Goal: Task Accomplishment & Management: Use online tool/utility

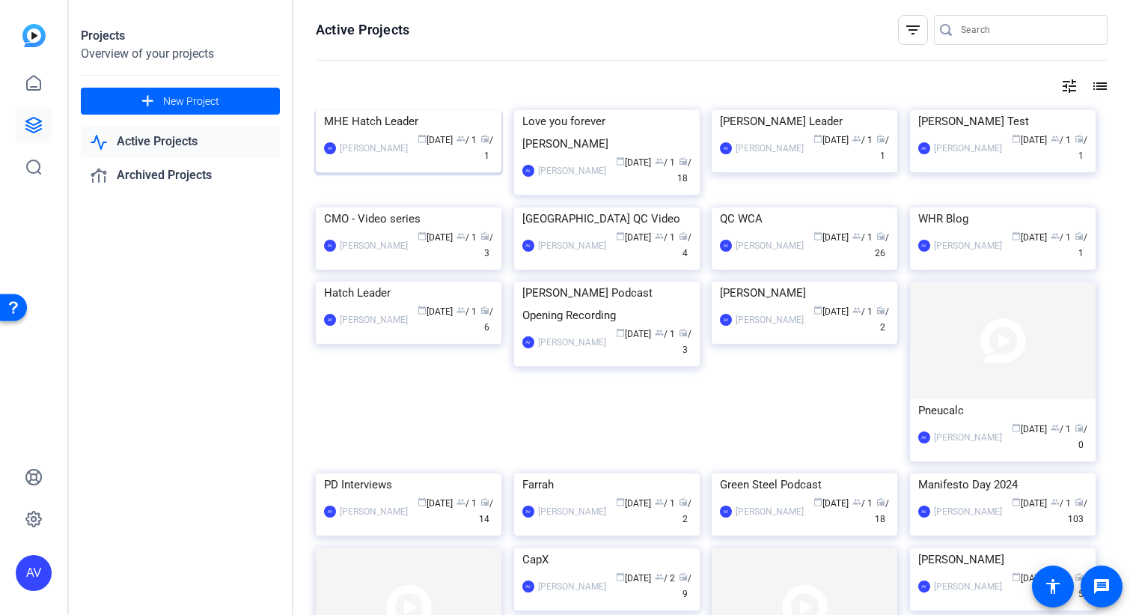
click at [452, 132] on div "MHE Hatch Leader" at bounding box center [408, 121] width 169 height 22
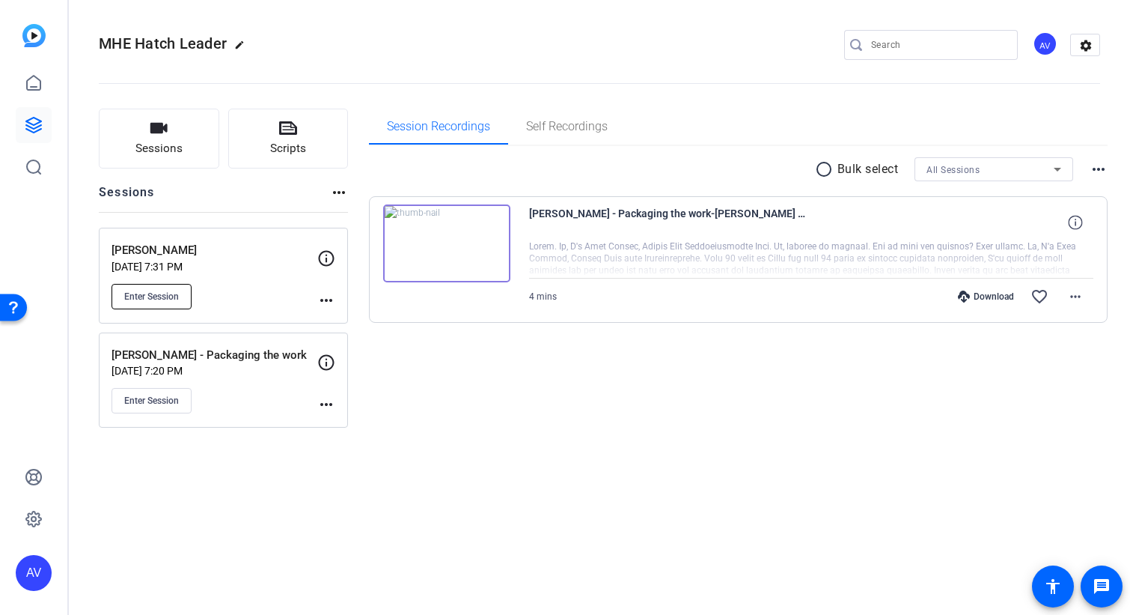
click at [145, 293] on span "Enter Session" at bounding box center [151, 296] width 55 height 12
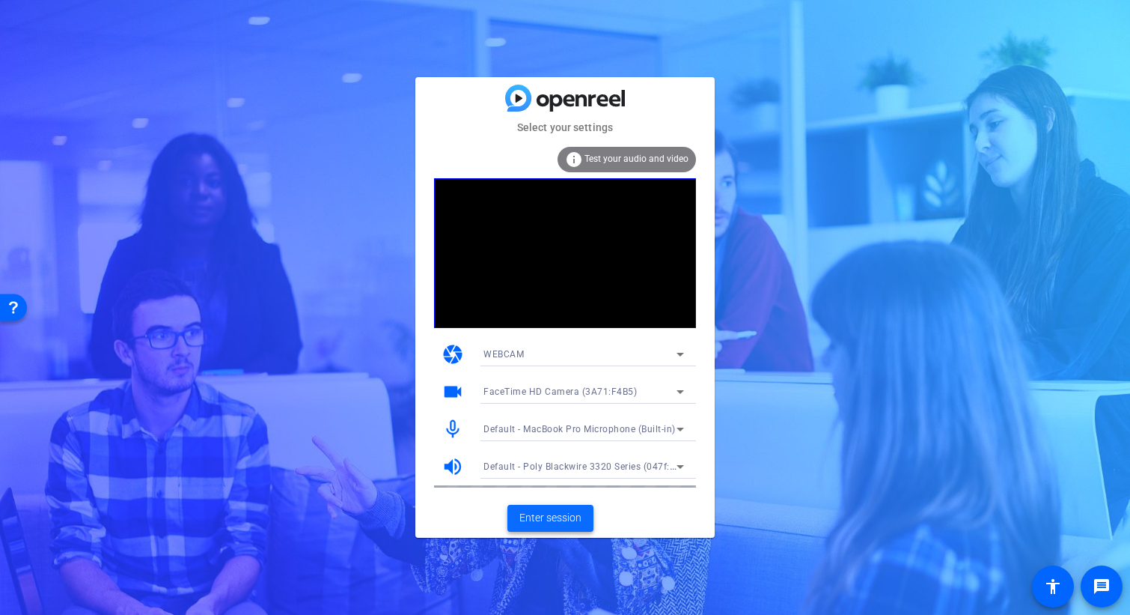
click at [562, 518] on span "Enter session" at bounding box center [550, 518] width 62 height 16
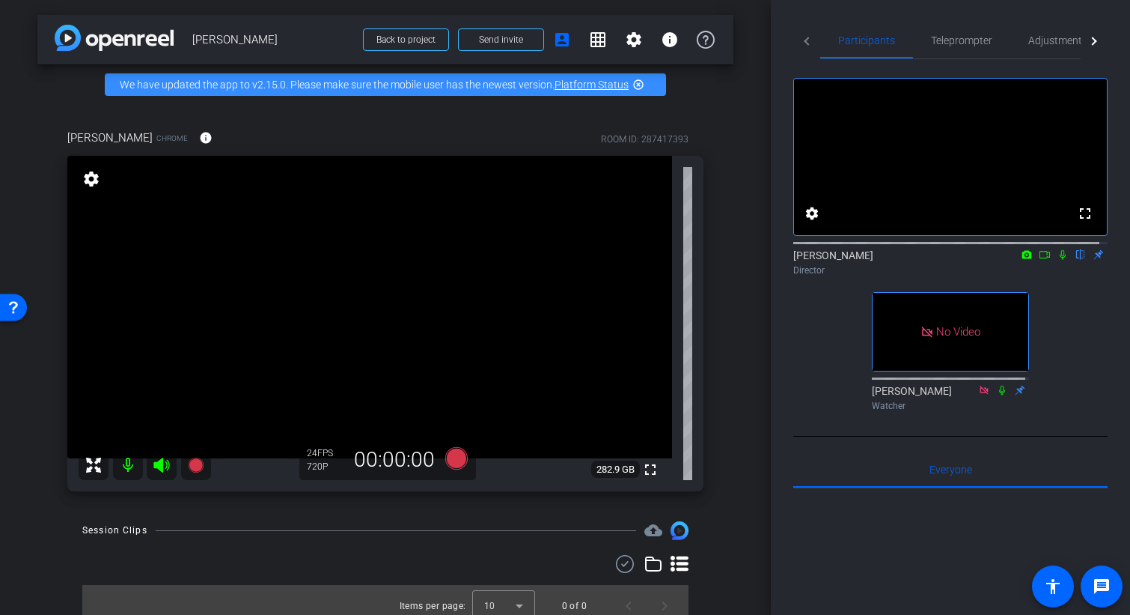
click at [95, 188] on mat-icon "settings" at bounding box center [91, 179] width 21 height 18
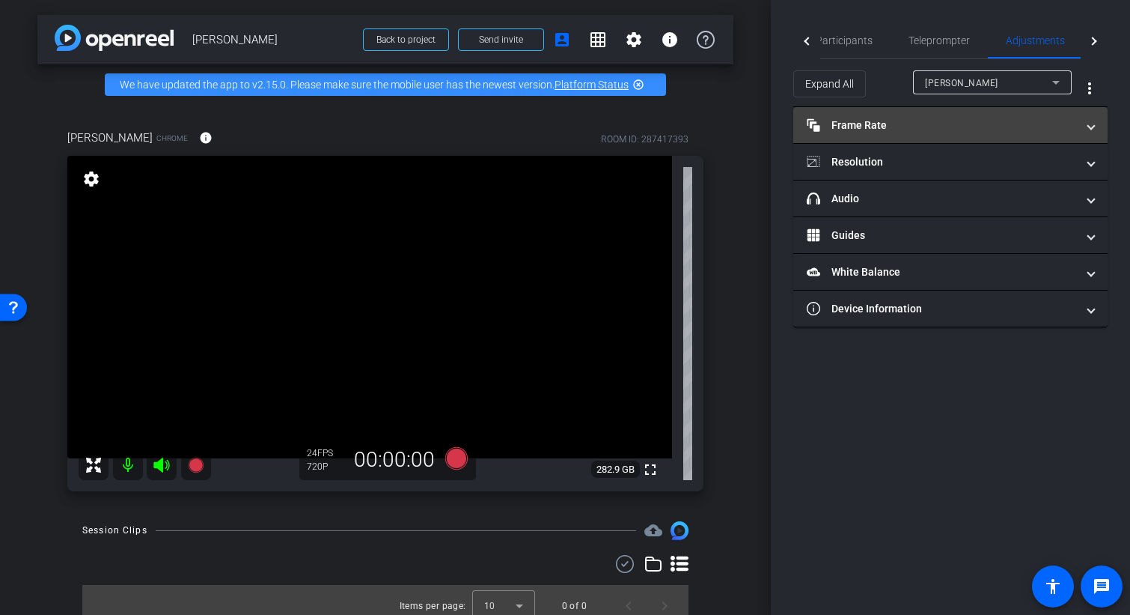
click at [851, 124] on mat-panel-title "Frame Rate Frame Rate" at bounding box center [941, 126] width 269 height 16
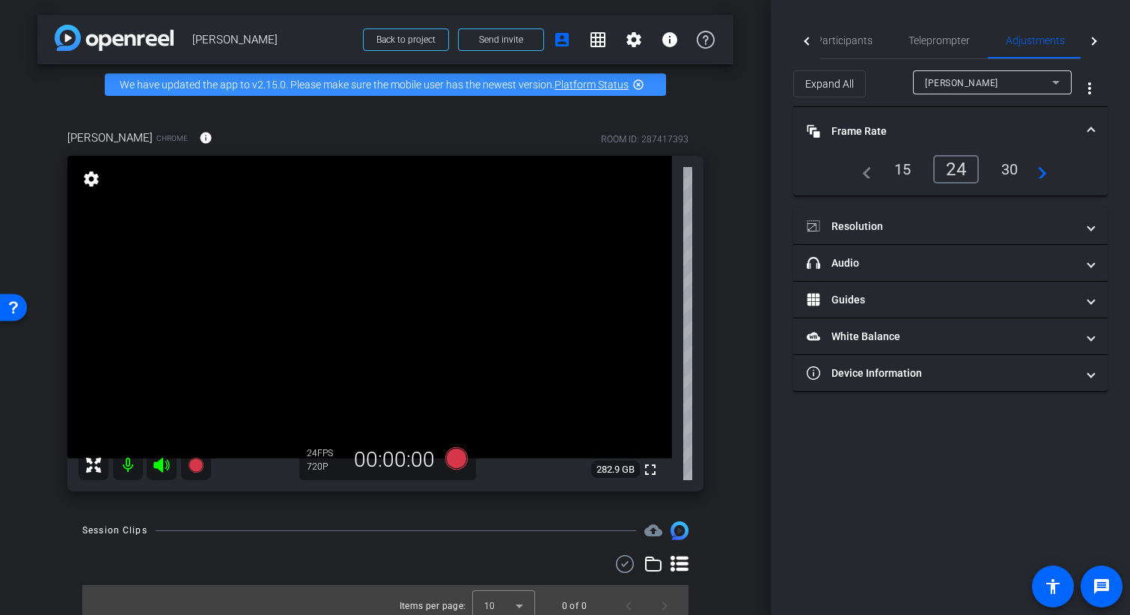
click at [1006, 162] on div "30" at bounding box center [1010, 168] width 40 height 25
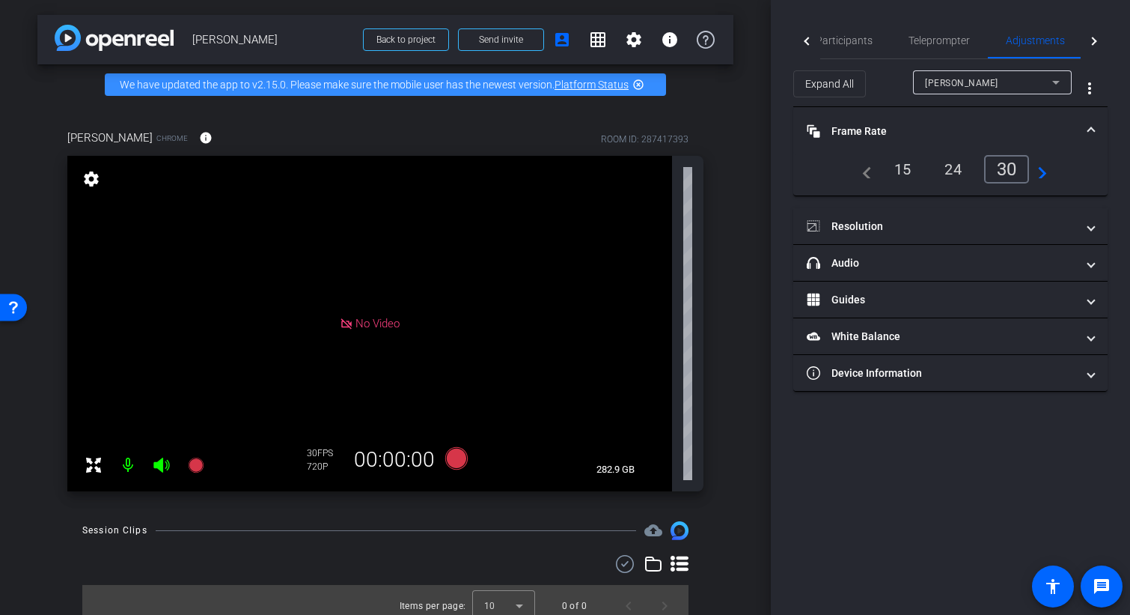
click at [1014, 165] on div "30" at bounding box center [1007, 169] width 46 height 28
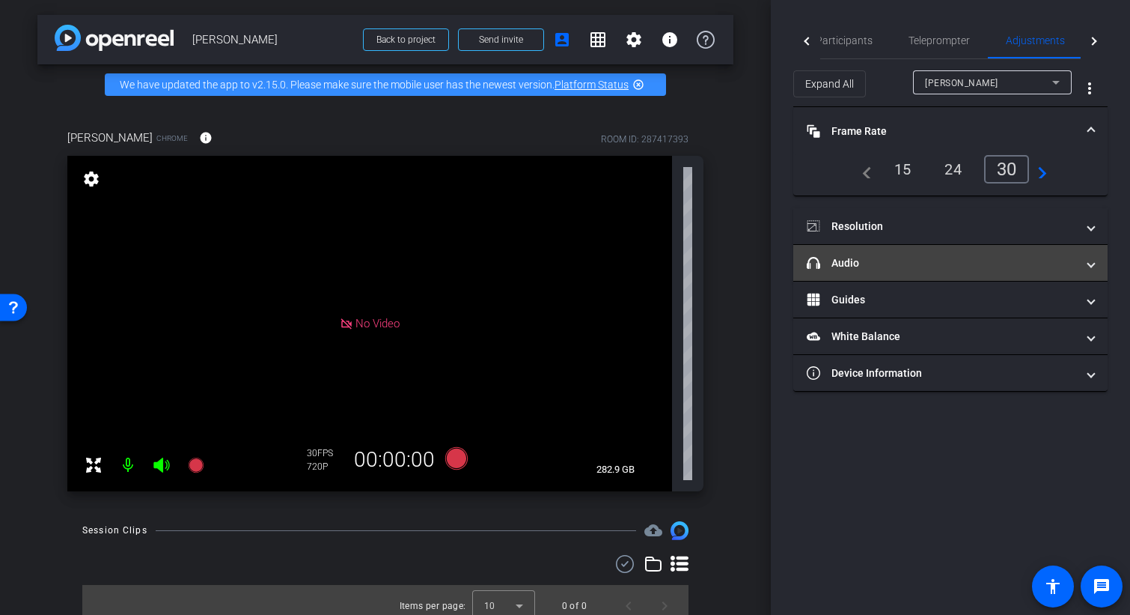
click at [859, 260] on mat-panel-title "headphone icon Audio" at bounding box center [941, 263] width 269 height 16
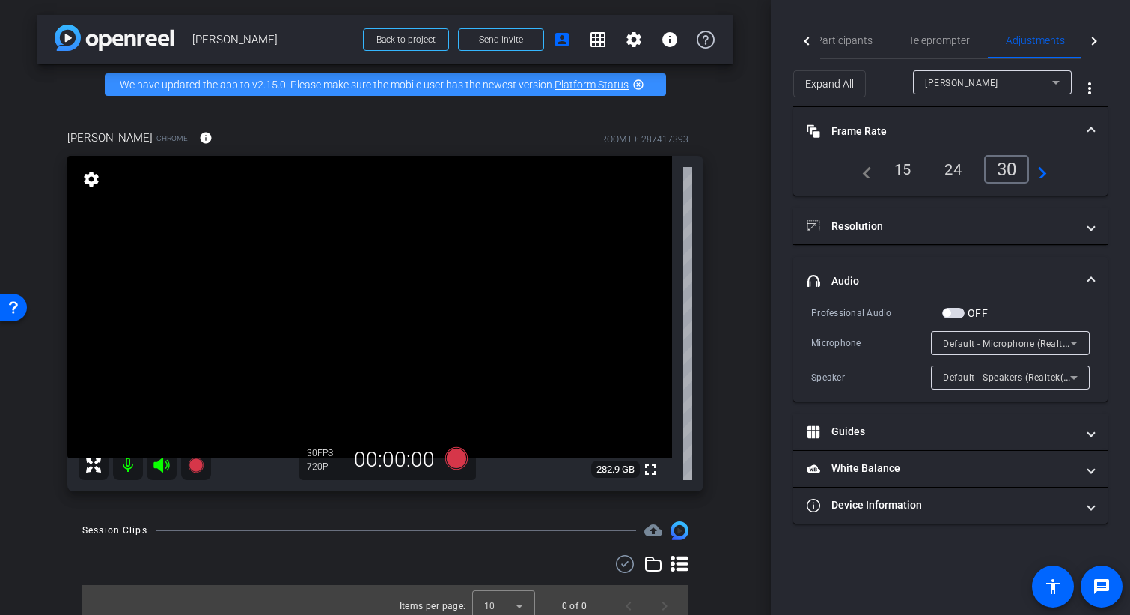
click at [917, 13] on div "Participants Teleprompter Adjustments Live settings Amanda Vintinner flip Direc…" at bounding box center [950, 307] width 359 height 615
click at [847, 40] on span "Participants" at bounding box center [844, 40] width 57 height 10
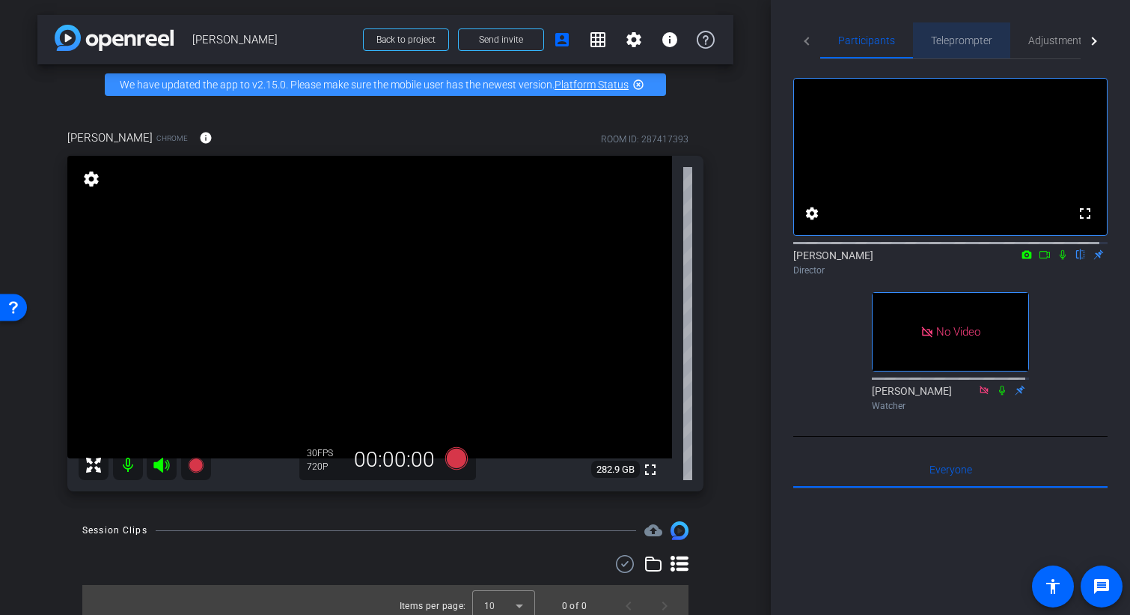
click at [956, 43] on span "Teleprompter" at bounding box center [961, 40] width 61 height 10
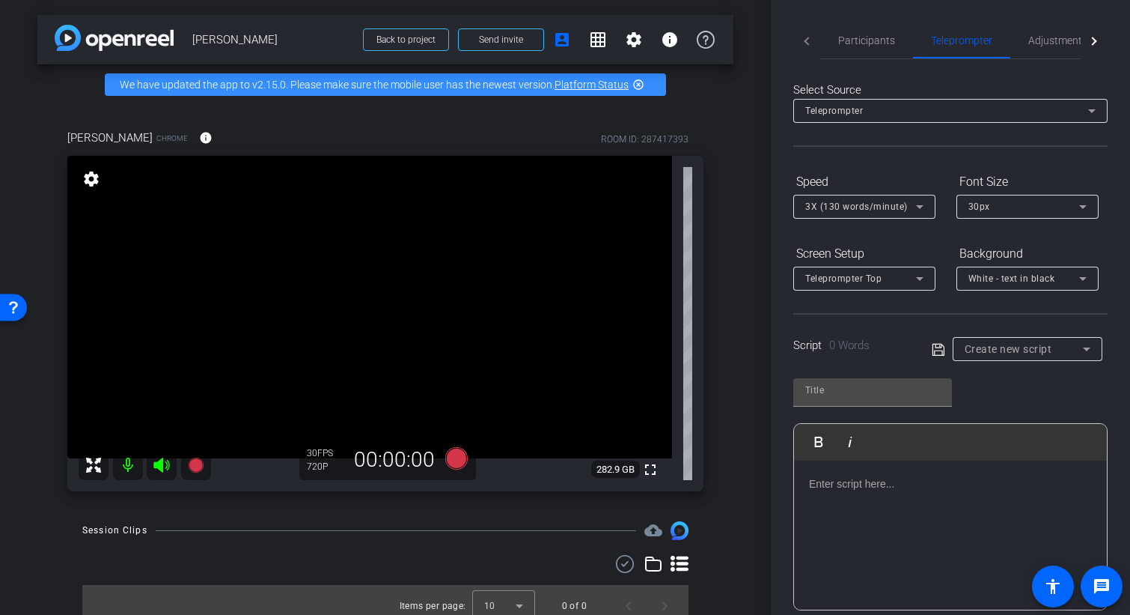
click at [860, 484] on p at bounding box center [950, 483] width 283 height 16
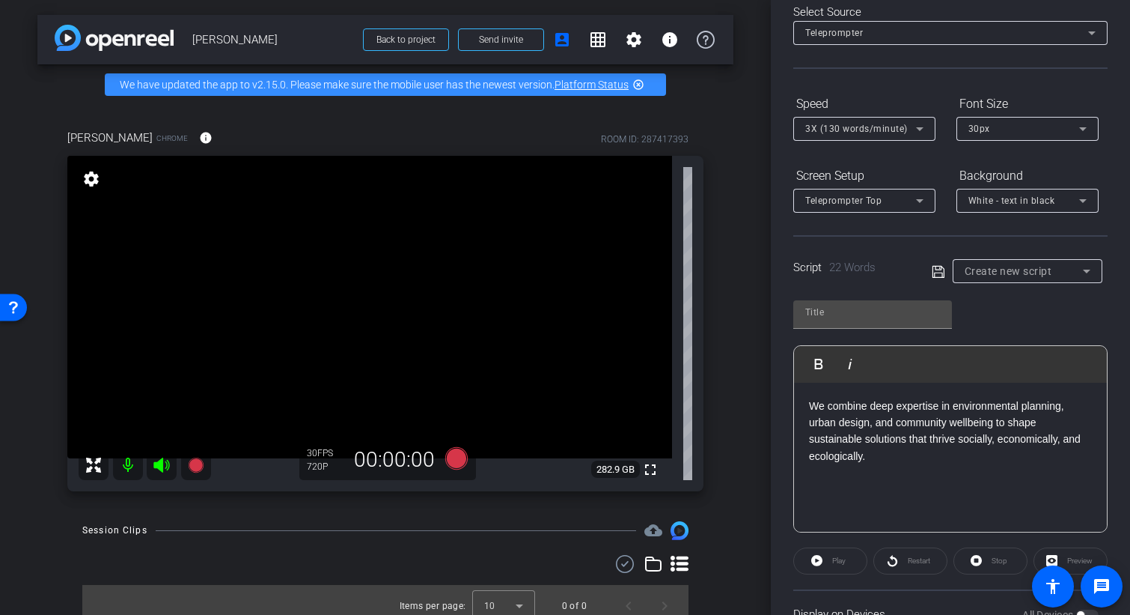
scroll to position [204, 0]
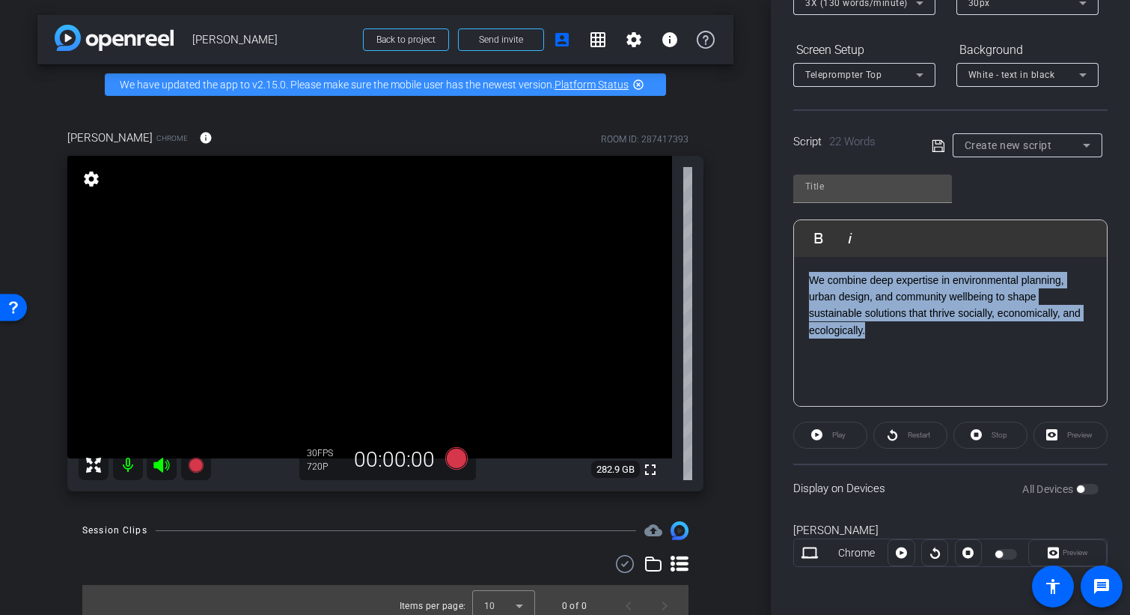
drag, startPoint x: 889, startPoint y: 329, endPoint x: 753, endPoint y: 277, distance: 145.7
click at [753, 277] on div "arrow_back Aravind Raman Back to project Send invite account_box grid_on settin…" at bounding box center [565, 307] width 1130 height 615
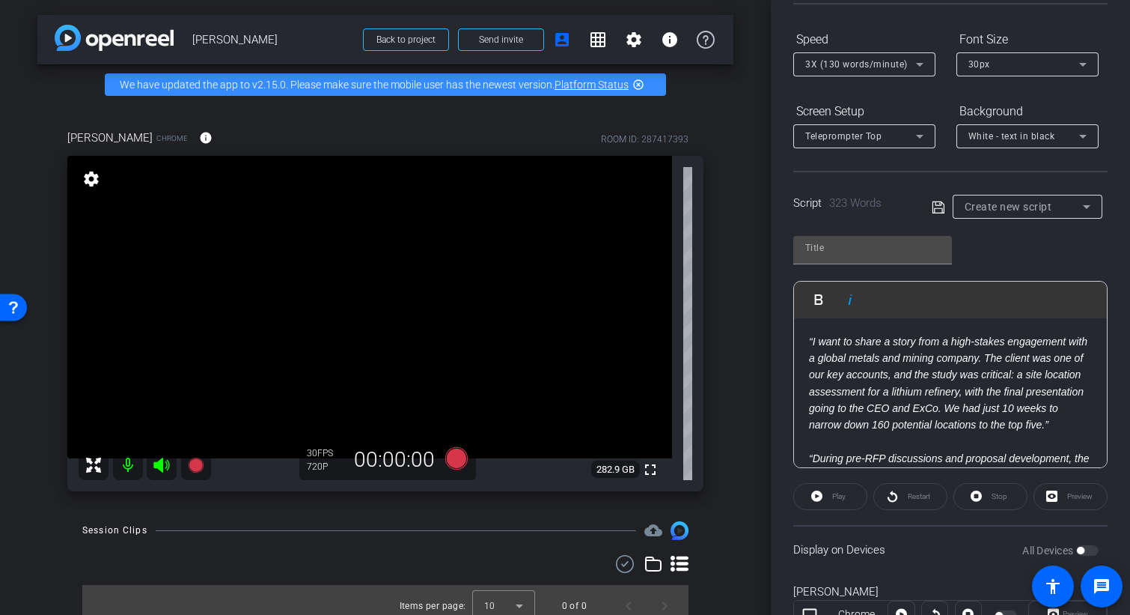
scroll to position [26, 0]
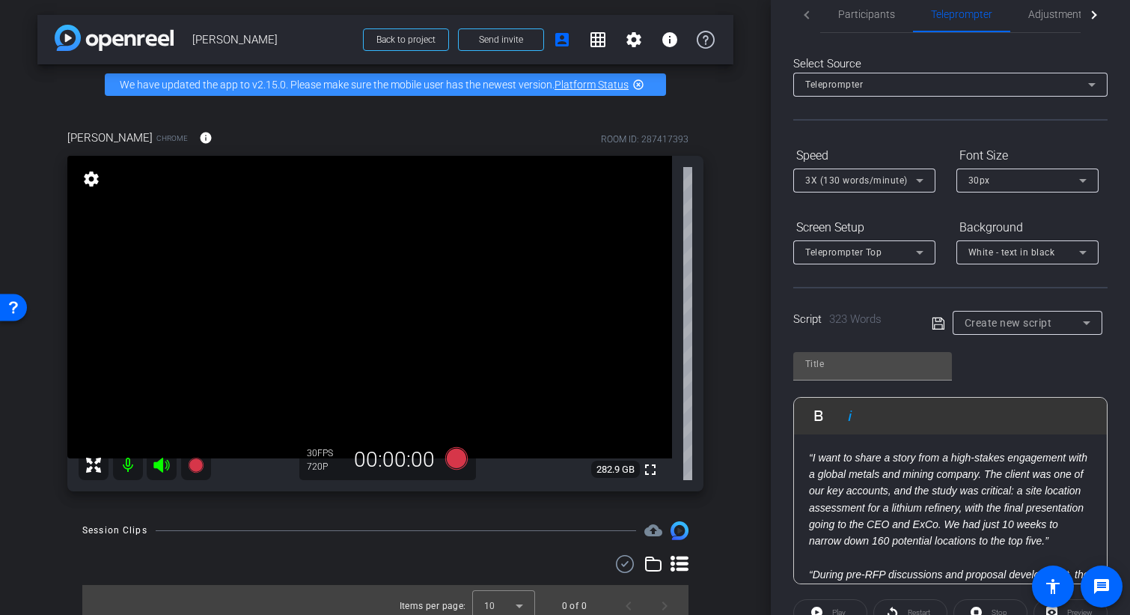
click at [1078, 177] on icon at bounding box center [1083, 180] width 18 height 18
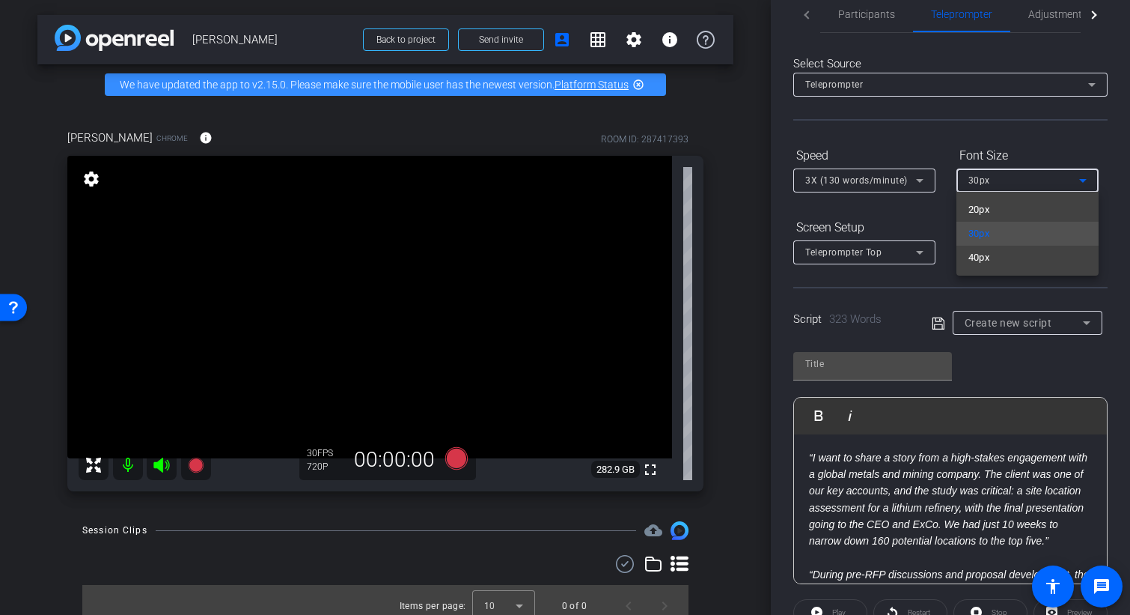
click at [981, 359] on div at bounding box center [565, 307] width 1130 height 615
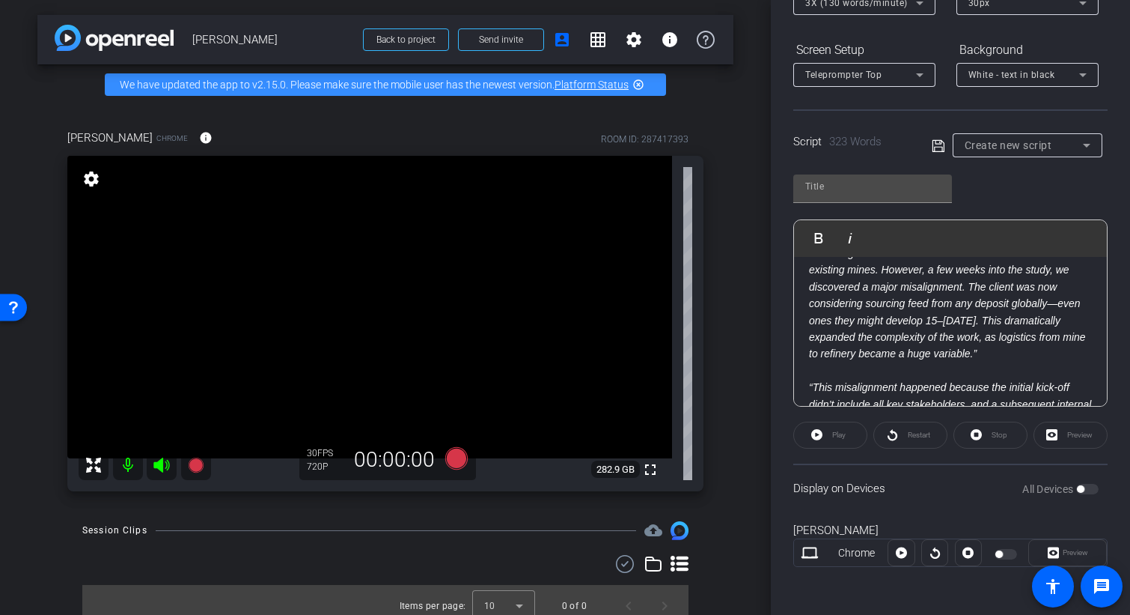
scroll to position [245, 0]
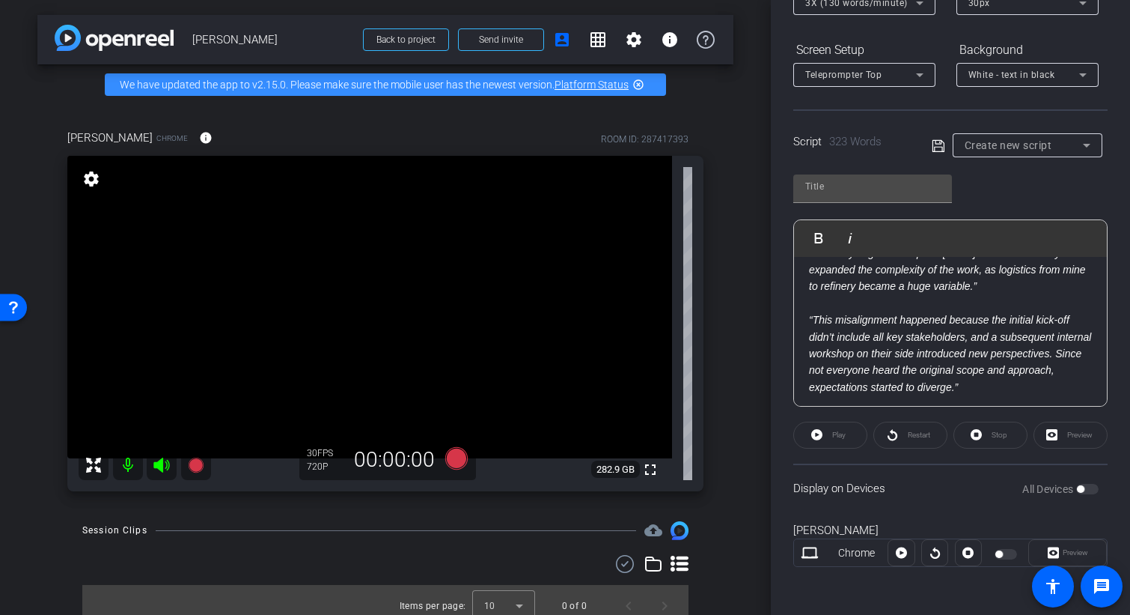
click at [1061, 436] on div "Preview" at bounding box center [1071, 434] width 74 height 27
click at [1066, 434] on div "Preview" at bounding box center [1071, 434] width 74 height 27
click at [1062, 439] on div "Preview" at bounding box center [1071, 434] width 74 height 27
click at [1070, 434] on div "Preview" at bounding box center [1071, 434] width 74 height 27
click at [1082, 490] on div "All Devices" at bounding box center [1061, 488] width 76 height 15
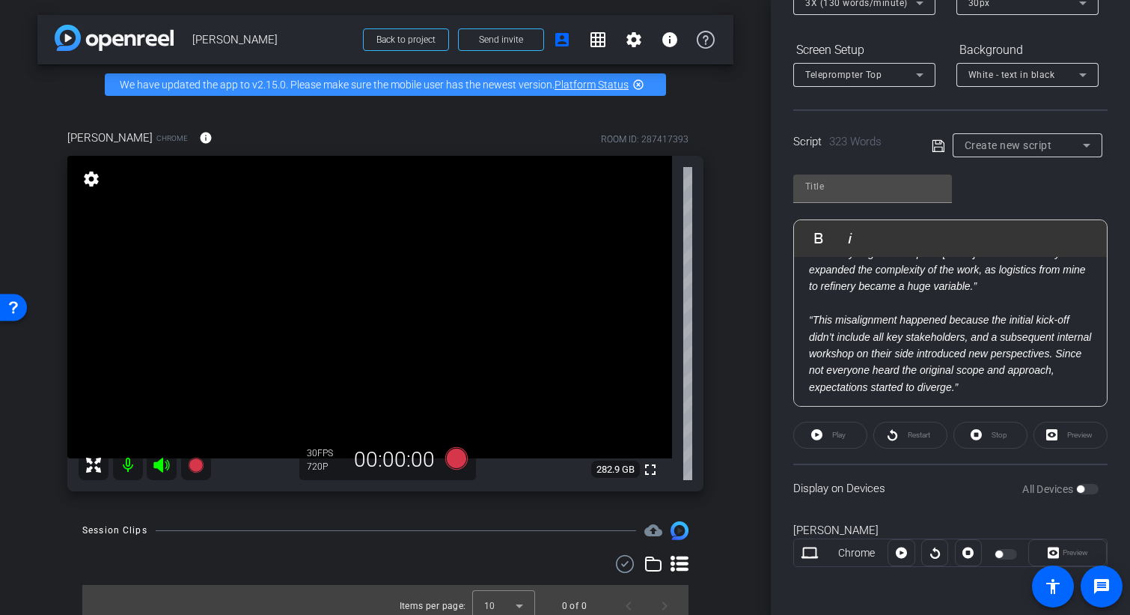
click at [1081, 488] on div "All Devices" at bounding box center [1061, 488] width 76 height 15
click at [1082, 490] on div "All Devices" at bounding box center [1061, 488] width 76 height 15
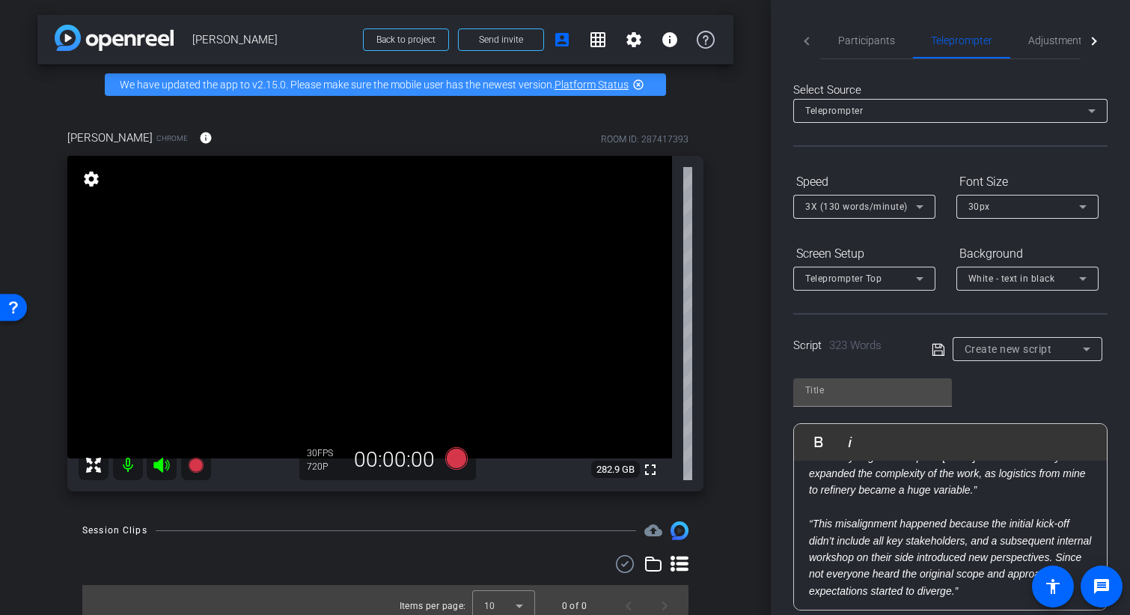
click at [925, 204] on icon at bounding box center [920, 207] width 18 height 18
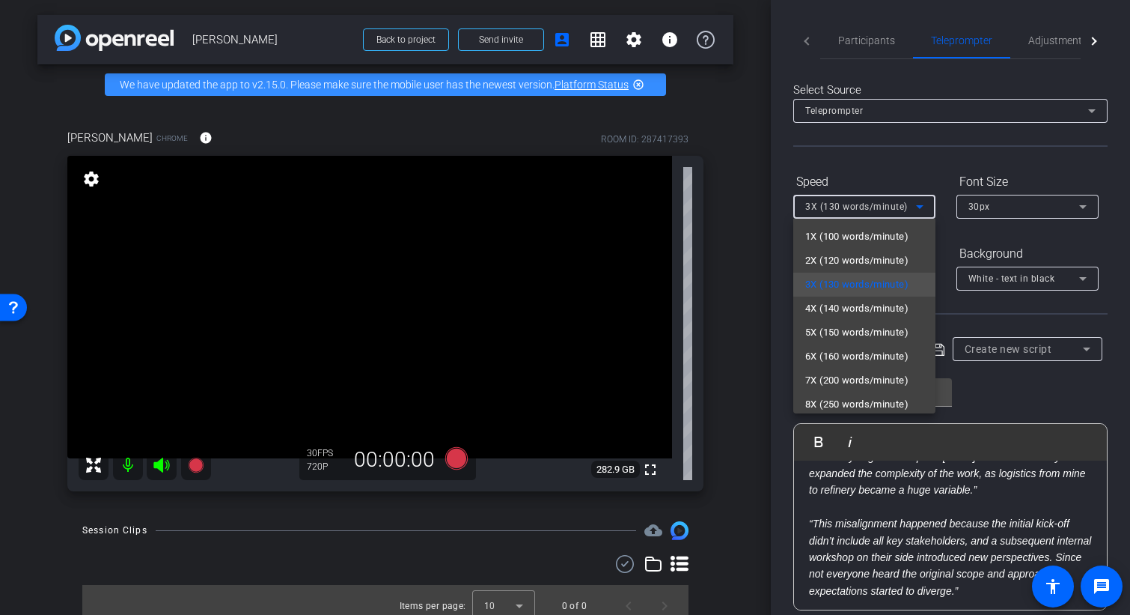
click at [1099, 326] on div at bounding box center [565, 307] width 1130 height 615
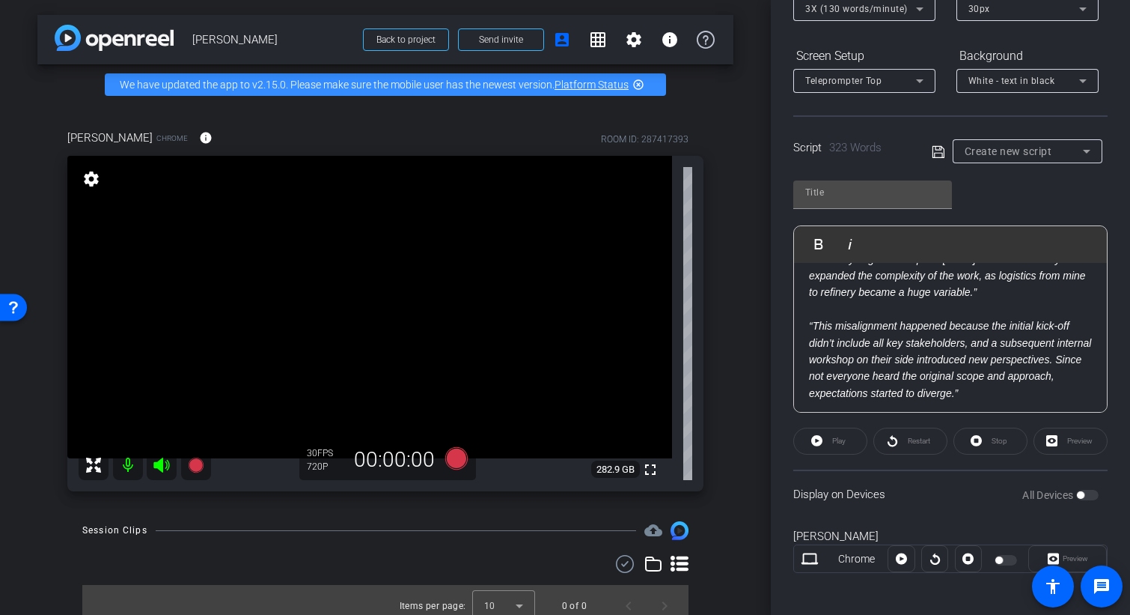
scroll to position [204, 0]
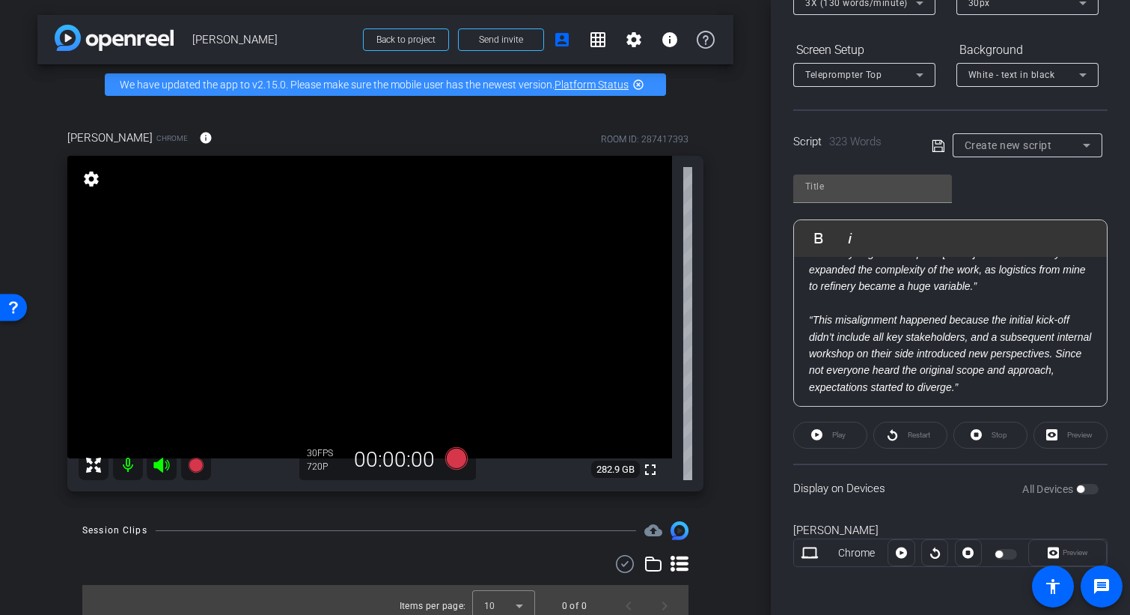
click at [946, 366] on em "“This misalignment happened because the initial kick-off didn’t include all key…" at bounding box center [950, 353] width 282 height 79
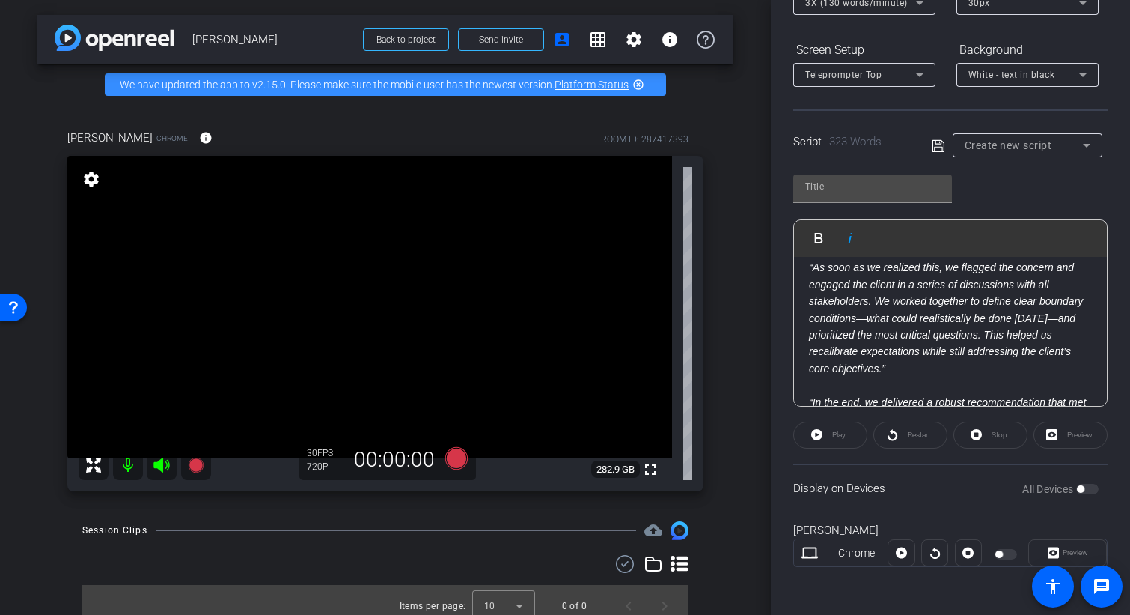
scroll to position [424, 0]
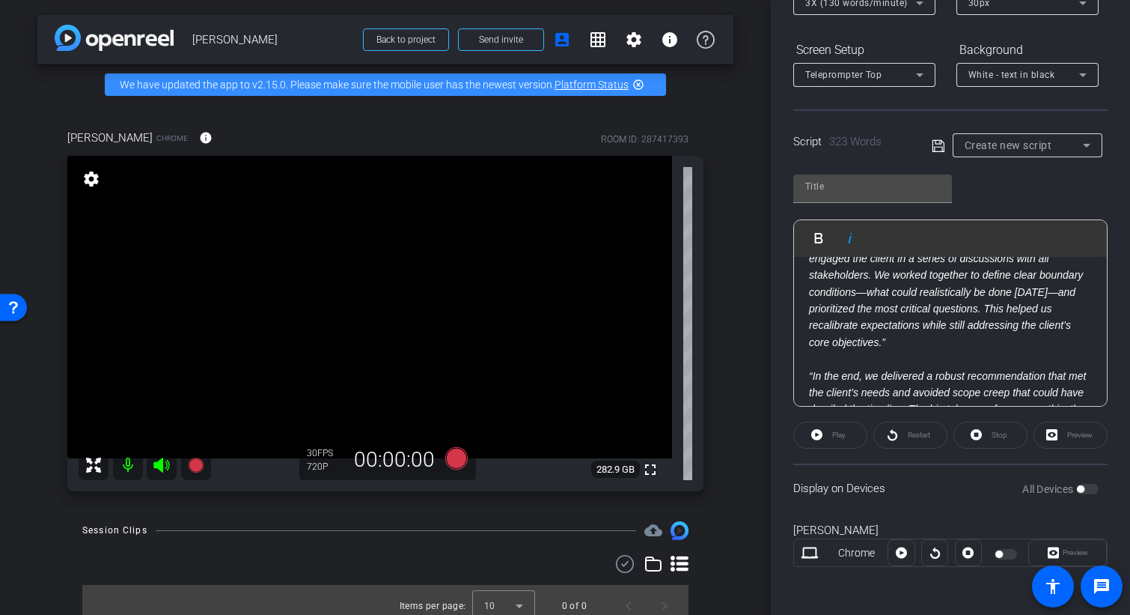
click at [837, 436] on div "Play" at bounding box center [830, 434] width 74 height 27
click at [830, 439] on div "Play" at bounding box center [830, 434] width 74 height 27
click at [955, 347] on em "“As soon as we realized this, we flagged the concern and engaged the client in …" at bounding box center [946, 291] width 274 height 112
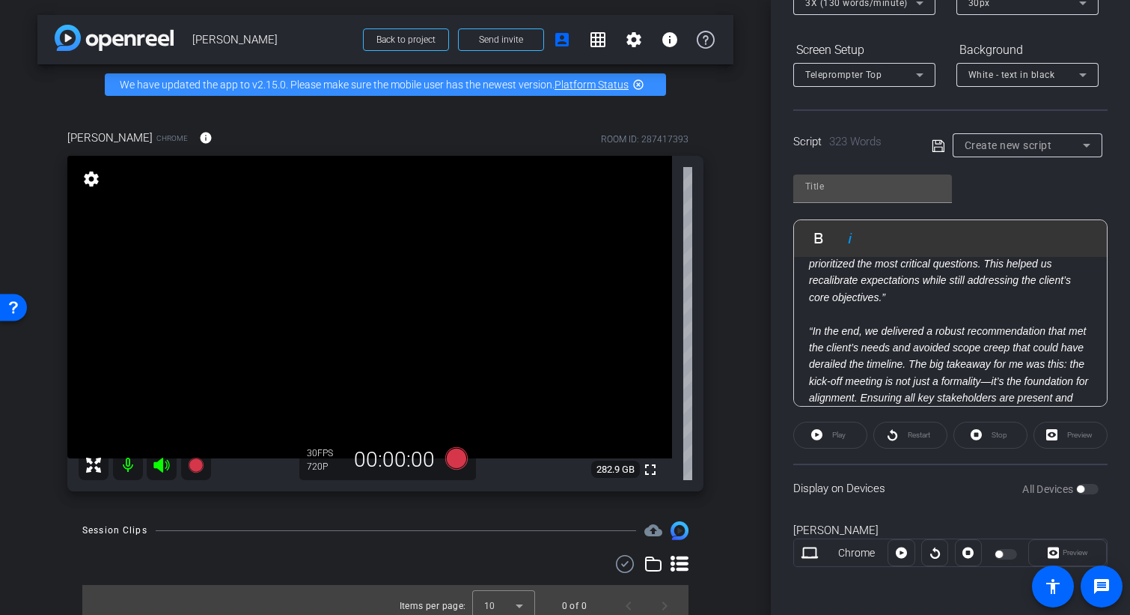
scroll to position [601, 0]
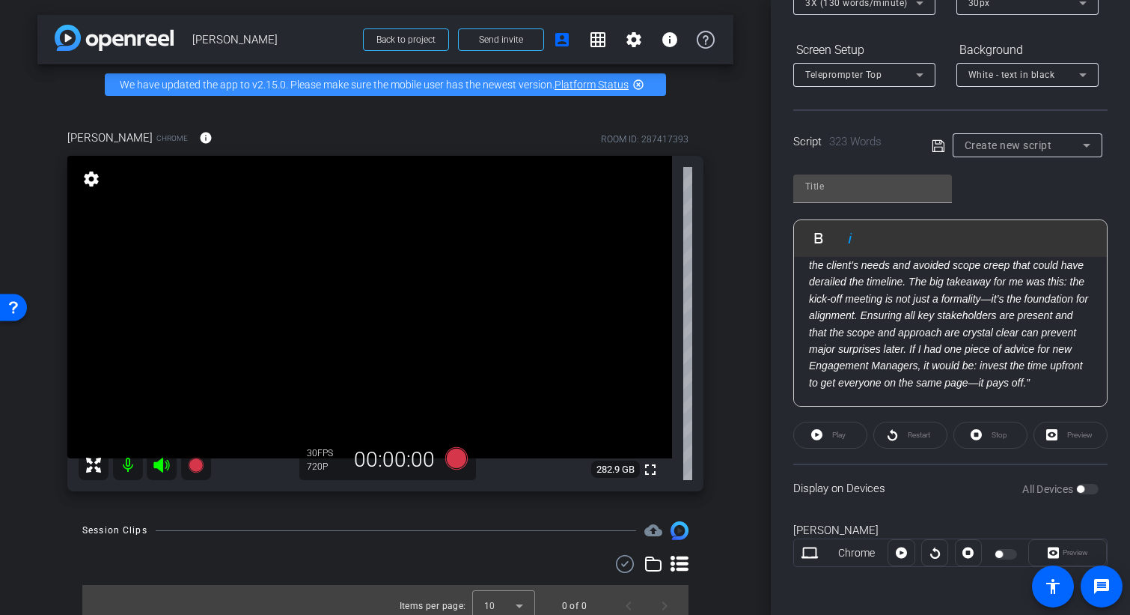
click at [1018, 394] on div "“I want to share a story from a high-stakes engagement with a global metals and…" at bounding box center [950, 56] width 313 height 701
click at [1059, 429] on div "Preview" at bounding box center [1071, 434] width 74 height 27
click at [1065, 430] on div "Preview" at bounding box center [1071, 434] width 74 height 27
click at [835, 556] on div "Chrome" at bounding box center [857, 553] width 63 height 16
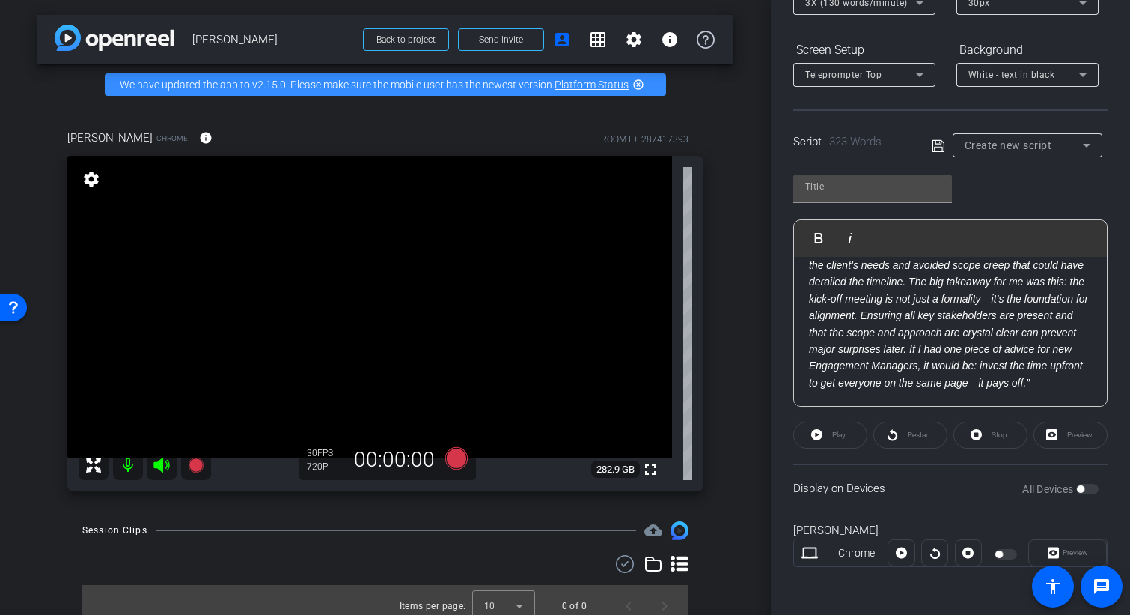
click at [843, 549] on div "Chrome" at bounding box center [857, 553] width 63 height 16
click at [1075, 555] on div "Preview" at bounding box center [1068, 552] width 79 height 27
click at [1061, 555] on div "Preview" at bounding box center [1068, 552] width 79 height 27
click at [1067, 433] on div "Preview" at bounding box center [1071, 434] width 74 height 27
click at [1068, 435] on div "Preview" at bounding box center [1071, 434] width 74 height 27
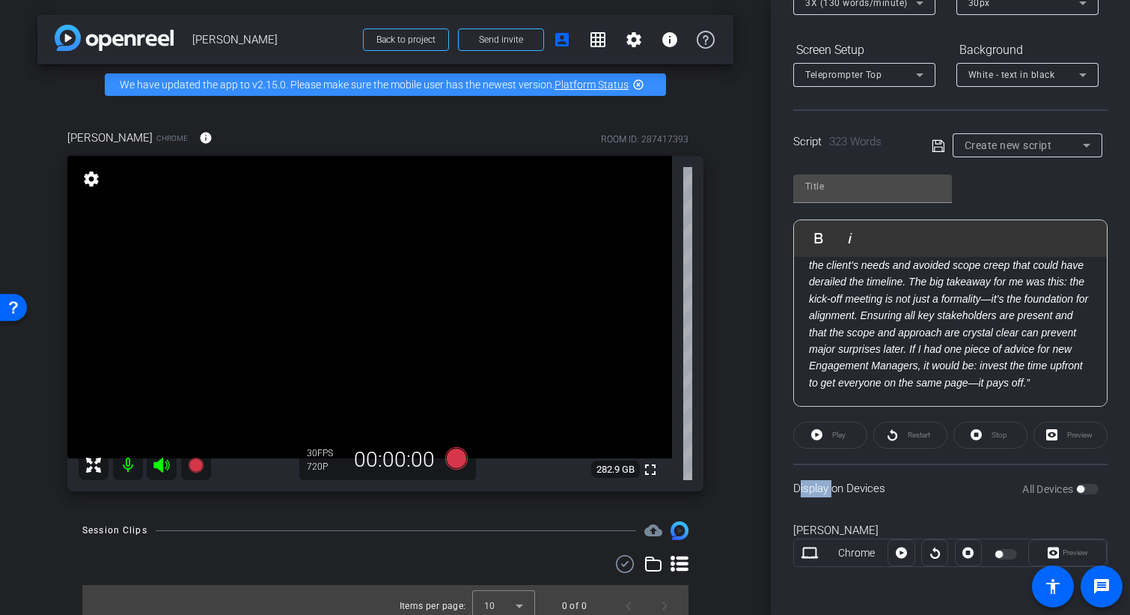
click at [1068, 435] on div "Preview" at bounding box center [1071, 434] width 74 height 27
click at [489, 36] on span "Send invite" at bounding box center [501, 40] width 44 height 12
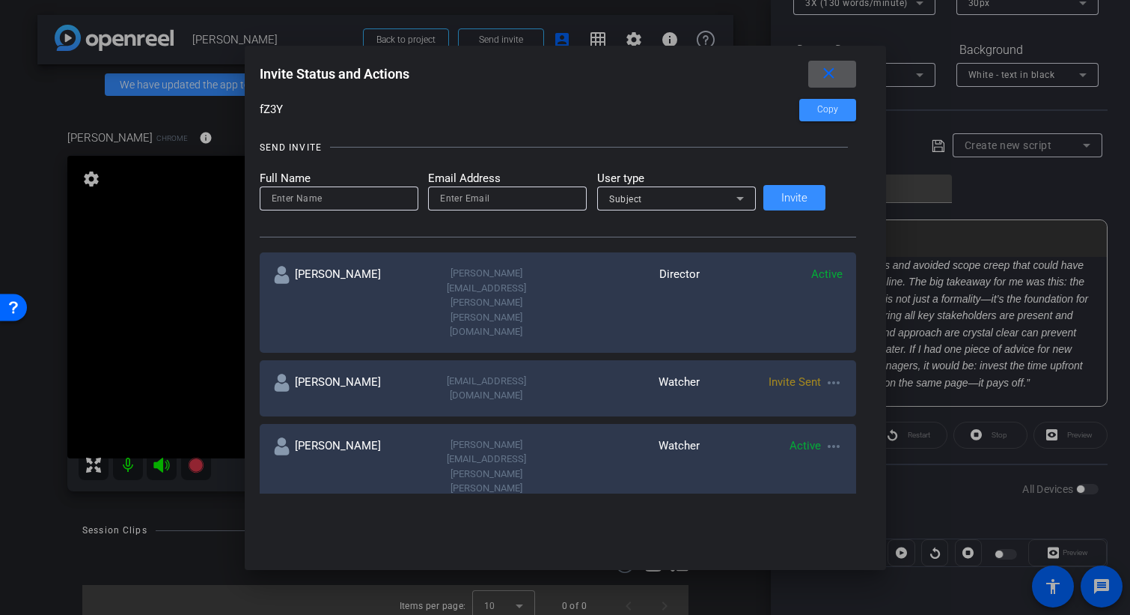
scroll to position [129, 0]
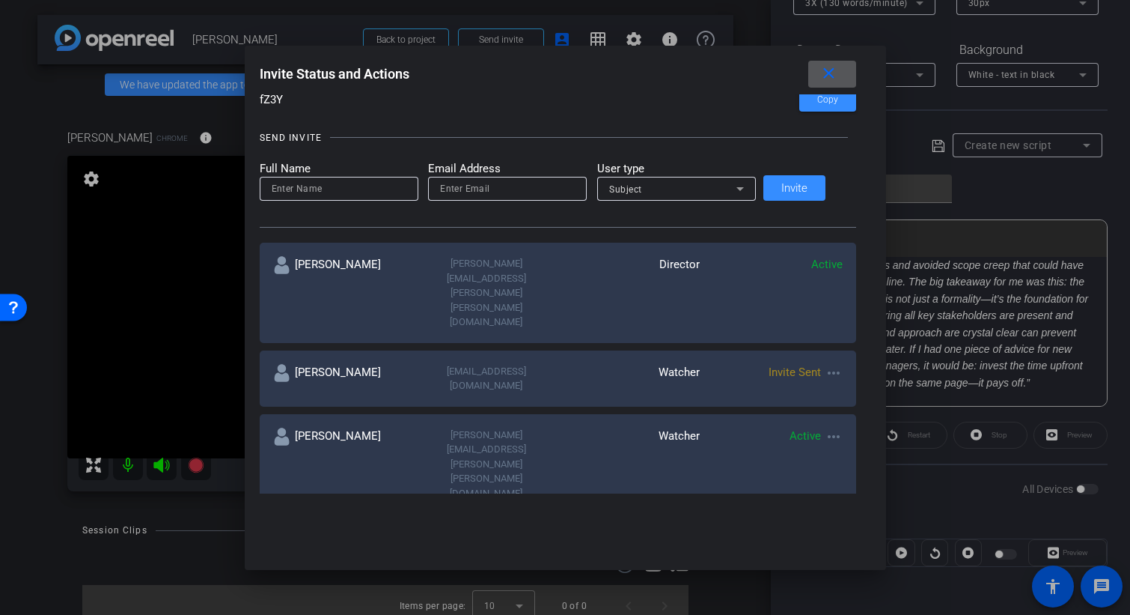
click at [823, 76] on mat-icon "close" at bounding box center [829, 73] width 19 height 19
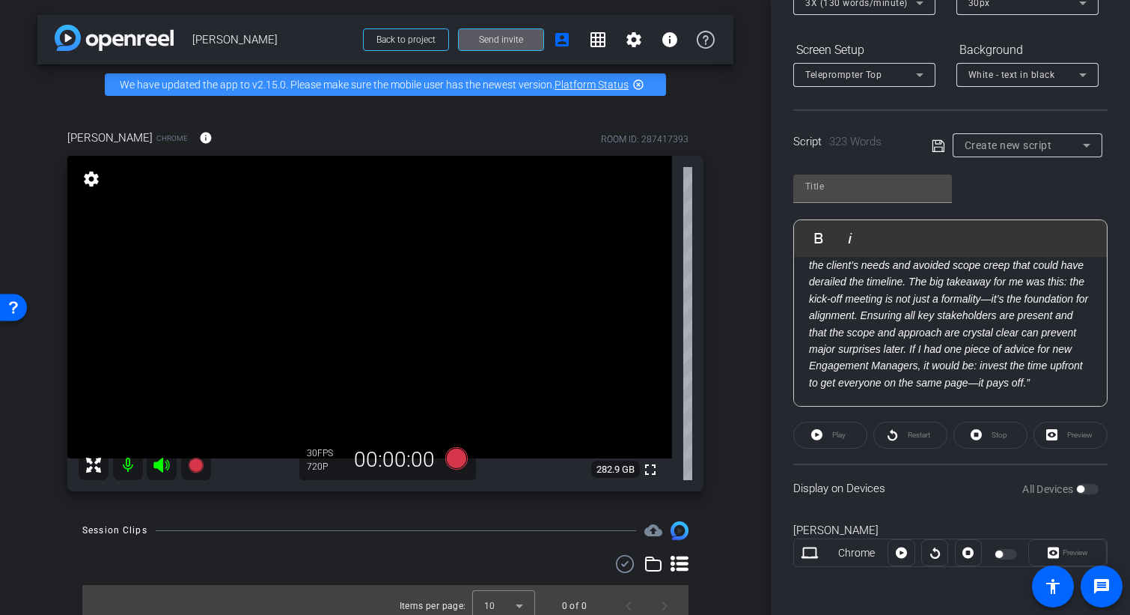
click at [1069, 437] on div "Preview" at bounding box center [1071, 434] width 74 height 27
click at [1077, 433] on div "Preview" at bounding box center [1071, 434] width 74 height 27
click at [1076, 431] on div "Preview" at bounding box center [1071, 434] width 74 height 27
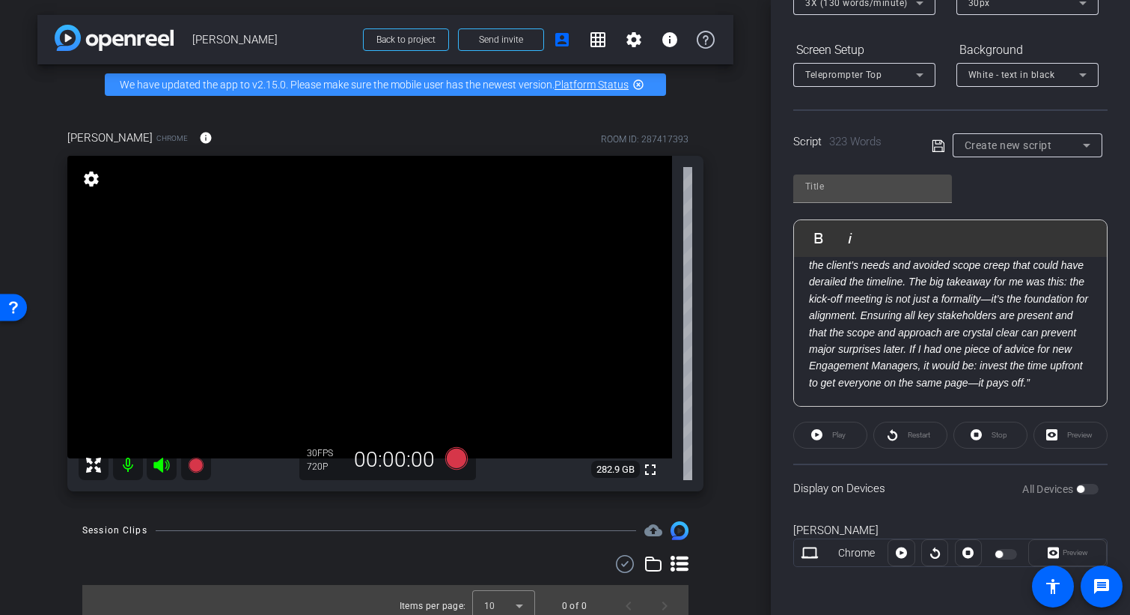
click at [1077, 432] on div "Preview" at bounding box center [1071, 434] width 74 height 27
click at [1081, 493] on div "All Devices" at bounding box center [1061, 488] width 76 height 15
click at [1079, 490] on div "All Devices" at bounding box center [1061, 488] width 76 height 15
drag, startPoint x: 1079, startPoint y: 489, endPoint x: 969, endPoint y: 527, distance: 115.8
click at [1079, 489] on div "All Devices" at bounding box center [1061, 488] width 76 height 15
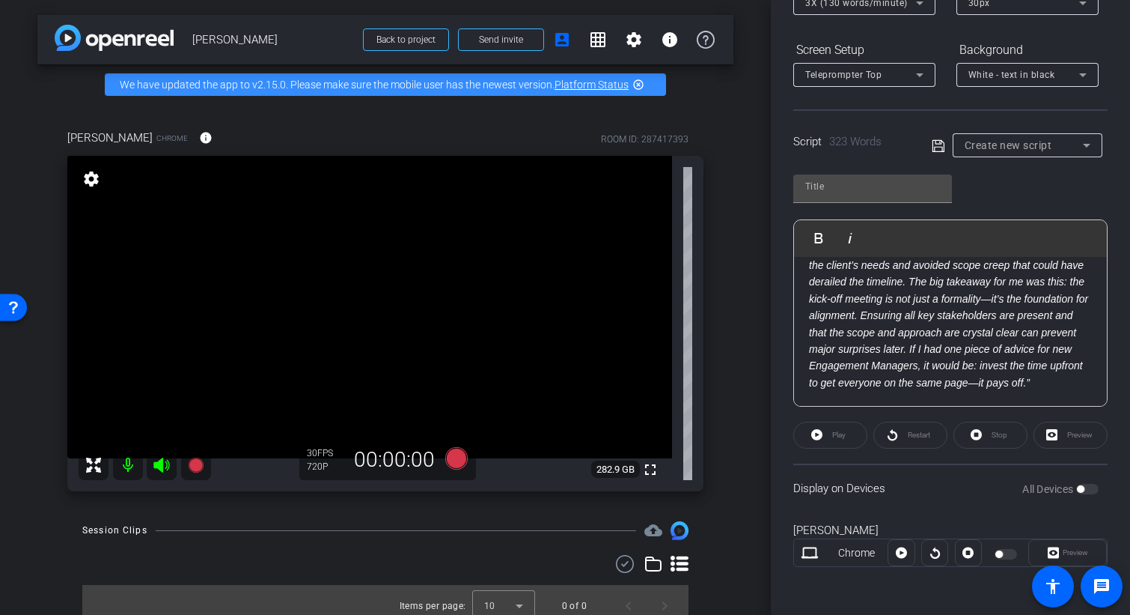
drag, startPoint x: 819, startPoint y: 566, endPoint x: 860, endPoint y: 548, distance: 44.9
click at [820, 564] on div "Chrome Preview" at bounding box center [950, 552] width 314 height 28
click at [861, 548] on div "Chrome" at bounding box center [857, 553] width 63 height 16
click at [898, 551] on div at bounding box center [901, 552] width 27 height 27
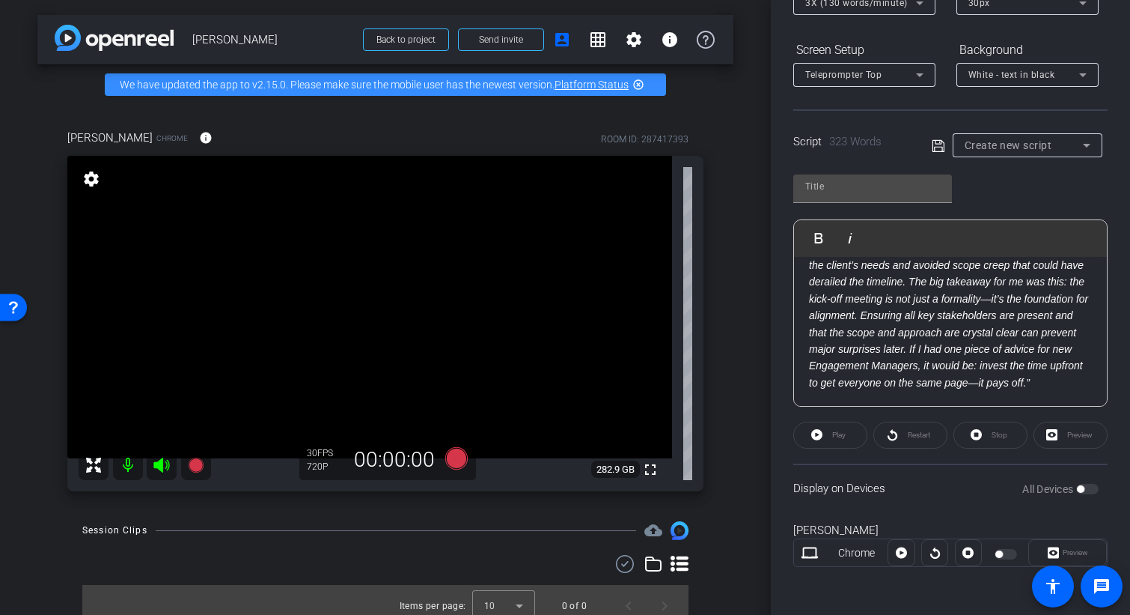
drag, startPoint x: 898, startPoint y: 551, endPoint x: 894, endPoint y: 514, distance: 37.7
click at [898, 550] on div at bounding box center [901, 552] width 27 height 27
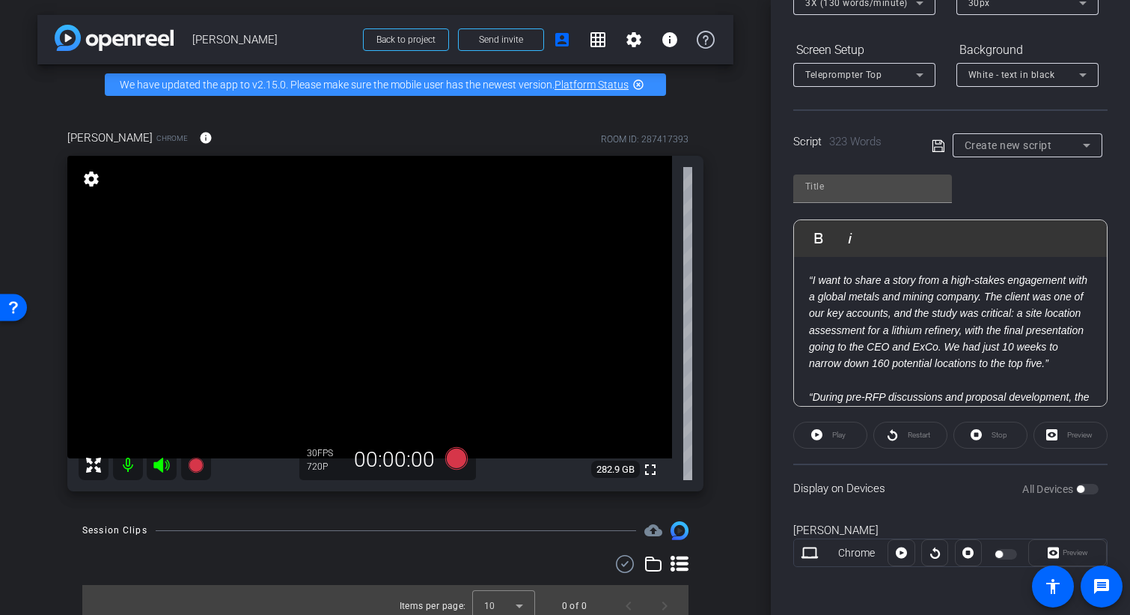
scroll to position [0, 0]
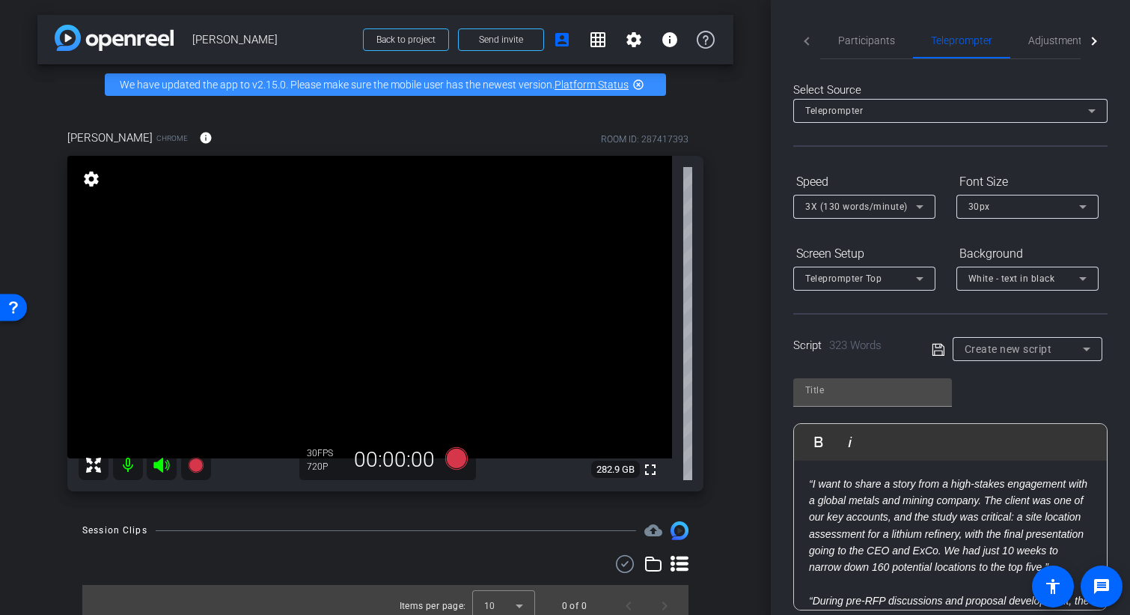
click at [916, 104] on div "Teleprompter" at bounding box center [946, 110] width 283 height 19
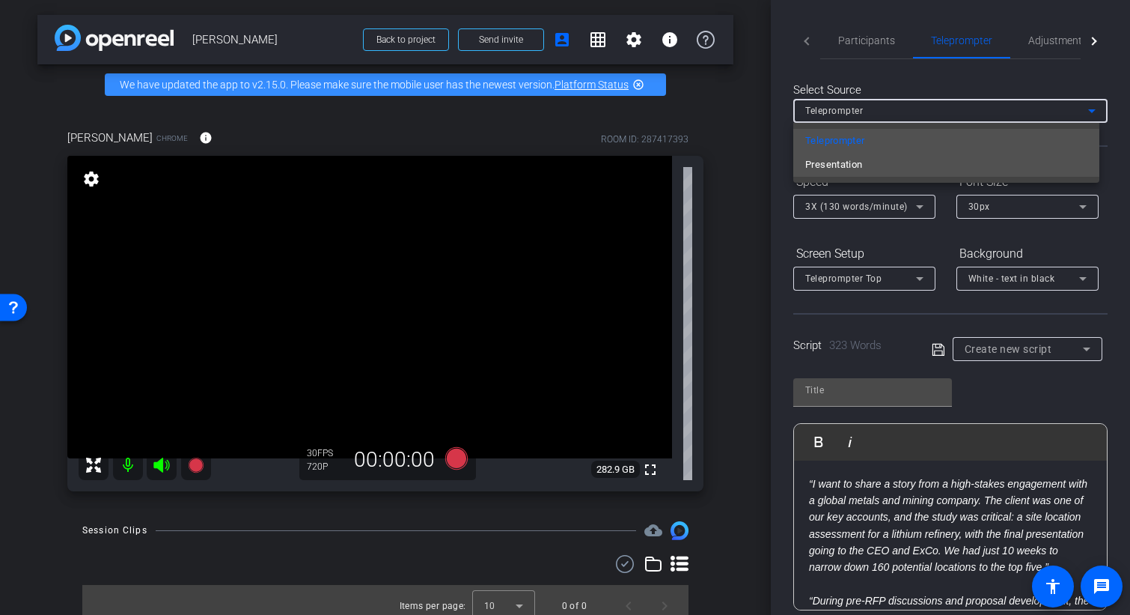
click at [881, 165] on mat-option "Presentation" at bounding box center [946, 165] width 306 height 24
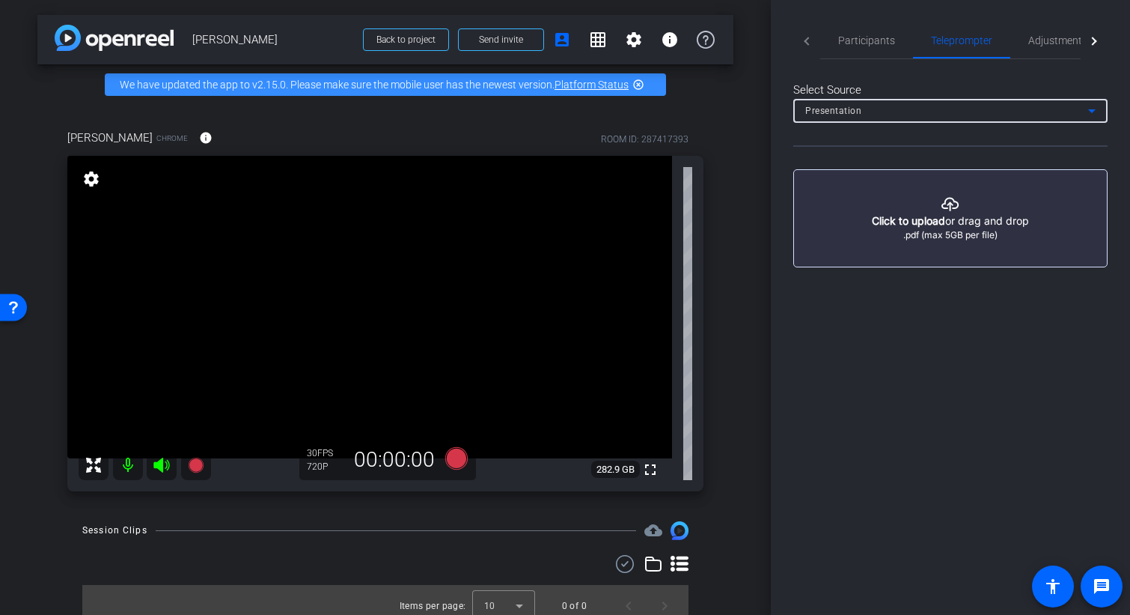
click at [969, 116] on div "Presentation" at bounding box center [946, 110] width 283 height 19
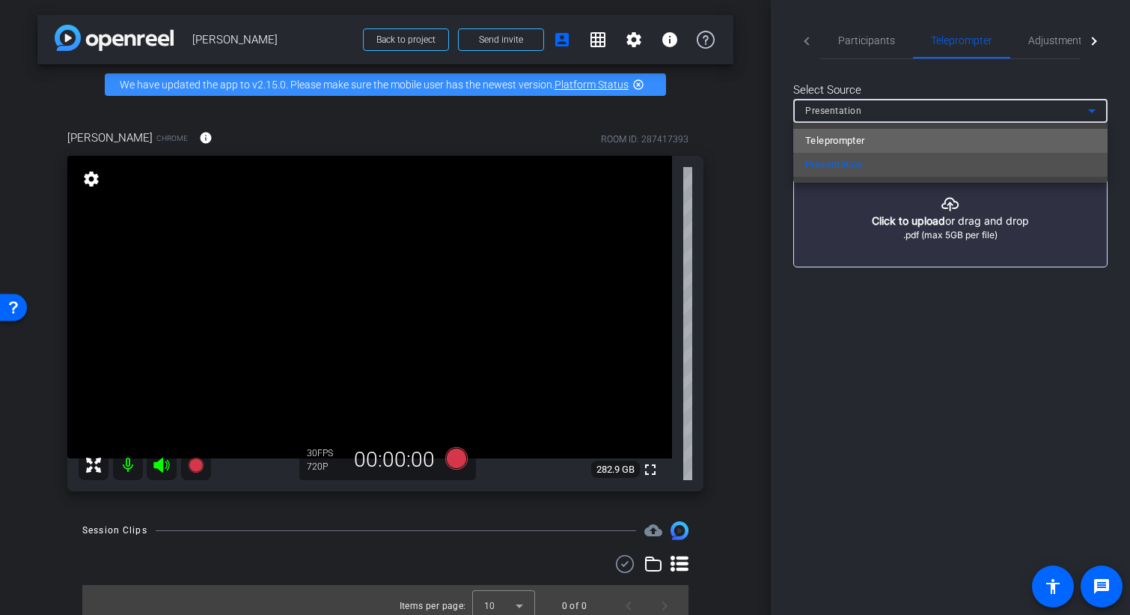
click at [889, 138] on mat-option "Teleprompter" at bounding box center [950, 141] width 314 height 24
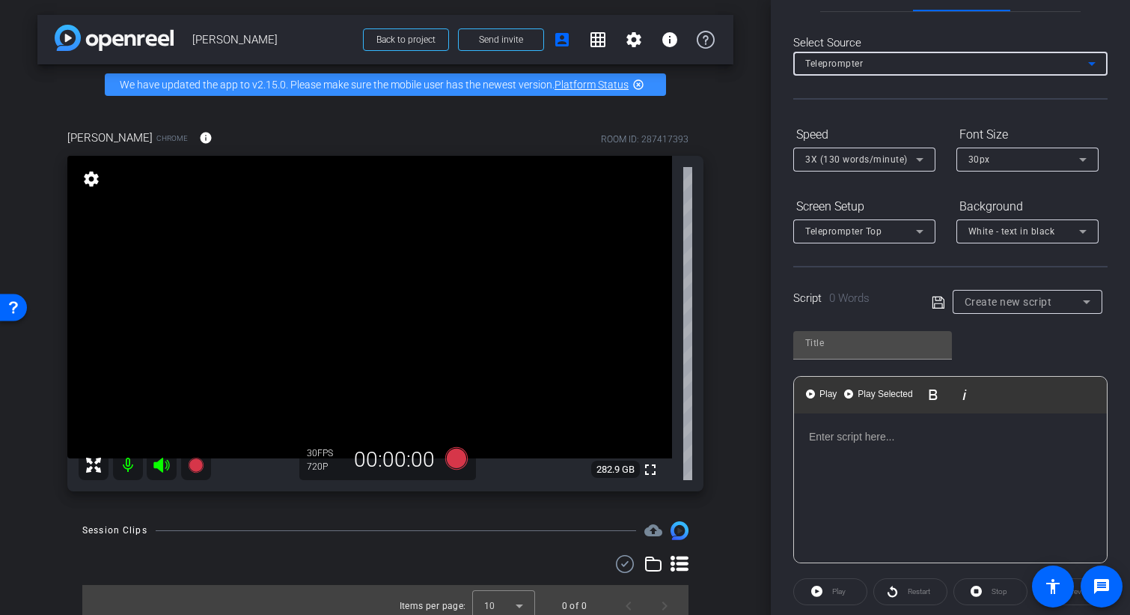
scroll to position [79, 0]
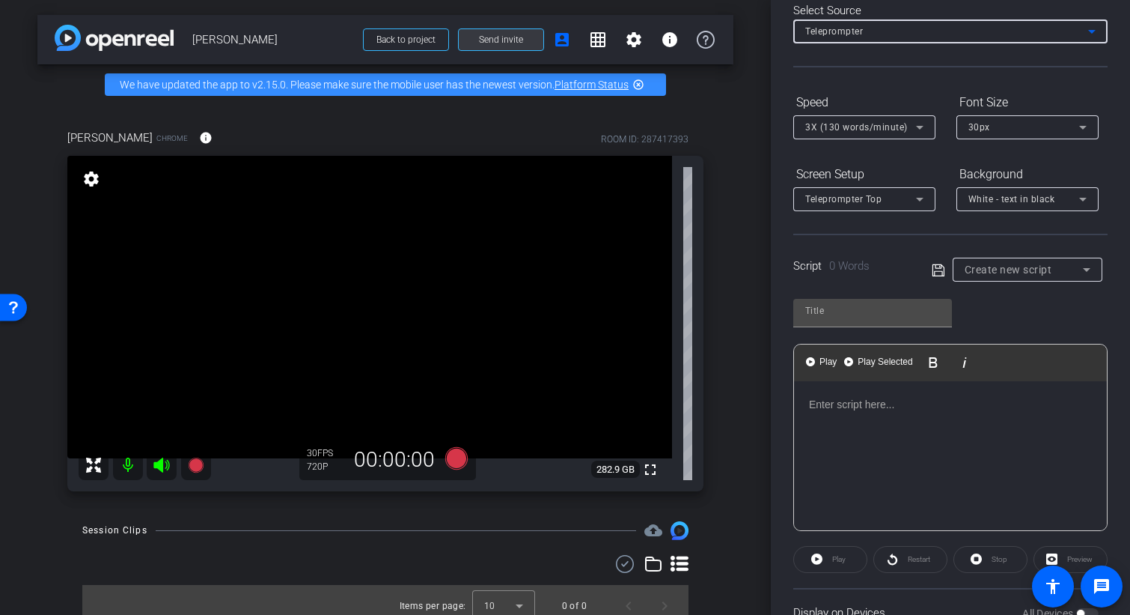
click at [493, 36] on span "Send invite" at bounding box center [501, 40] width 44 height 12
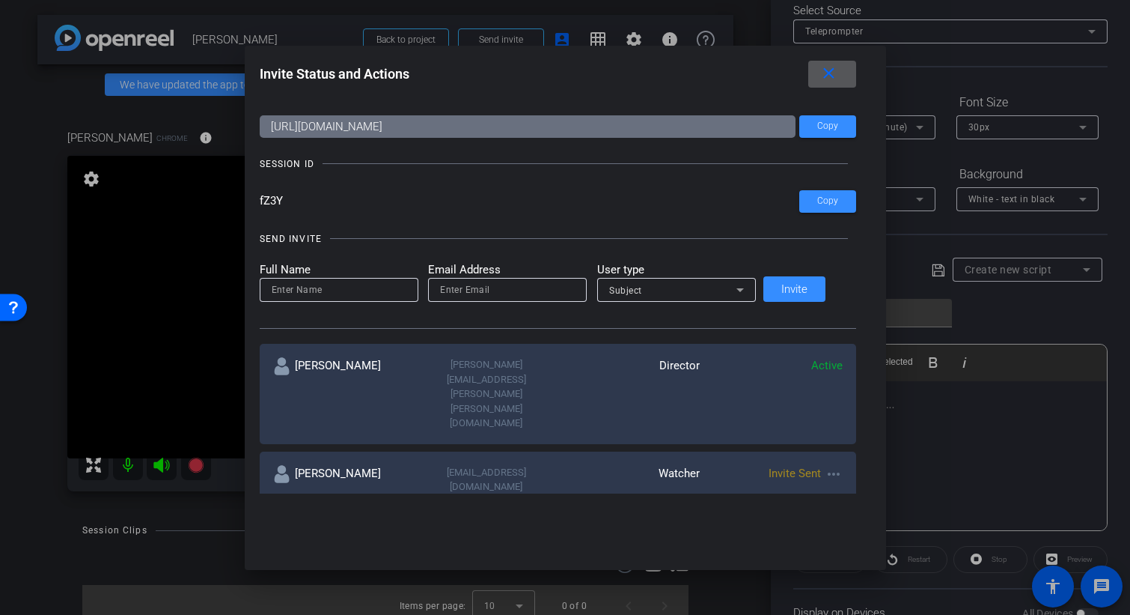
scroll to position [0, 0]
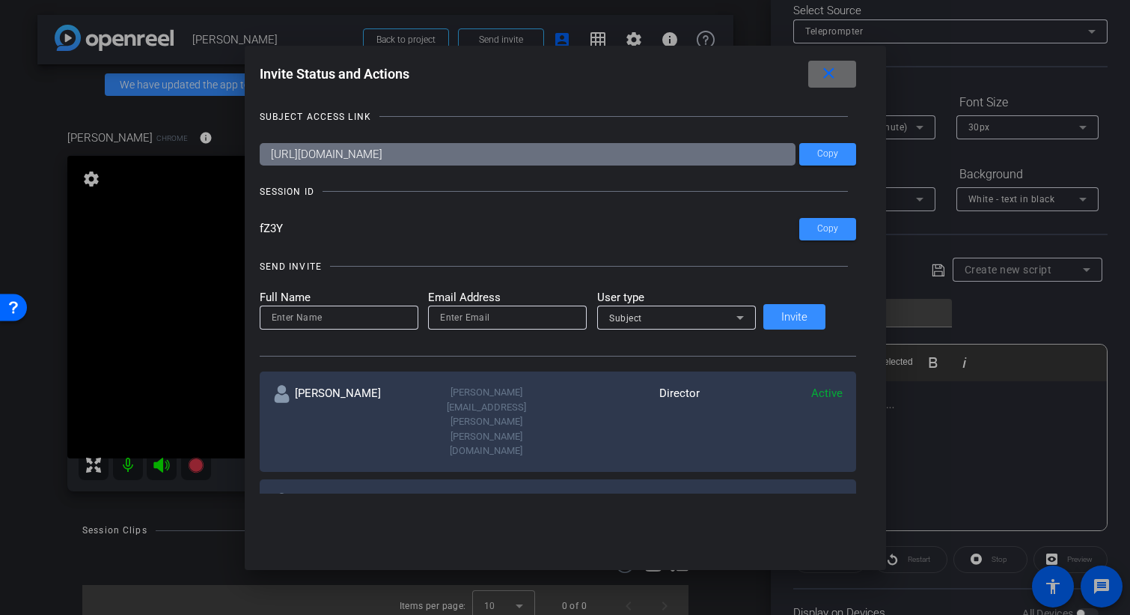
click at [823, 72] on mat-icon "close" at bounding box center [829, 73] width 19 height 19
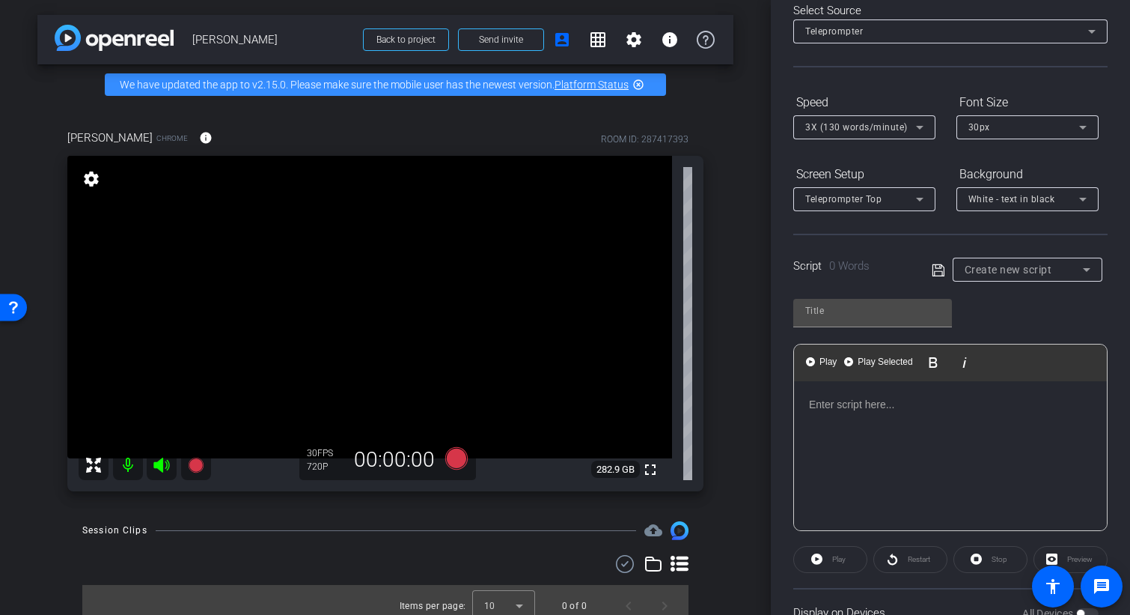
drag, startPoint x: 915, startPoint y: 226, endPoint x: 950, endPoint y: 245, distance: 39.8
click at [915, 226] on div at bounding box center [864, 219] width 142 height 16
click at [1000, 269] on span "Create new script" at bounding box center [1009, 269] width 88 height 12
click at [1009, 272] on div at bounding box center [565, 307] width 1130 height 615
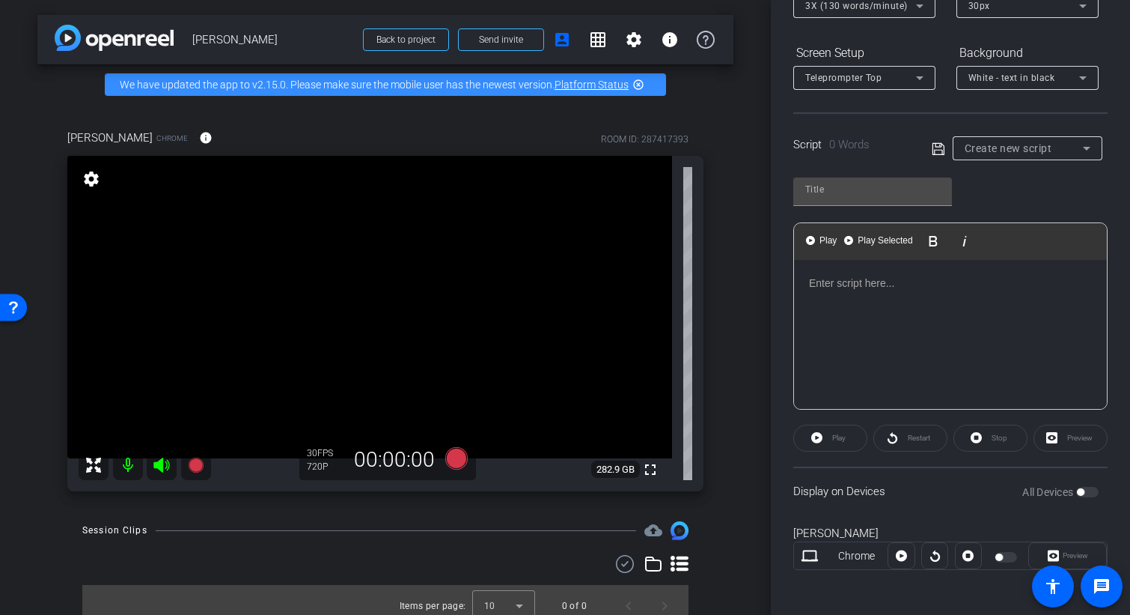
scroll to position [204, 0]
click at [829, 236] on span "Play" at bounding box center [828, 237] width 23 height 13
click at [822, 234] on span "Play" at bounding box center [828, 237] width 23 height 13
click at [1064, 422] on div "Preview" at bounding box center [1071, 434] width 74 height 27
drag, startPoint x: 1067, startPoint y: 431, endPoint x: 1029, endPoint y: 408, distance: 44.0
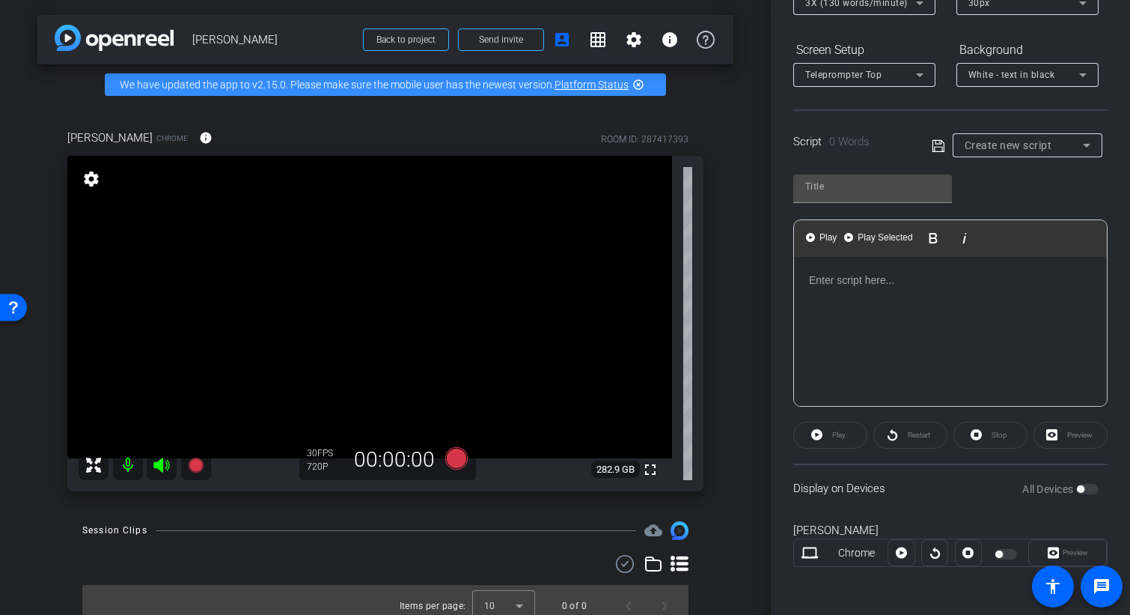
click at [1067, 430] on div "Preview" at bounding box center [1071, 434] width 74 height 27
click at [854, 275] on p at bounding box center [950, 280] width 283 height 16
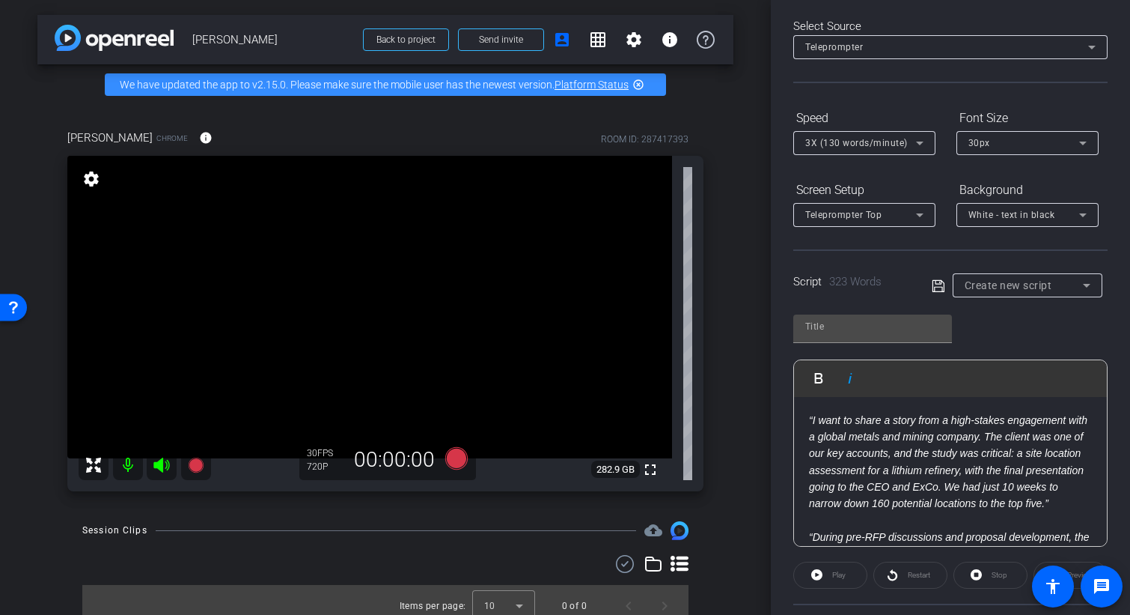
scroll to position [0, 0]
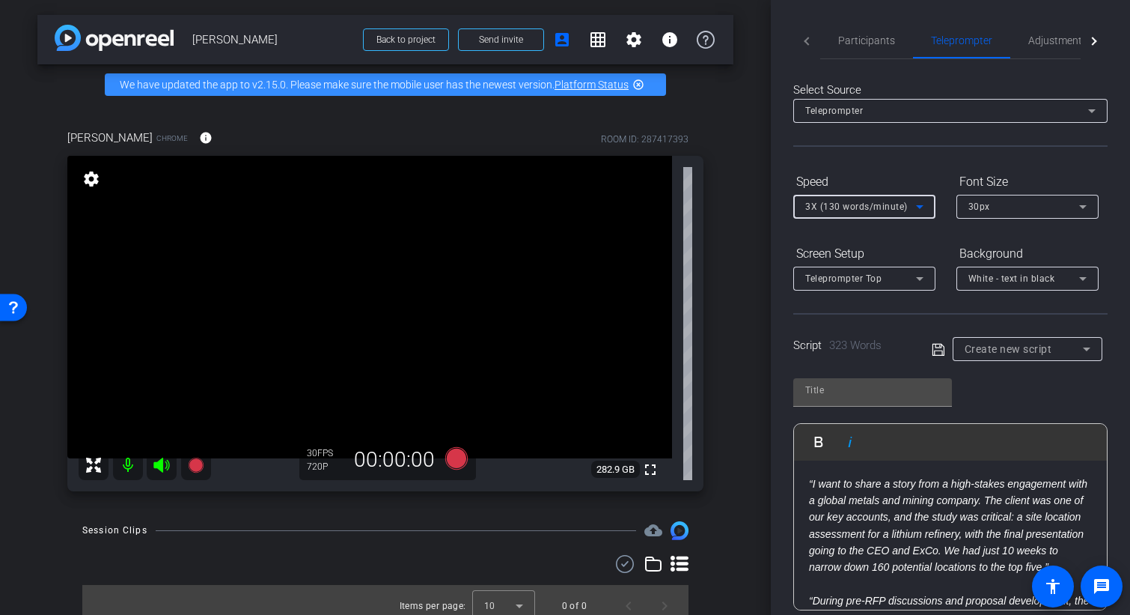
click at [901, 203] on span "3X (130 words/minute)" at bounding box center [856, 206] width 103 height 10
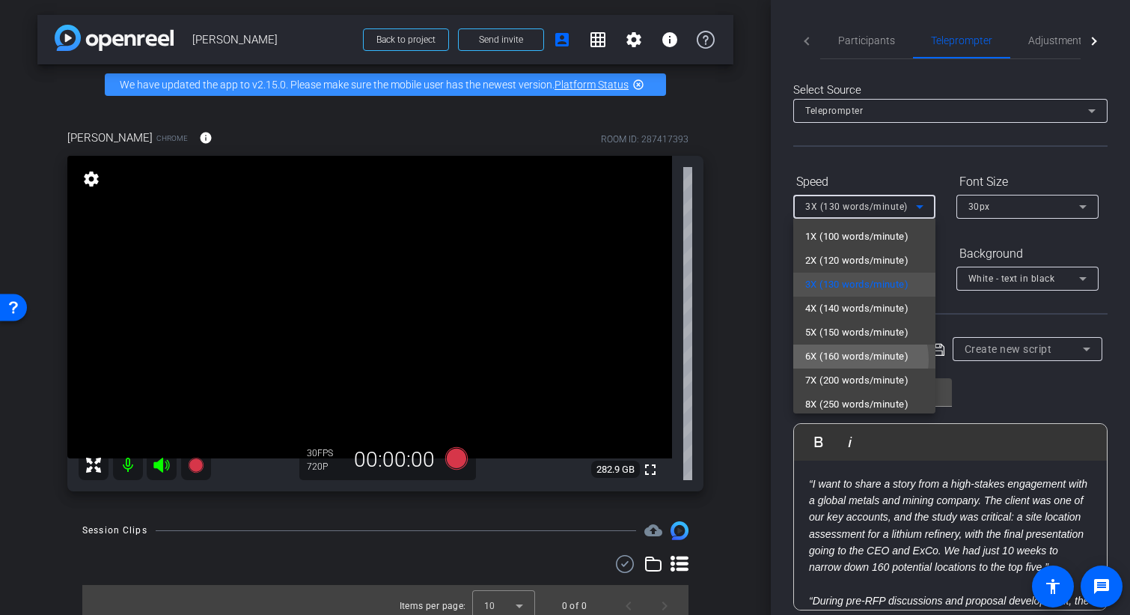
click at [856, 359] on span "6X (160 words/minute)" at bounding box center [856, 356] width 103 height 18
type input "Default title 8039"
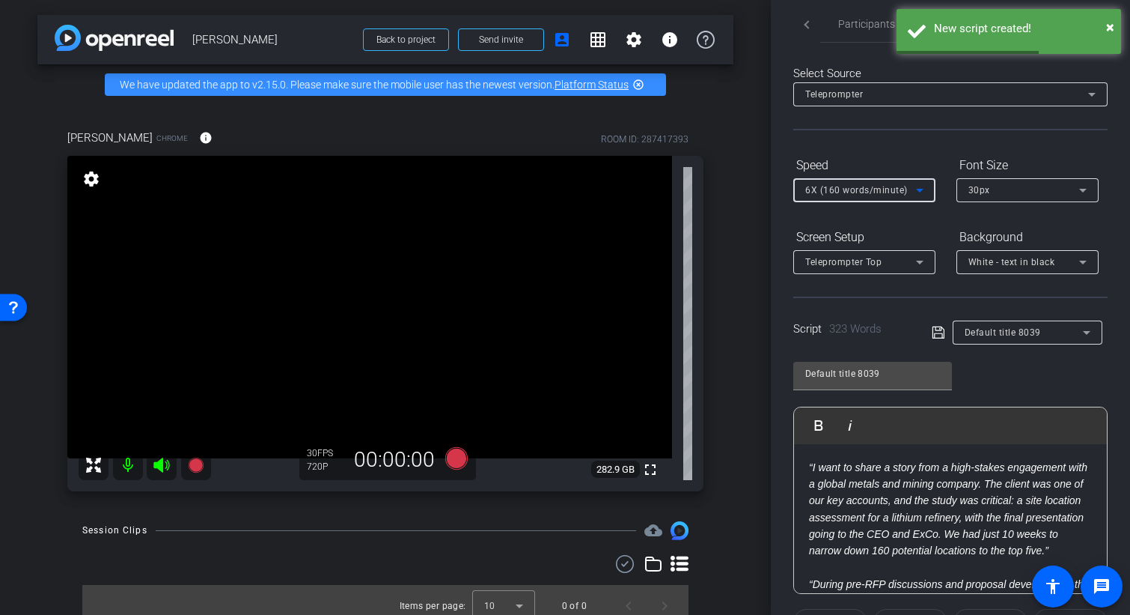
scroll to position [204, 0]
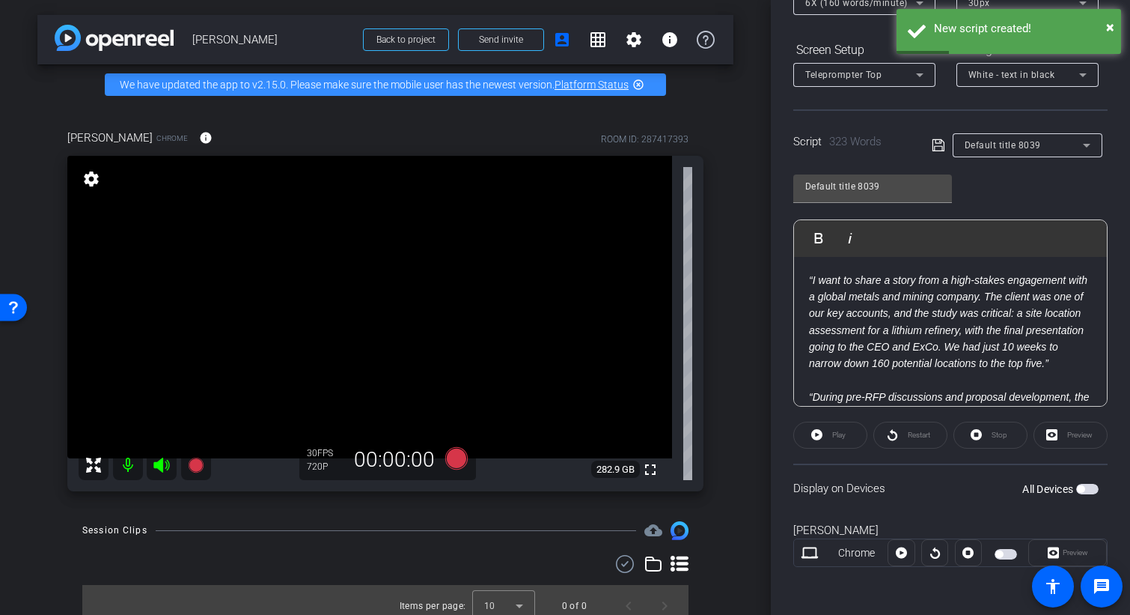
click at [1080, 490] on span "button" at bounding box center [1087, 489] width 22 height 10
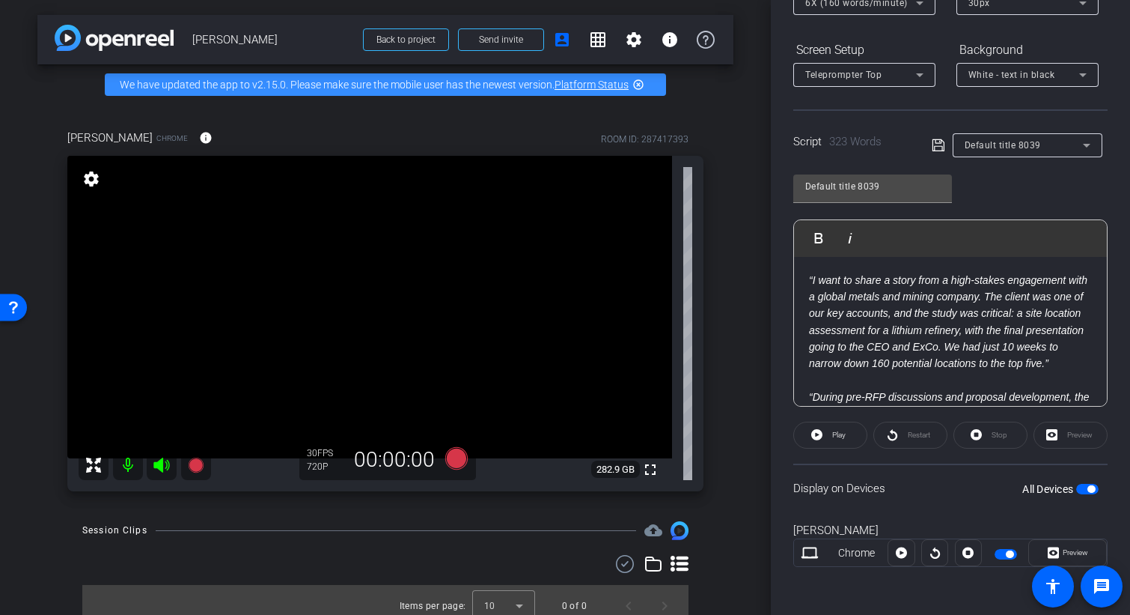
click at [1058, 433] on div "Preview" at bounding box center [1071, 434] width 74 height 27
click at [1079, 433] on div "Preview" at bounding box center [1071, 434] width 74 height 27
click at [1074, 555] on span "Preview" at bounding box center [1075, 552] width 25 height 8
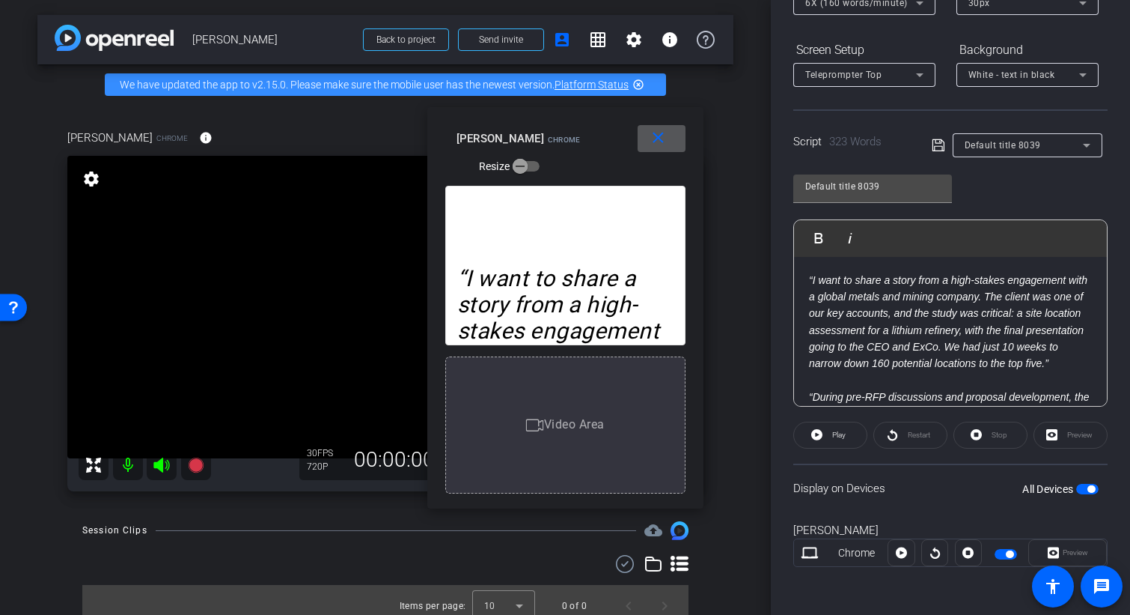
click at [561, 244] on div "“I want to share a story from a high-stakes engagement with a global metals and…" at bounding box center [565, 265] width 240 height 159
click at [831, 435] on span "Play" at bounding box center [837, 434] width 17 height 21
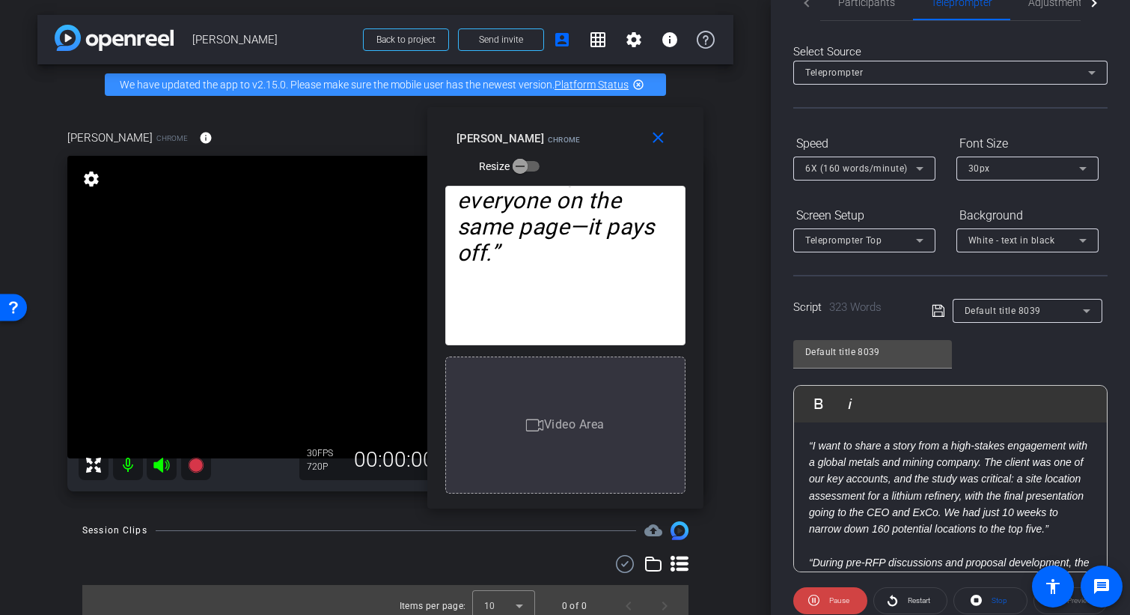
scroll to position [0, 0]
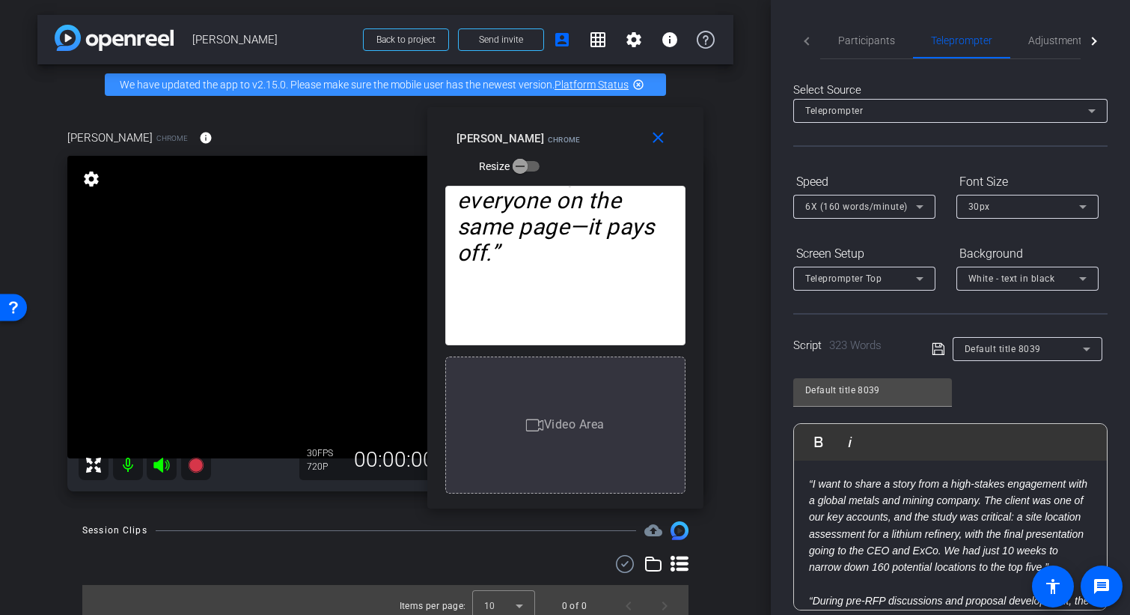
click at [925, 195] on div "6X (160 words/minute)" at bounding box center [864, 207] width 142 height 24
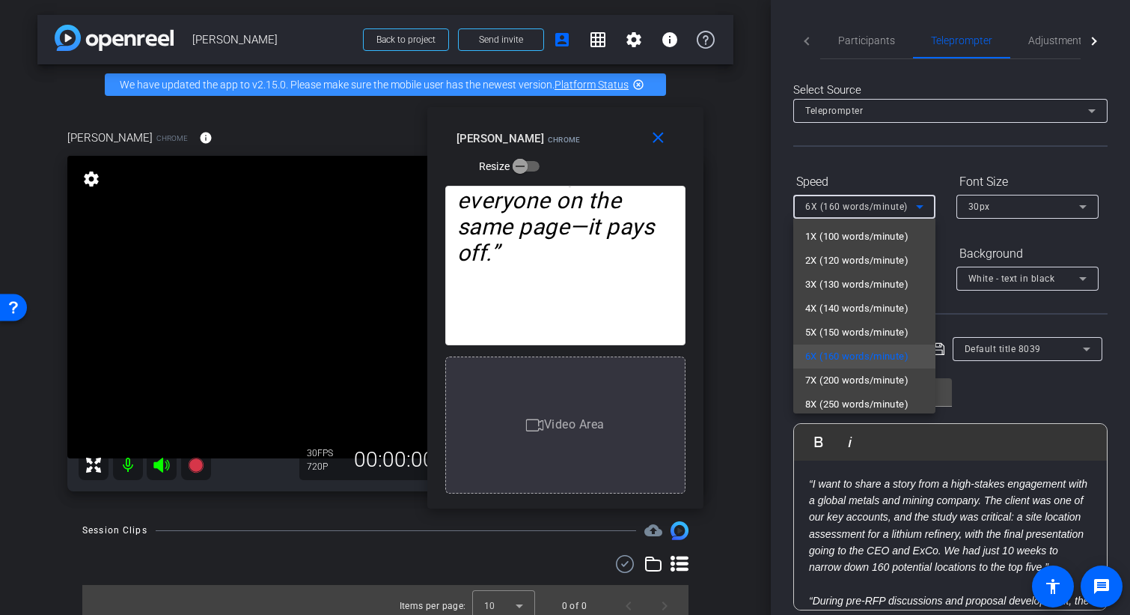
click at [899, 325] on span "5X (150 words/minute)" at bounding box center [856, 332] width 103 height 18
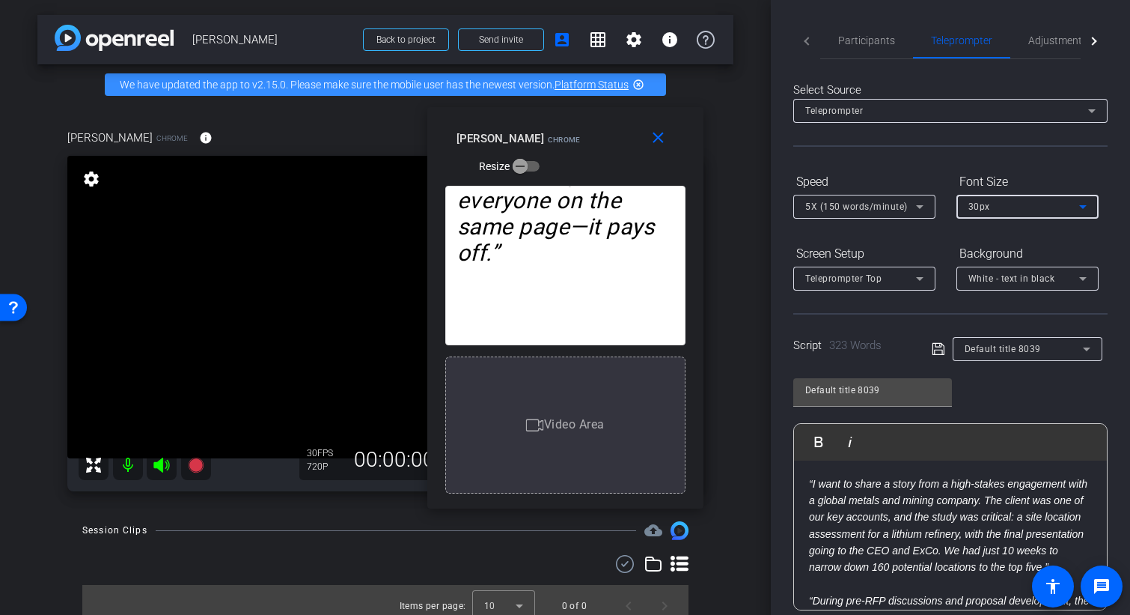
click at [1079, 208] on icon at bounding box center [1083, 207] width 18 height 18
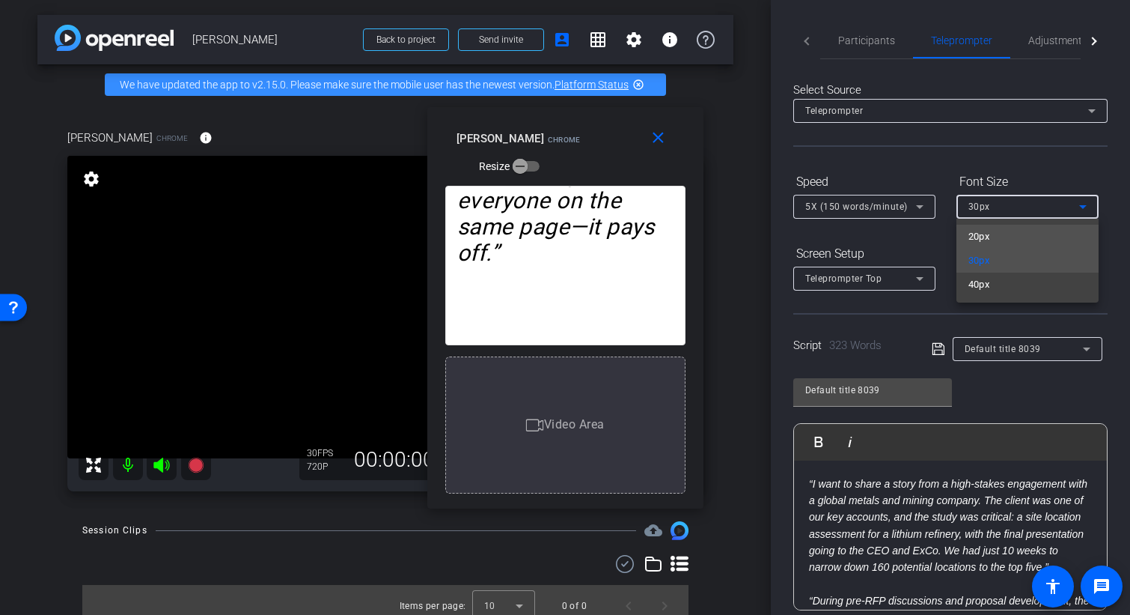
click at [1028, 240] on mat-option "20px" at bounding box center [1028, 237] width 142 height 24
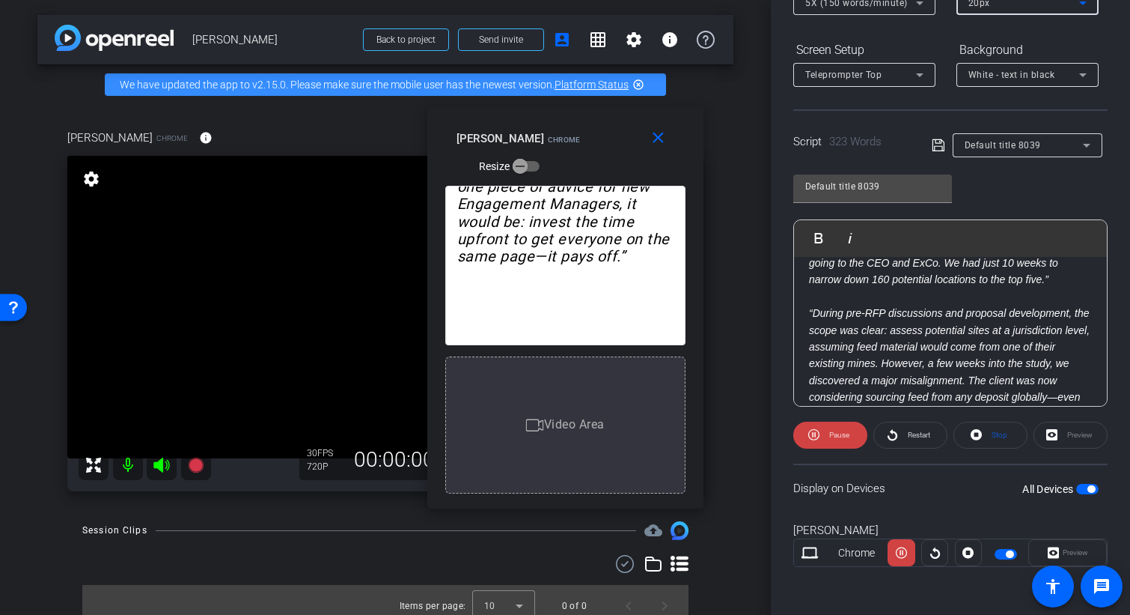
scroll to position [102, 0]
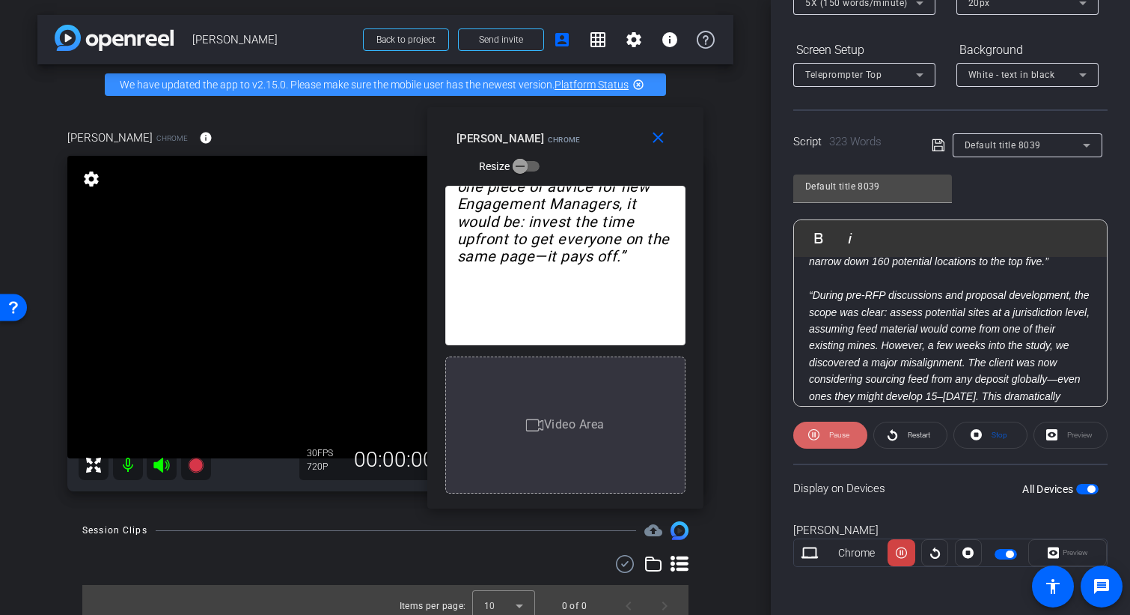
click at [833, 436] on span "Pause" at bounding box center [839, 434] width 20 height 8
click at [925, 428] on span "Restart" at bounding box center [917, 434] width 26 height 21
click at [835, 433] on span "Pause" at bounding box center [839, 434] width 20 height 8
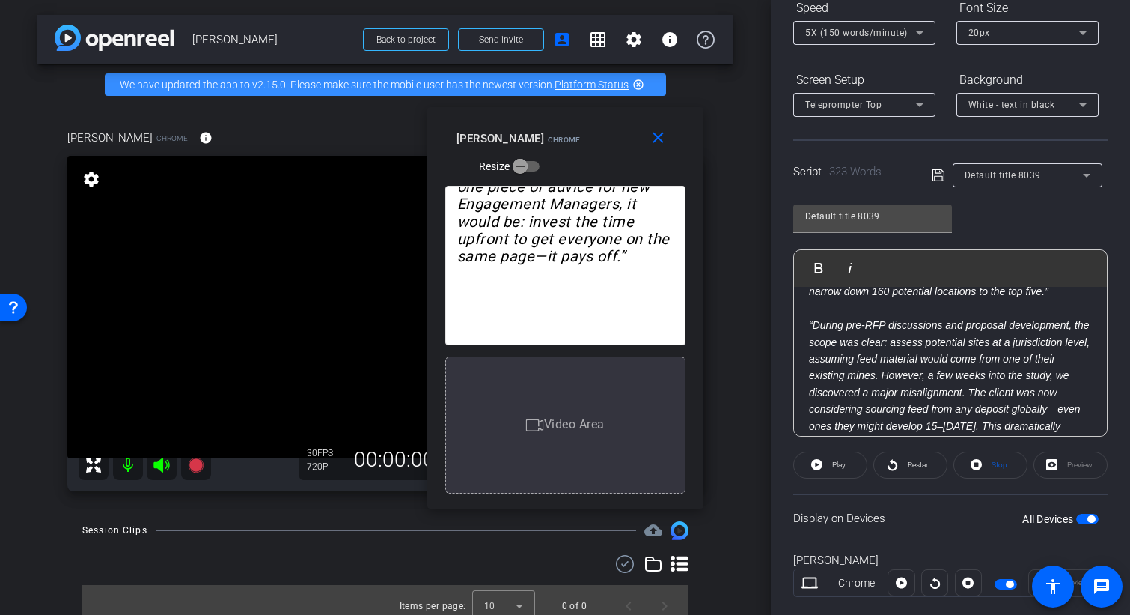
scroll to position [0, 0]
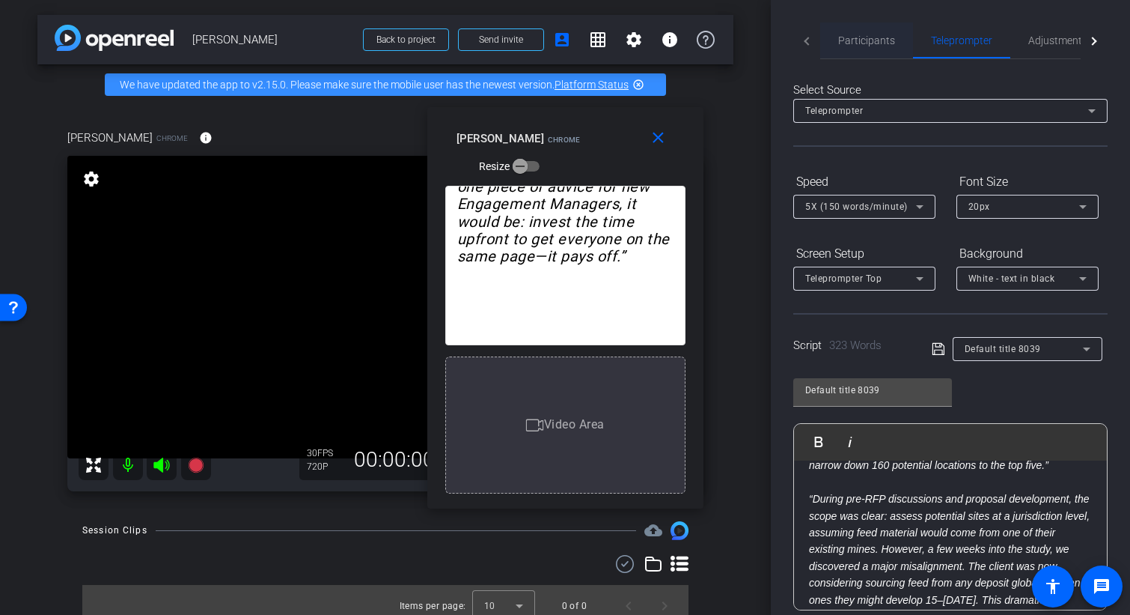
click at [868, 35] on span "Participants" at bounding box center [866, 40] width 57 height 10
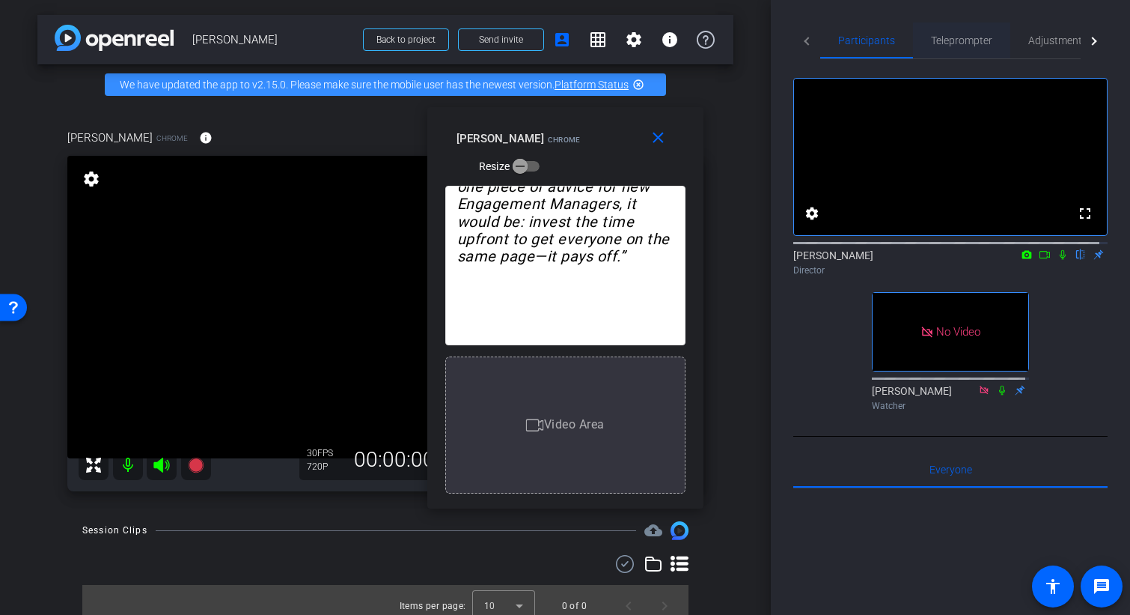
click at [972, 35] on span "Teleprompter" at bounding box center [961, 40] width 61 height 10
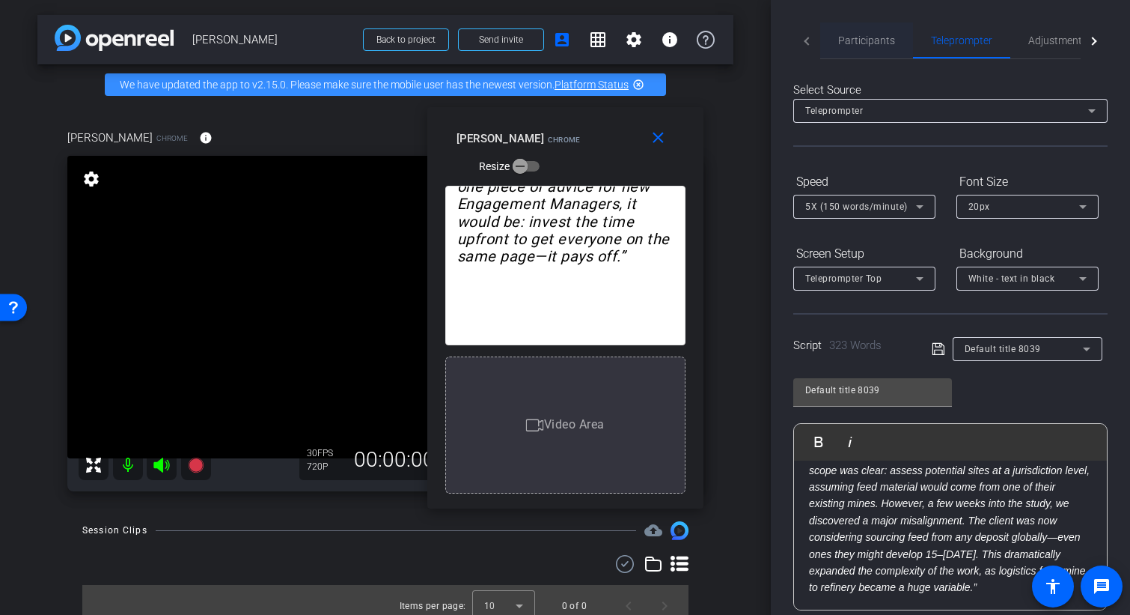
click at [856, 39] on span "Participants" at bounding box center [866, 40] width 57 height 10
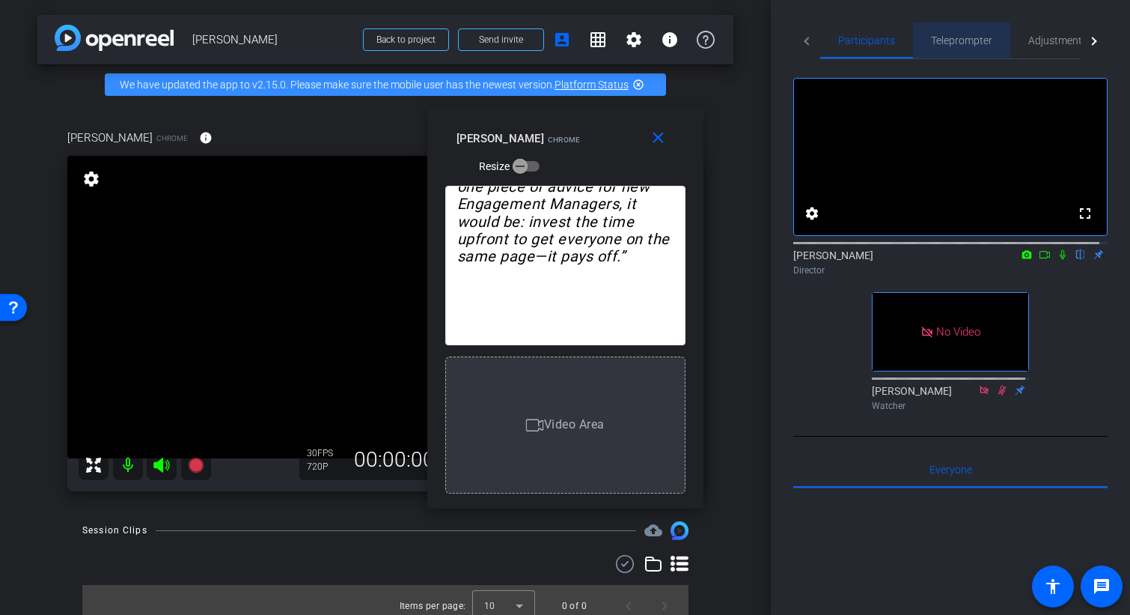
click at [972, 39] on span "Teleprompter" at bounding box center [961, 40] width 61 height 10
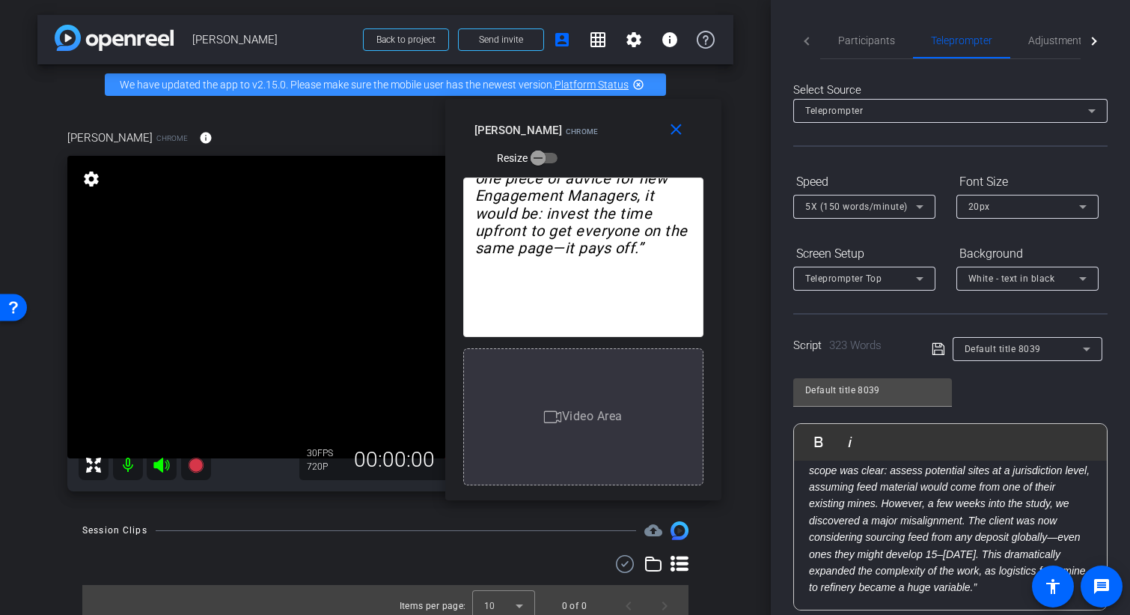
drag, startPoint x: 580, startPoint y: 134, endPoint x: 600, endPoint y: 124, distance: 22.1
click at [600, 124] on div "Aravind Raman Chrome Resize" at bounding box center [589, 143] width 229 height 53
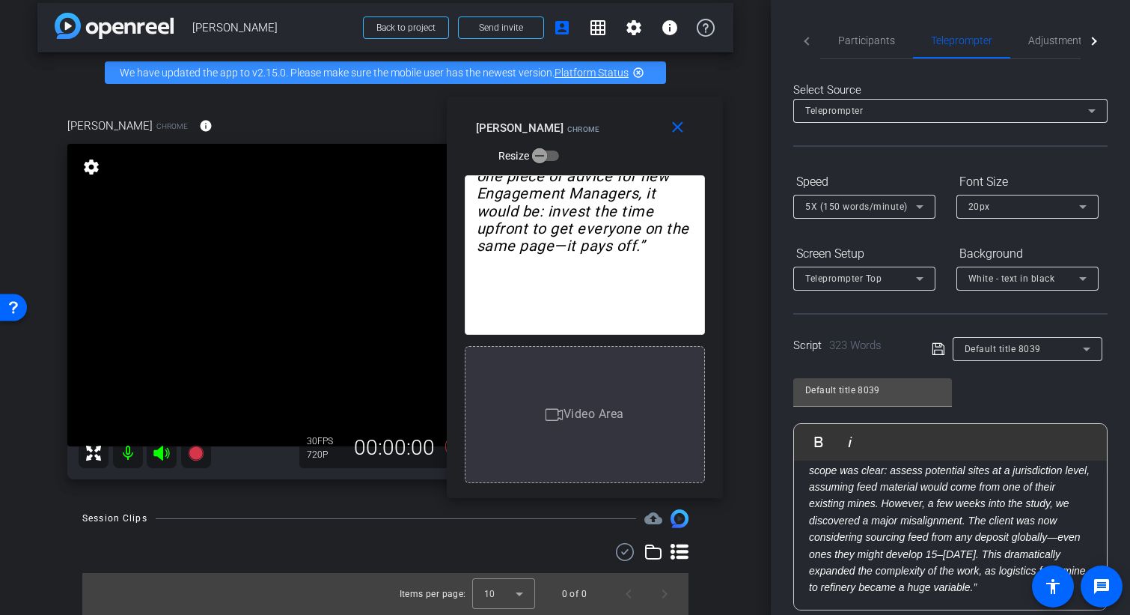
scroll to position [24, 0]
click at [193, 457] on icon at bounding box center [195, 452] width 15 height 15
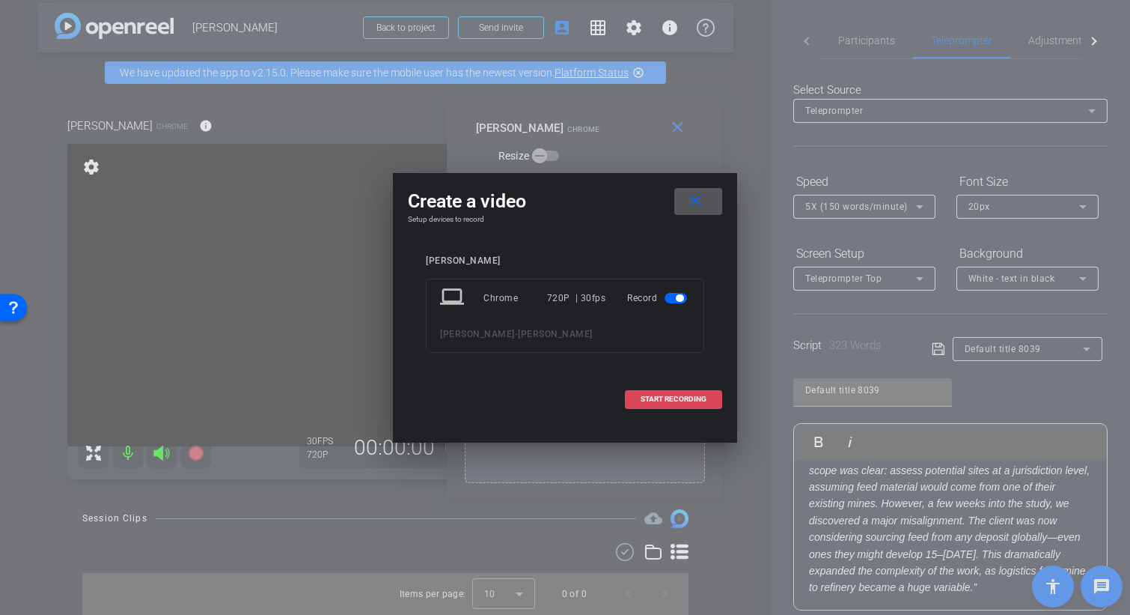
click at [683, 398] on span "START RECORDING" at bounding box center [674, 398] width 66 height 7
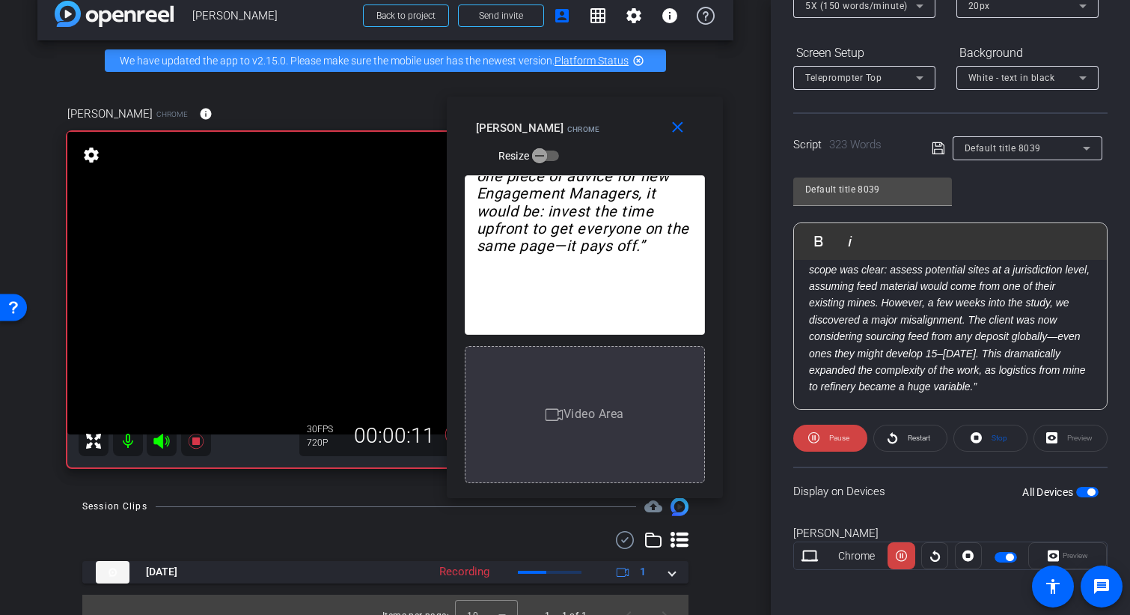
scroll to position [204, 0]
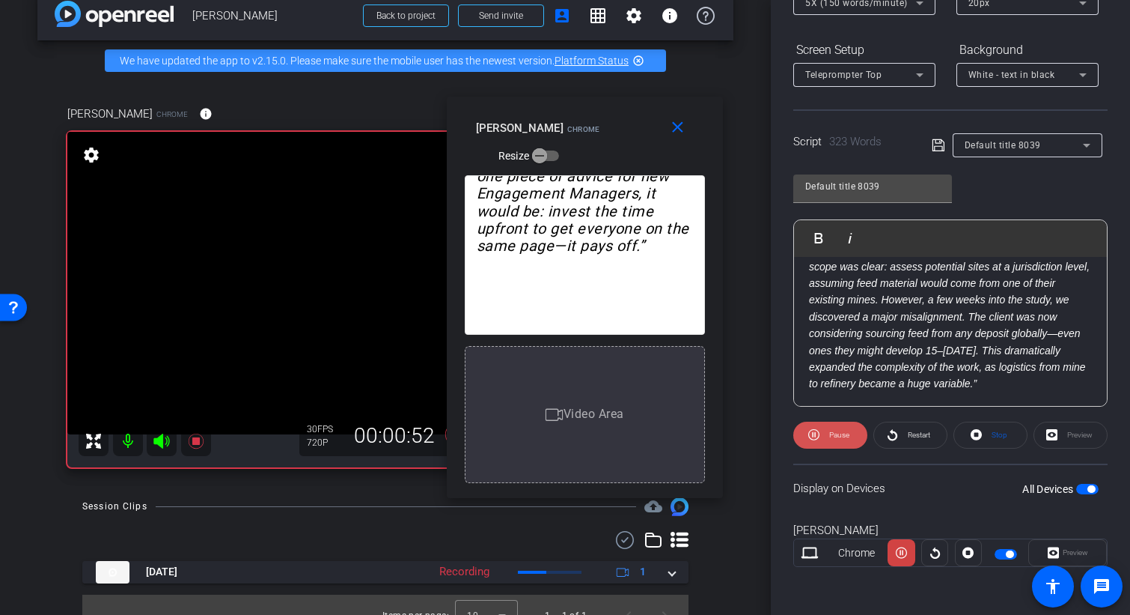
click at [839, 435] on span "Pause" at bounding box center [839, 434] width 20 height 8
click at [839, 435] on span "Play" at bounding box center [838, 434] width 13 height 8
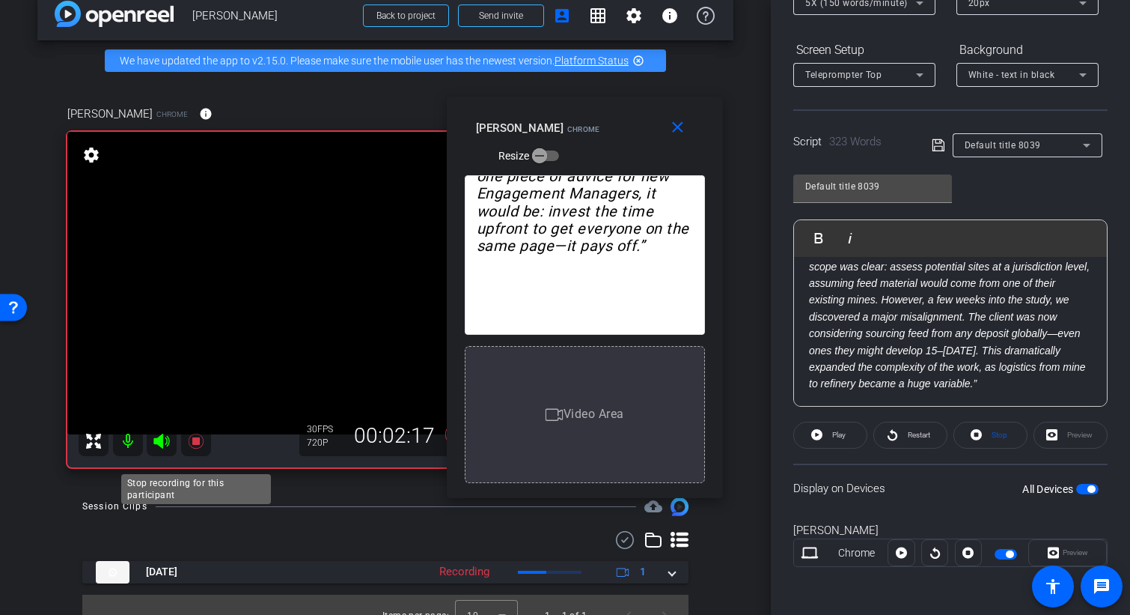
click at [195, 448] on icon at bounding box center [195, 440] width 15 height 15
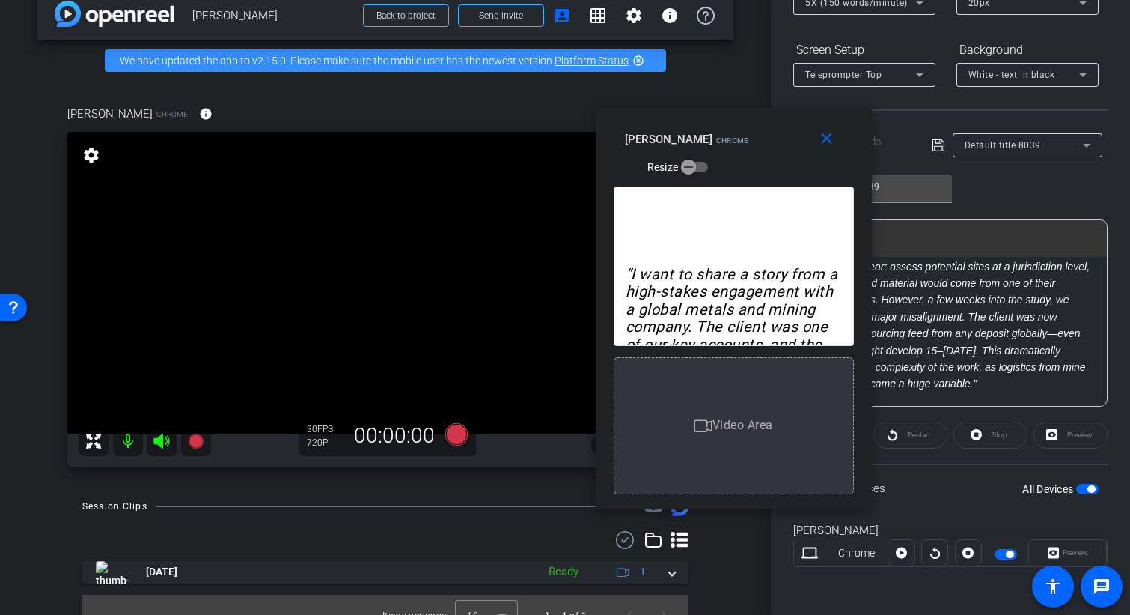
drag, startPoint x: 602, startPoint y: 109, endPoint x: 751, endPoint y: 120, distance: 149.4
click at [751, 120] on div "close Aravind Raman Chrome Resize" at bounding box center [734, 141] width 276 height 67
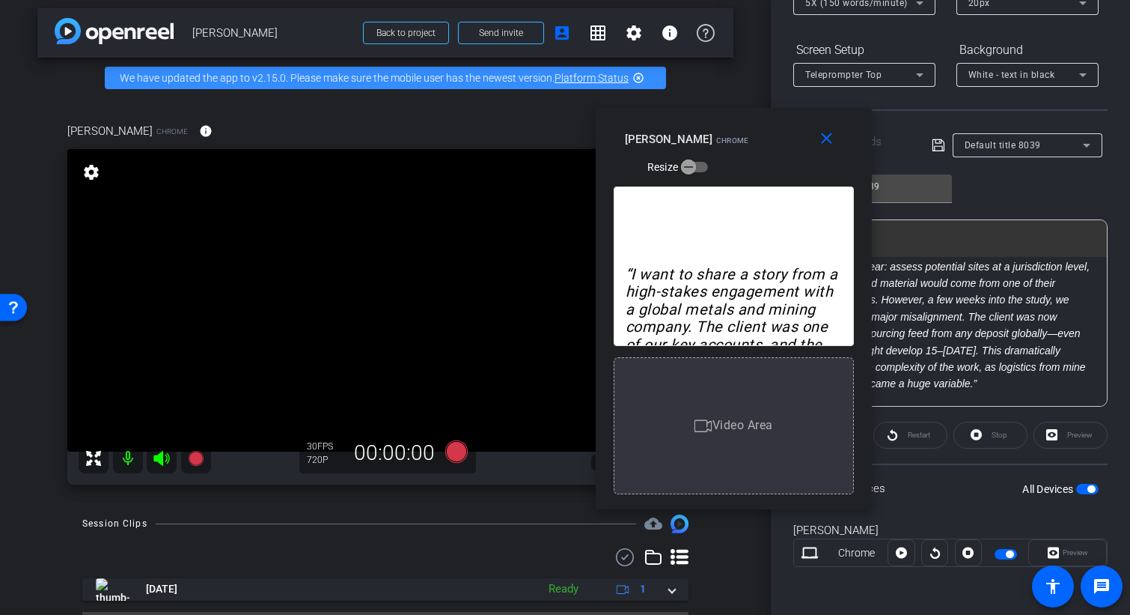
scroll to position [0, 0]
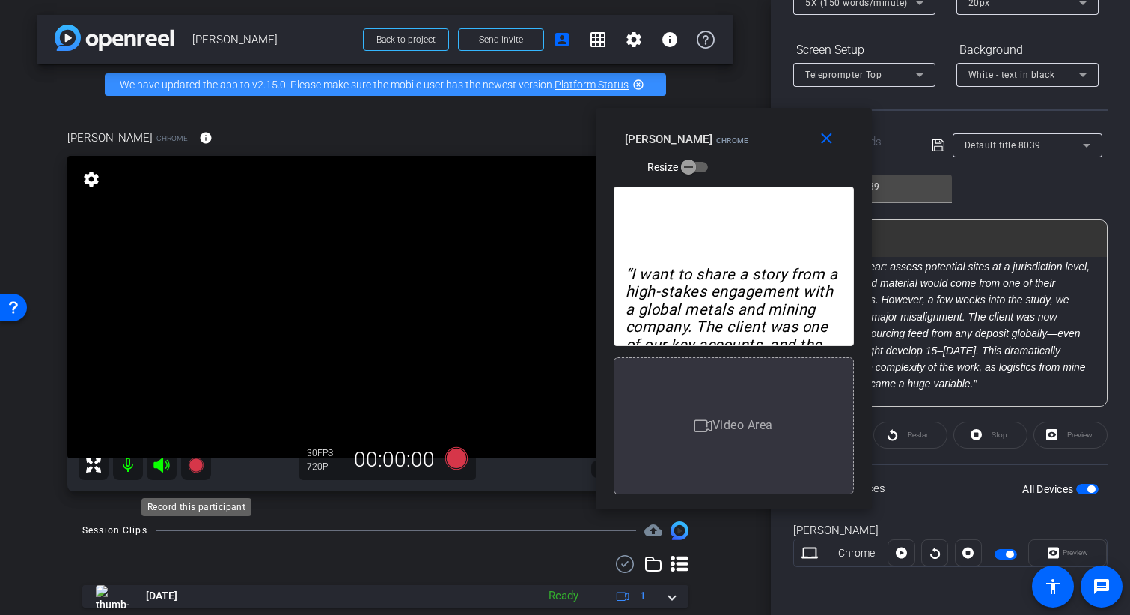
click at [196, 472] on icon at bounding box center [195, 464] width 15 height 15
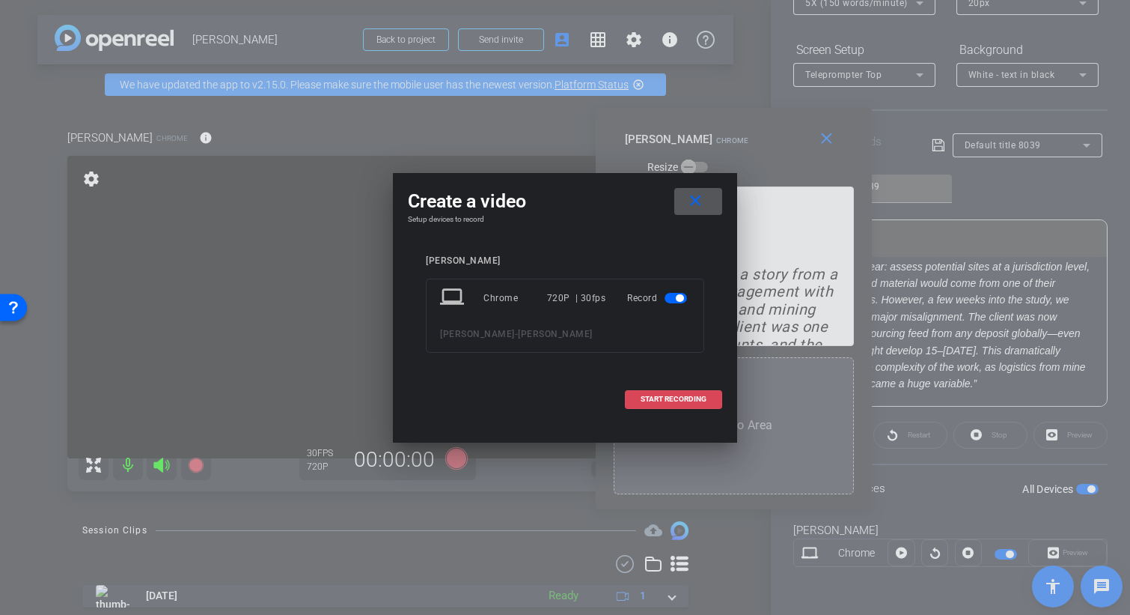
click at [657, 398] on span "START RECORDING" at bounding box center [674, 398] width 66 height 7
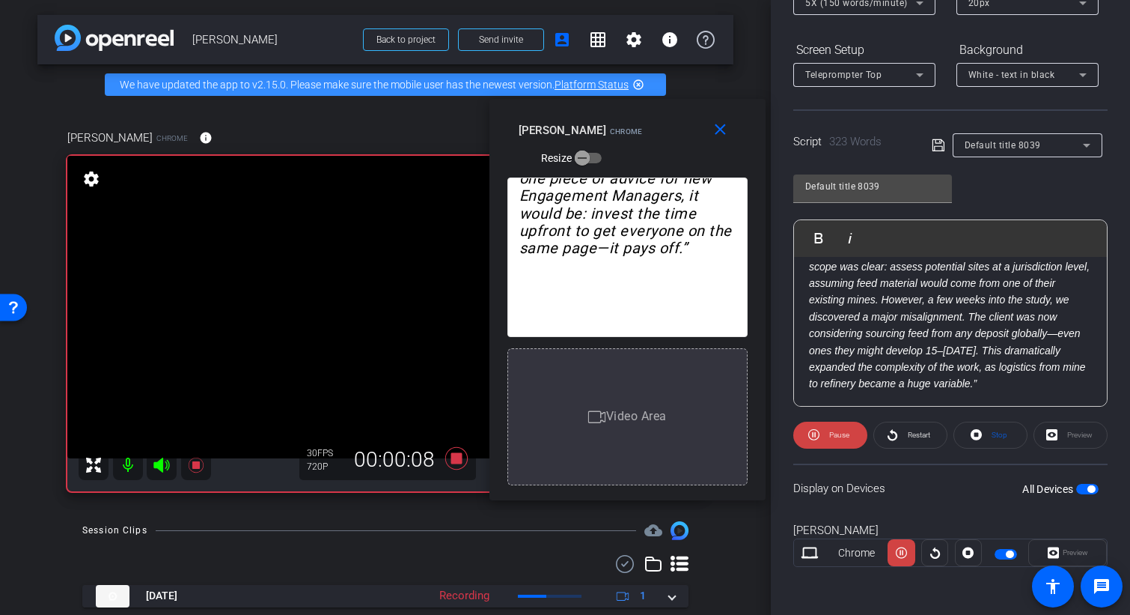
drag, startPoint x: 763, startPoint y: 136, endPoint x: 691, endPoint y: 127, distance: 72.4
click at [673, 127] on div "Aravind Raman Chrome Resize" at bounding box center [633, 143] width 229 height 53
click at [829, 433] on span "Pause" at bounding box center [839, 434] width 20 height 8
click at [908, 433] on span "Restart" at bounding box center [919, 434] width 22 height 8
click at [837, 436] on span "Pause" at bounding box center [839, 434] width 20 height 8
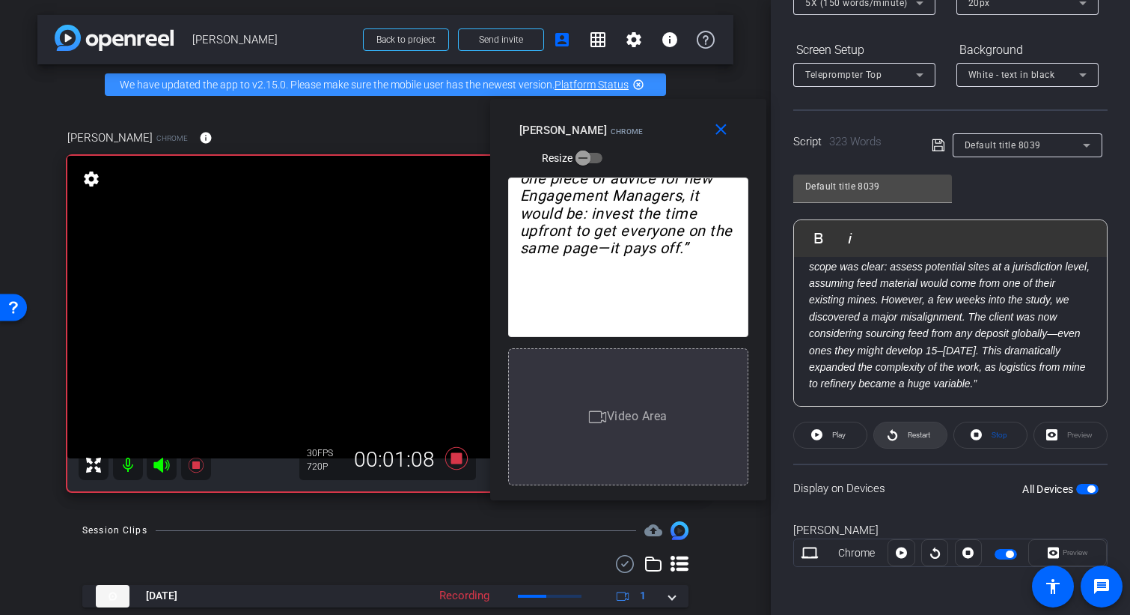
click at [916, 436] on span "Restart" at bounding box center [919, 434] width 22 height 8
click at [834, 439] on span "Pause" at bounding box center [838, 434] width 24 height 21
click at [832, 437] on span "Play" at bounding box center [838, 434] width 13 height 8
click at [195, 472] on icon at bounding box center [195, 464] width 15 height 15
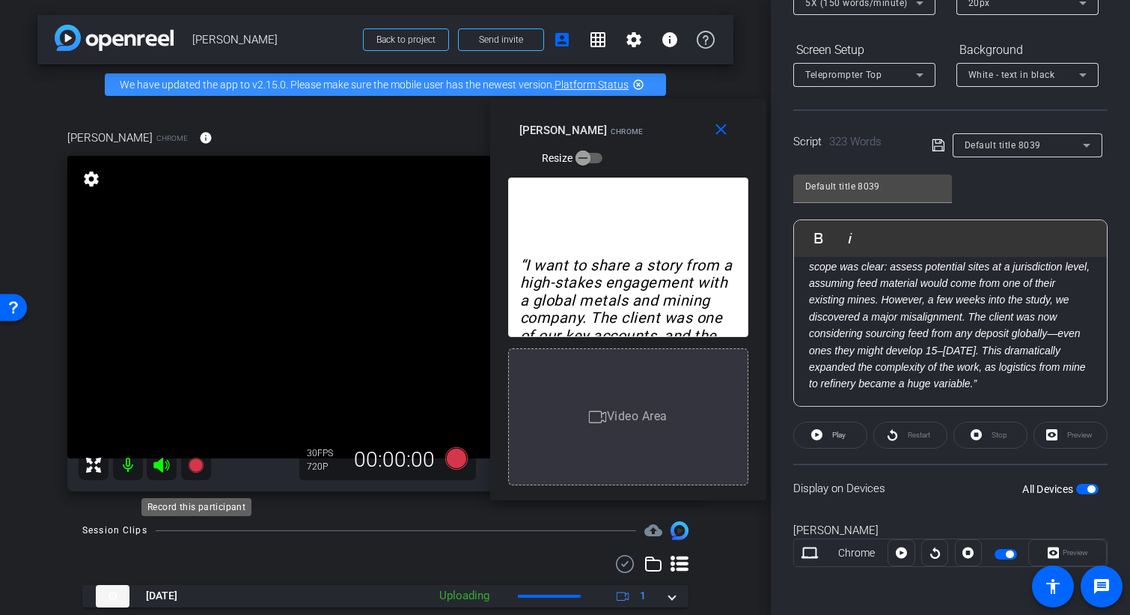
click at [195, 472] on icon at bounding box center [195, 464] width 15 height 15
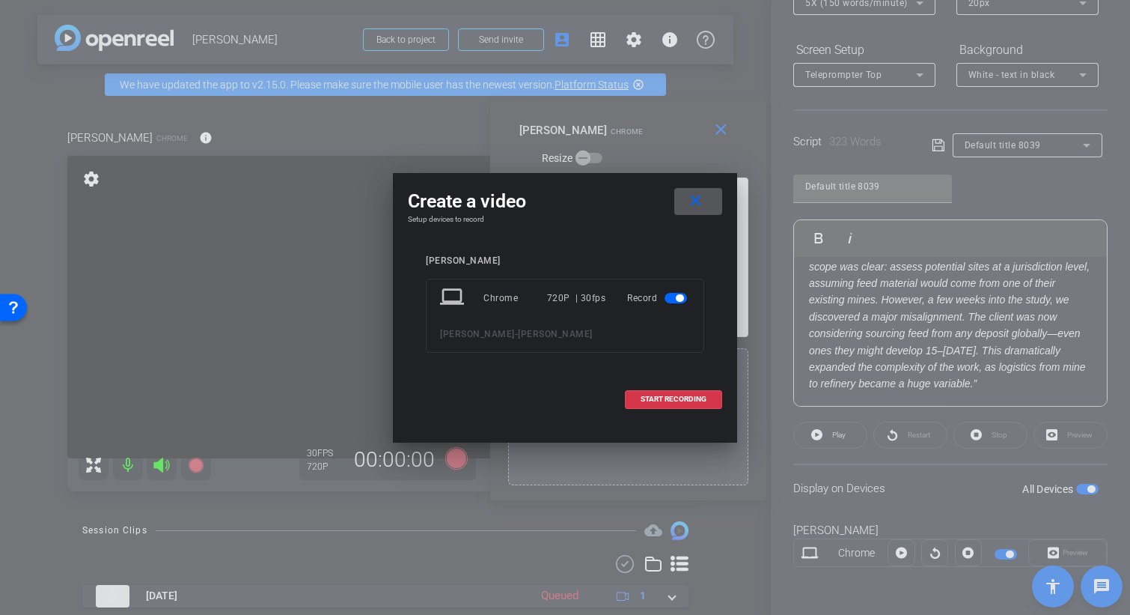
click at [698, 201] on mat-icon "close" at bounding box center [695, 201] width 19 height 19
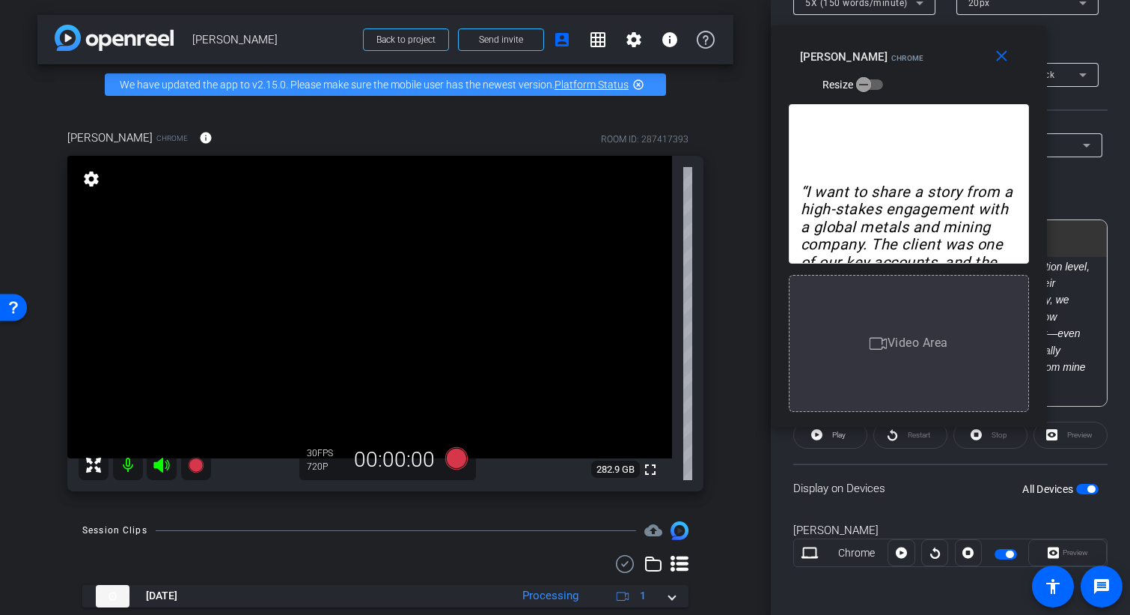
drag, startPoint x: 710, startPoint y: 112, endPoint x: 894, endPoint y: 42, distance: 196.4
click at [894, 42] on div "close Aravind Raman Chrome Resize" at bounding box center [909, 58] width 276 height 67
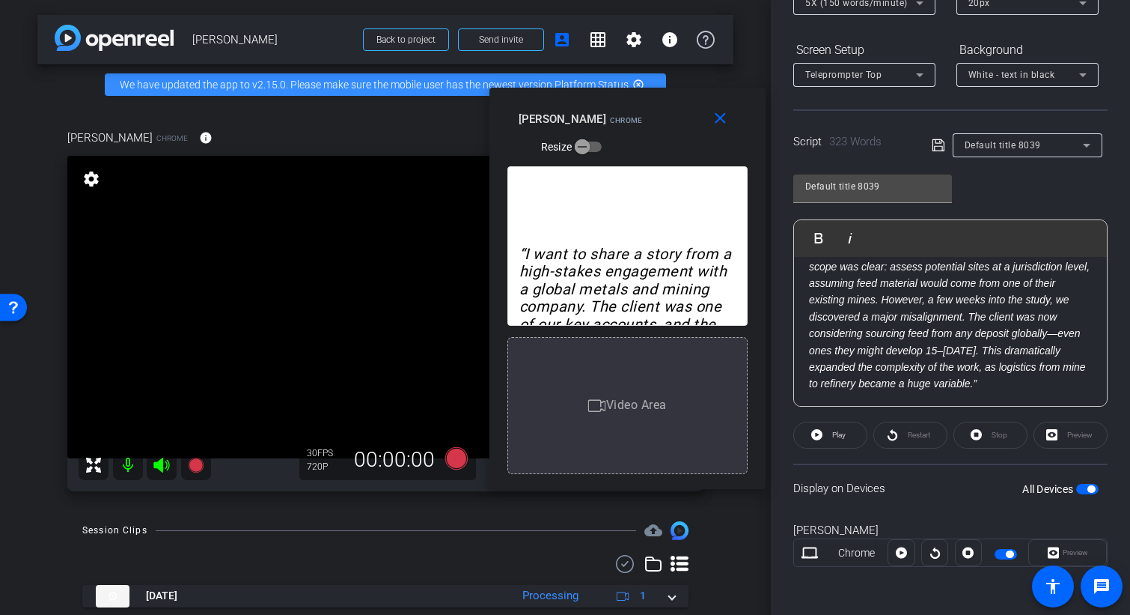
drag, startPoint x: 941, startPoint y: 56, endPoint x: 661, endPoint y: 121, distance: 287.4
click at [660, 120] on div "Aravind Raman Chrome Resize" at bounding box center [633, 132] width 229 height 53
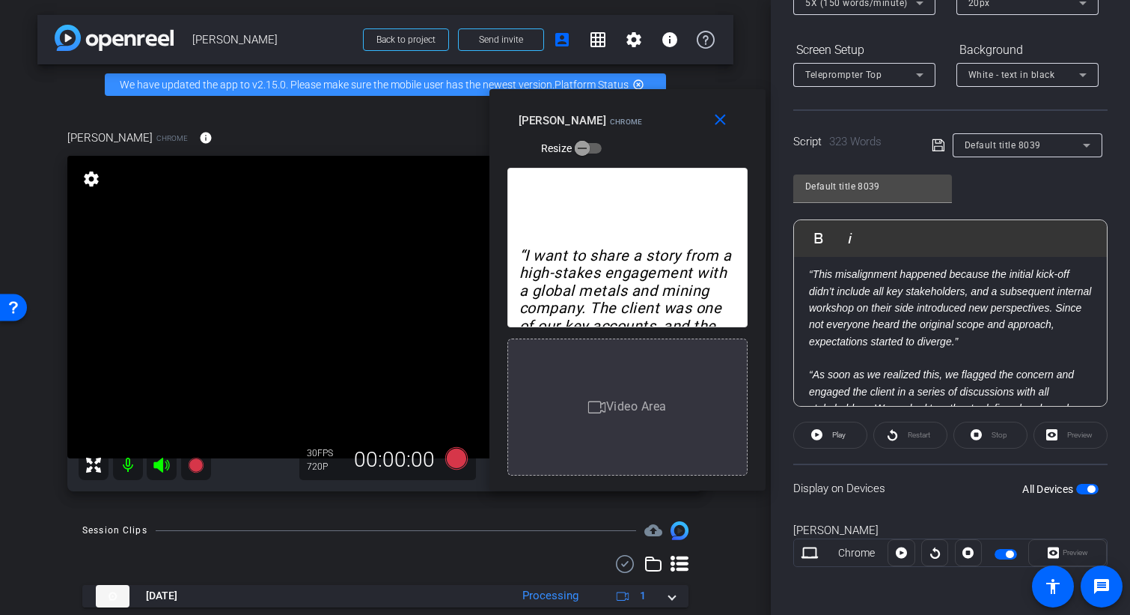
scroll to position [292, 0]
click at [930, 338] on em "“This misalignment happened because the initial kick-off didn’t include all key…" at bounding box center [950, 305] width 282 height 79
click at [978, 328] on p "“This misalignment happened because the initial kick-off didn’t include all key…" at bounding box center [950, 306] width 283 height 84
click at [720, 115] on mat-icon "close" at bounding box center [720, 120] width 19 height 19
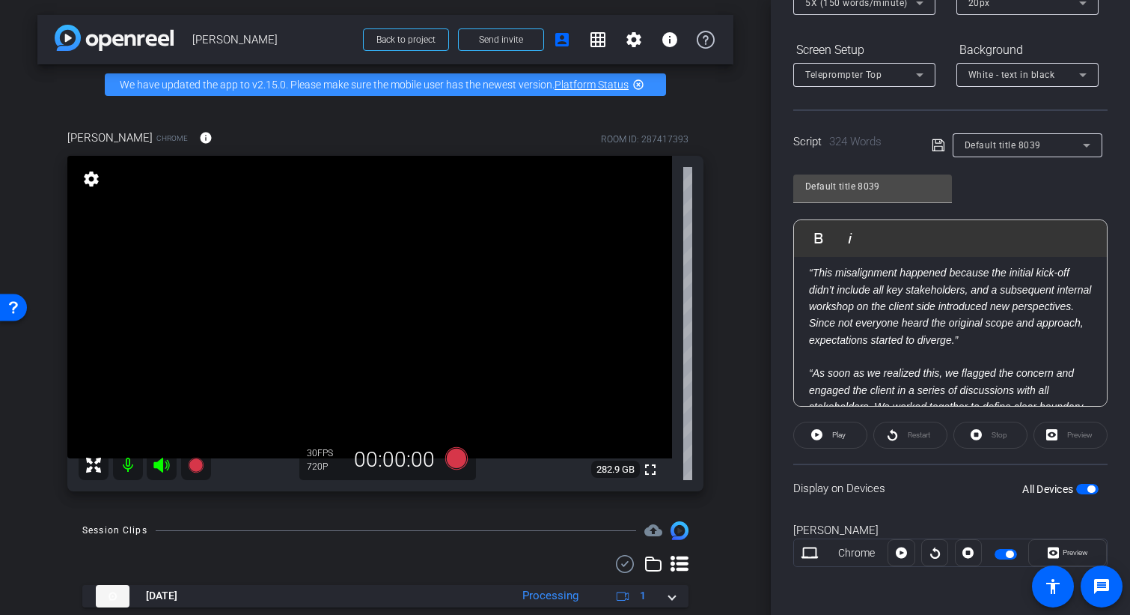
click at [1058, 434] on div "Preview" at bounding box center [1071, 434] width 74 height 27
click at [1062, 557] on span "Preview" at bounding box center [1073, 552] width 29 height 21
click at [1063, 549] on span "Preview" at bounding box center [1075, 552] width 25 height 8
click at [1073, 428] on div "Preview" at bounding box center [1071, 434] width 74 height 27
click at [897, 554] on icon at bounding box center [901, 552] width 11 height 11
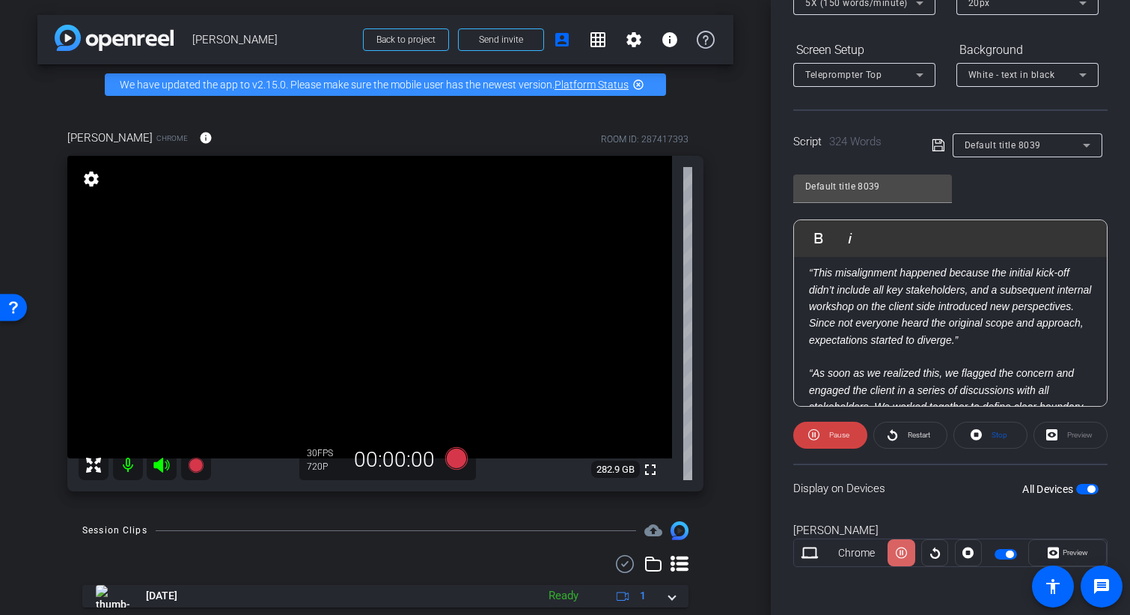
click at [901, 552] on icon at bounding box center [901, 552] width 11 height 22
click at [1065, 433] on div "Preview" at bounding box center [1071, 434] width 74 height 27
click at [1073, 439] on div "Preview" at bounding box center [1071, 434] width 74 height 27
click at [1071, 433] on div "Preview" at bounding box center [1071, 434] width 74 height 27
click at [997, 432] on span "Stop" at bounding box center [1000, 434] width 16 height 8
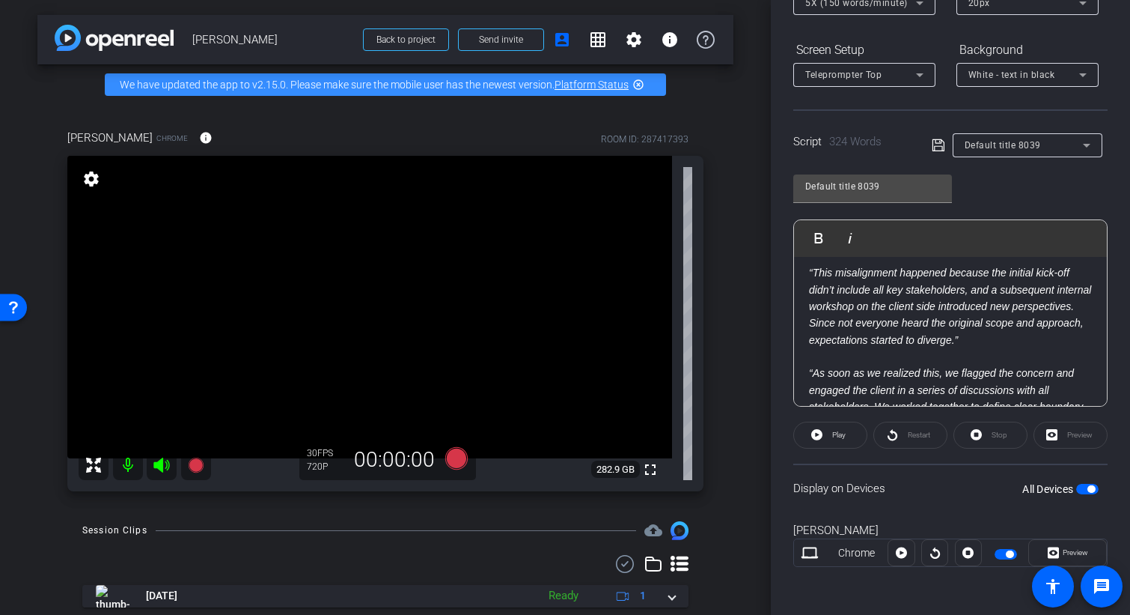
click at [909, 433] on div "Restart" at bounding box center [911, 434] width 74 height 27
click at [1059, 546] on span "Preview" at bounding box center [1073, 552] width 29 height 21
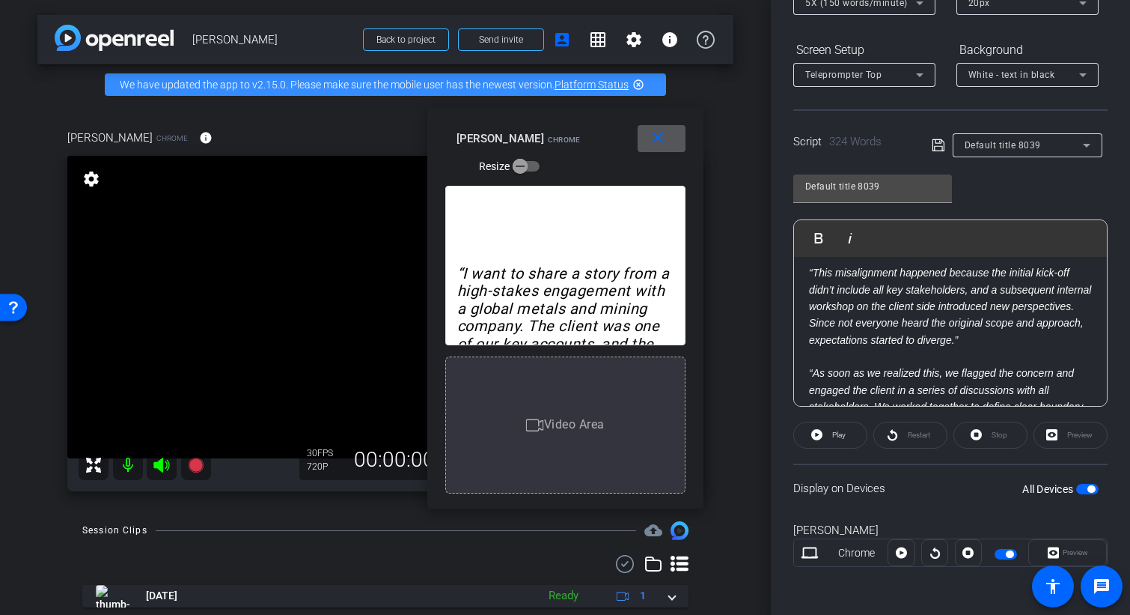
click at [607, 288] on em "“I want to share a story from a high-stakes engagement with a global metals and…" at bounding box center [565, 378] width 216 height 228
click at [838, 437] on span "Play" at bounding box center [838, 434] width 13 height 8
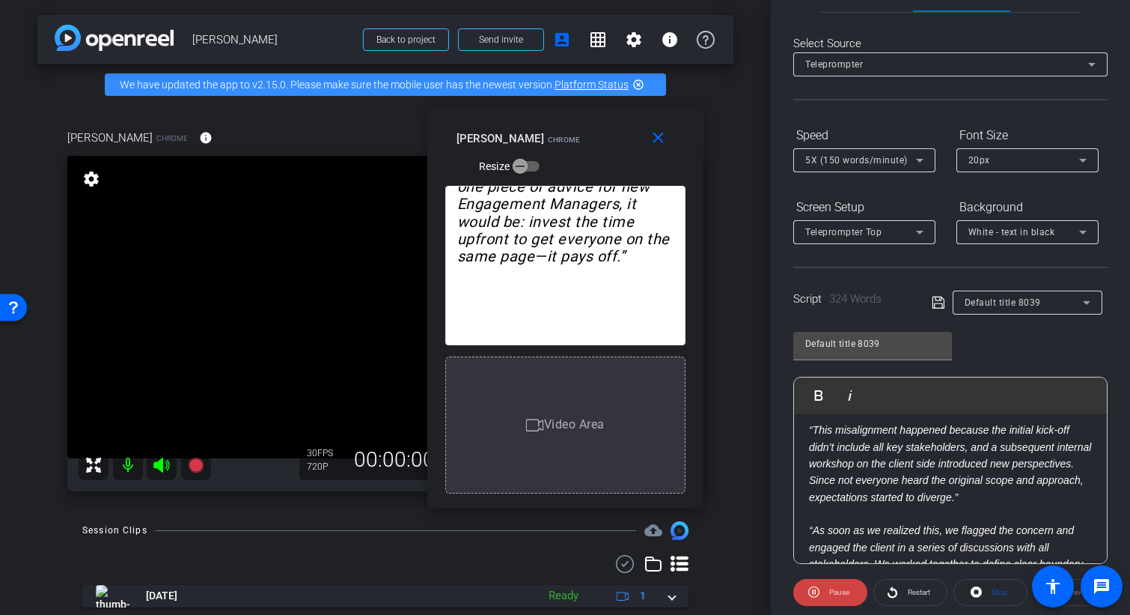
scroll to position [0, 0]
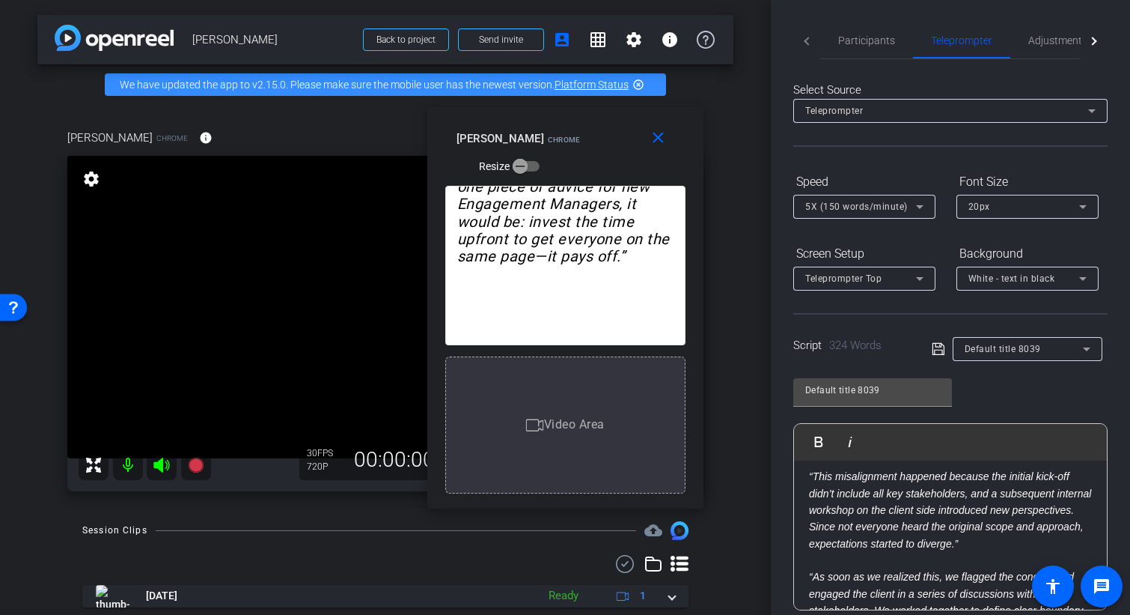
click at [912, 198] on icon at bounding box center [920, 207] width 18 height 18
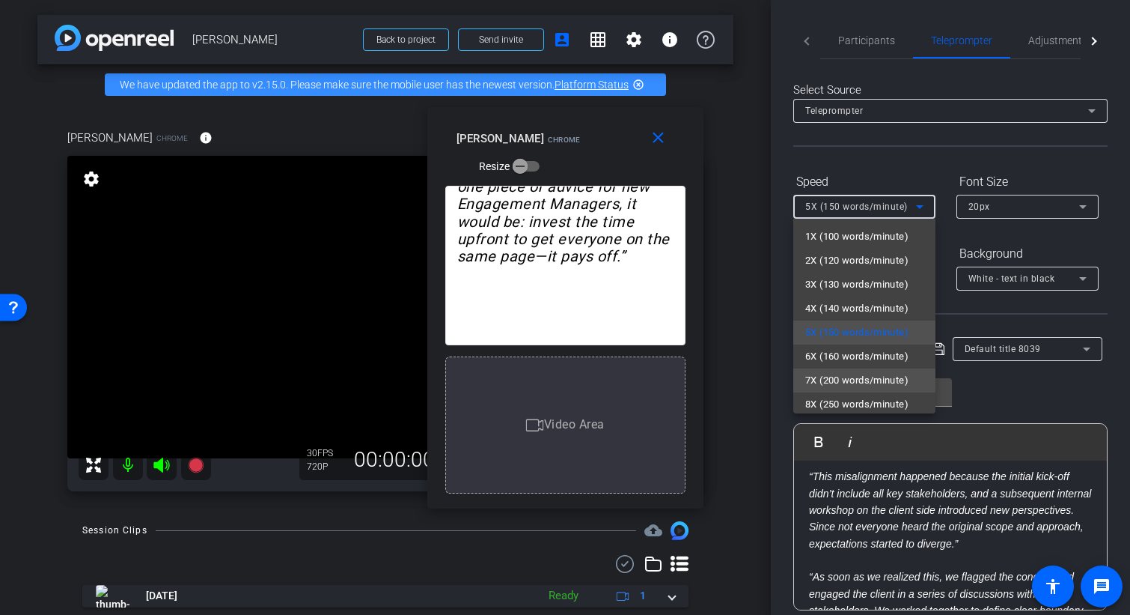
click at [866, 389] on mat-option "7X (200 words/minute)" at bounding box center [864, 380] width 142 height 24
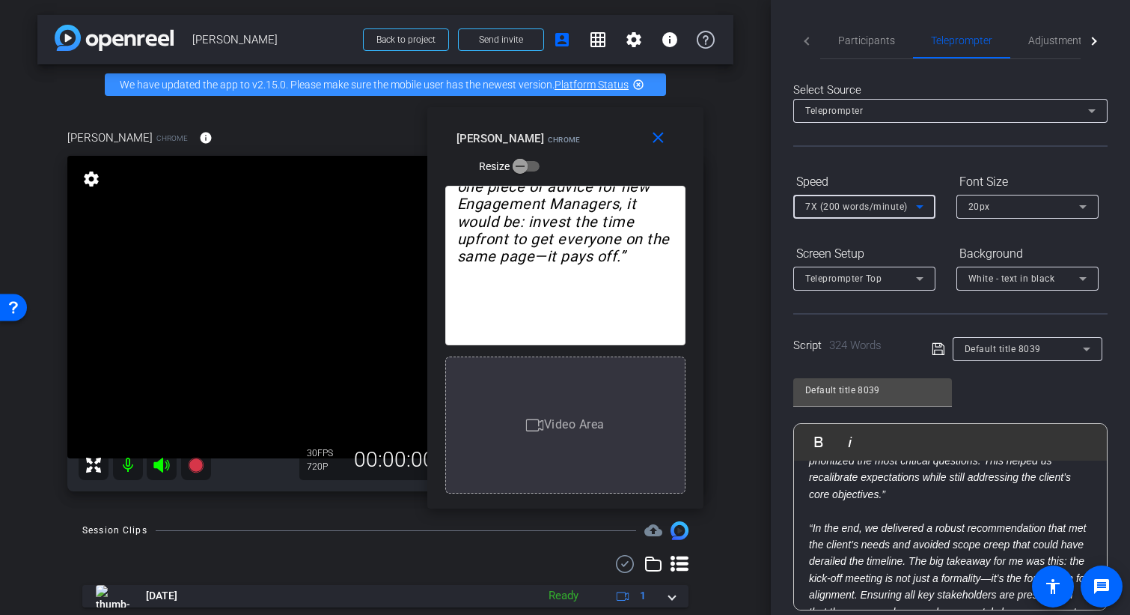
scroll to position [484, 0]
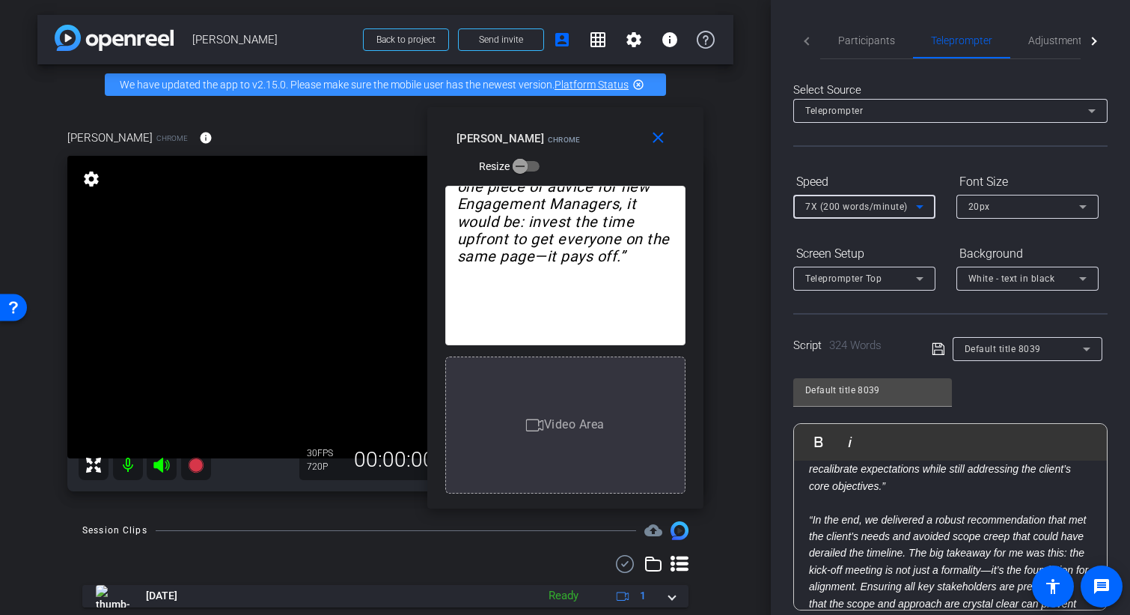
click at [884, 205] on span "7X (200 words/minute)" at bounding box center [856, 206] width 103 height 10
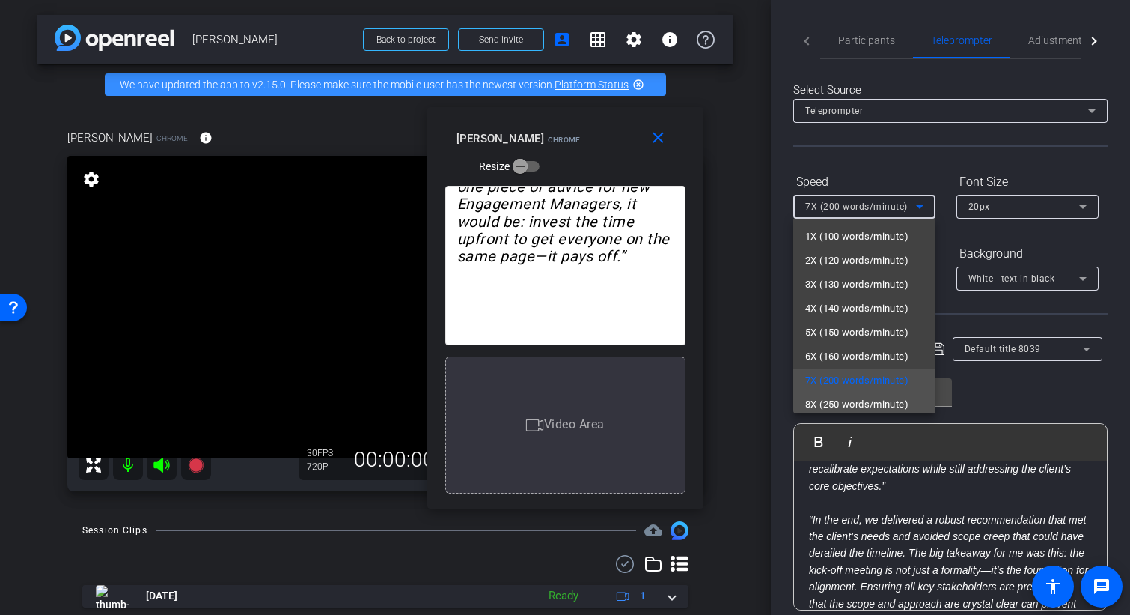
click at [874, 401] on span "8X (250 words/minute)" at bounding box center [856, 404] width 103 height 18
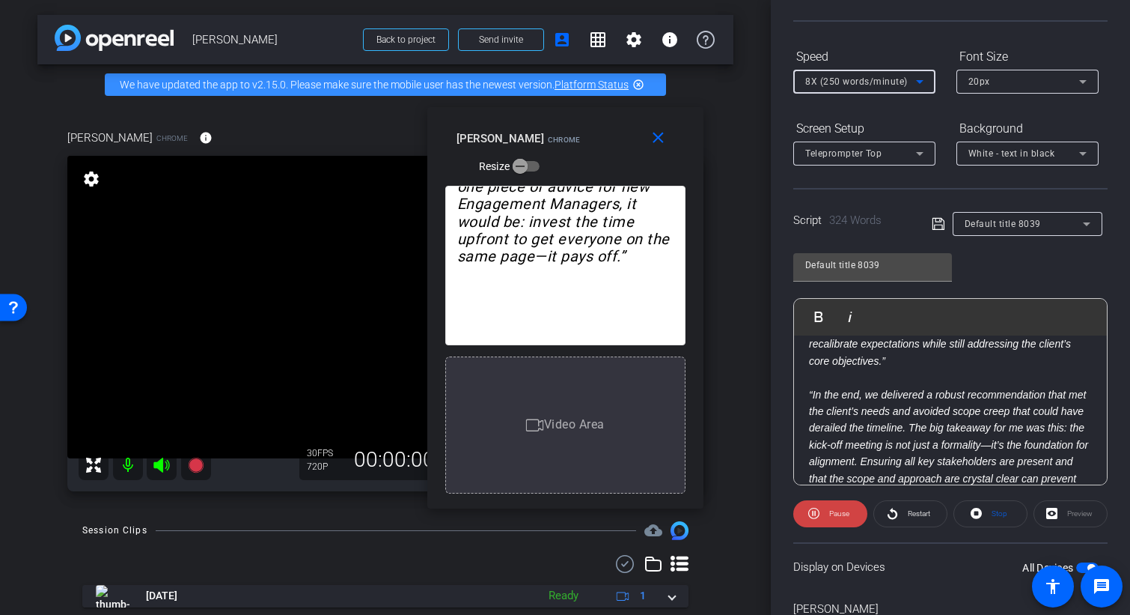
scroll to position [124, 0]
click at [918, 84] on icon at bounding box center [920, 82] width 18 height 18
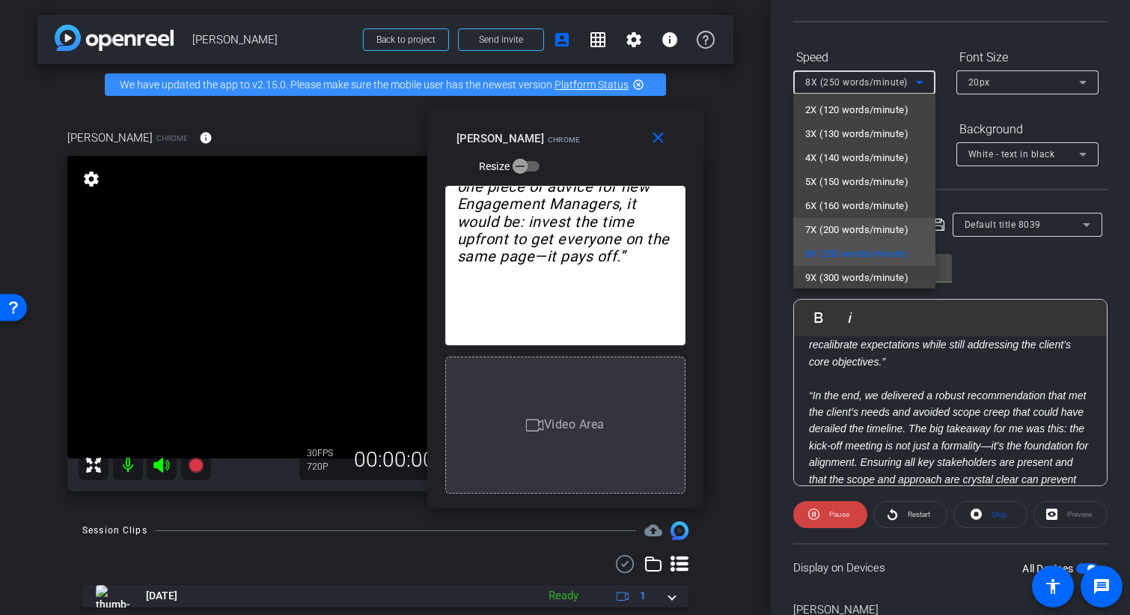
scroll to position [33, 0]
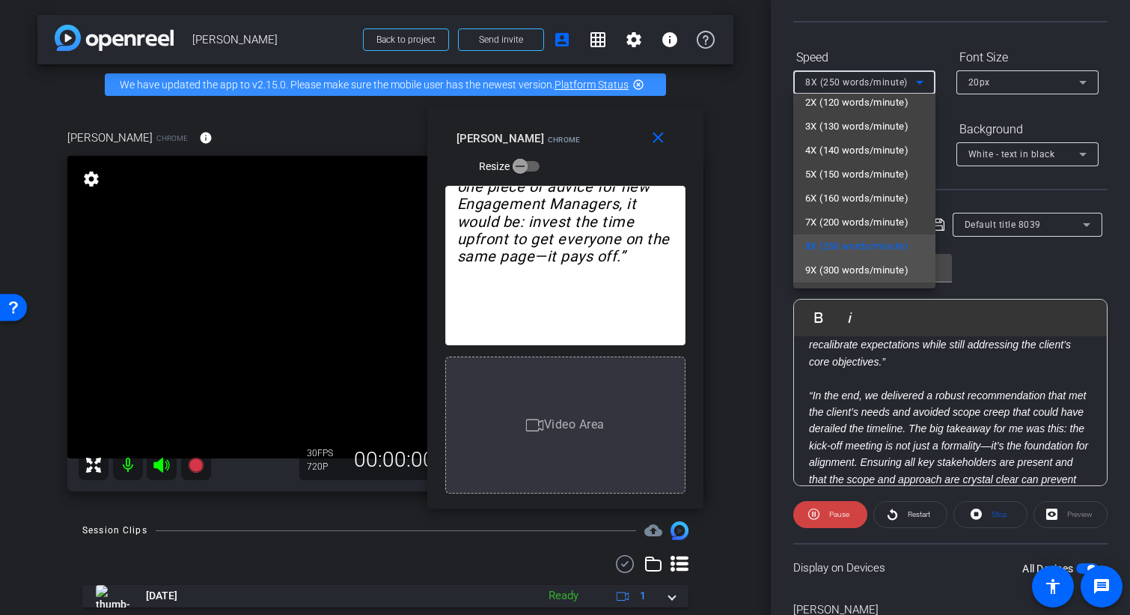
click at [872, 269] on span "9X (300 words/minute)" at bounding box center [856, 270] width 103 height 18
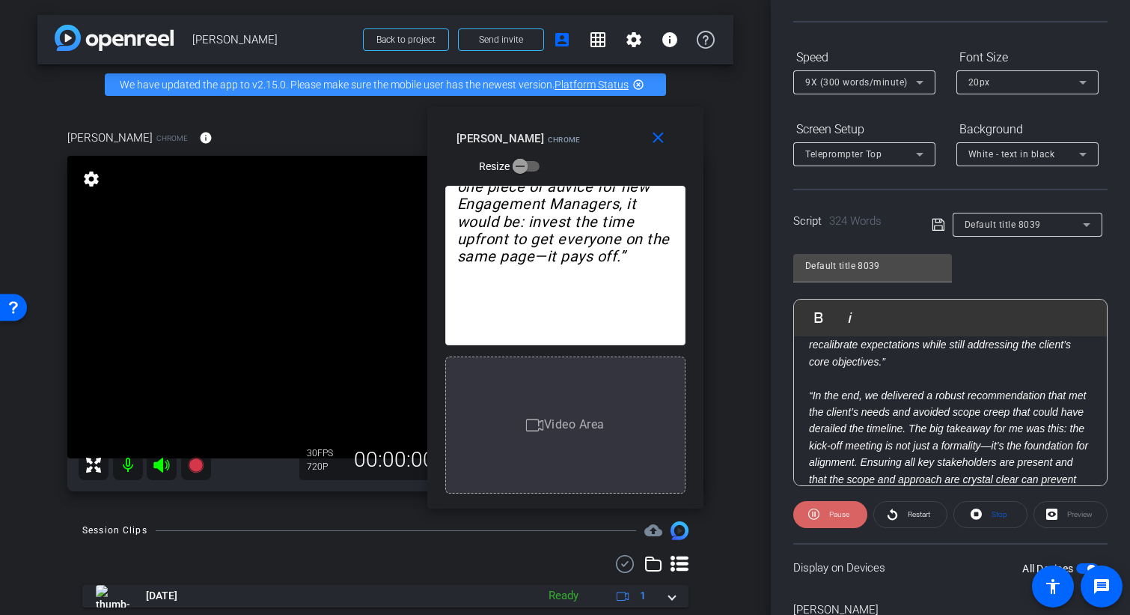
click at [835, 510] on span "Pause" at bounding box center [839, 514] width 20 height 8
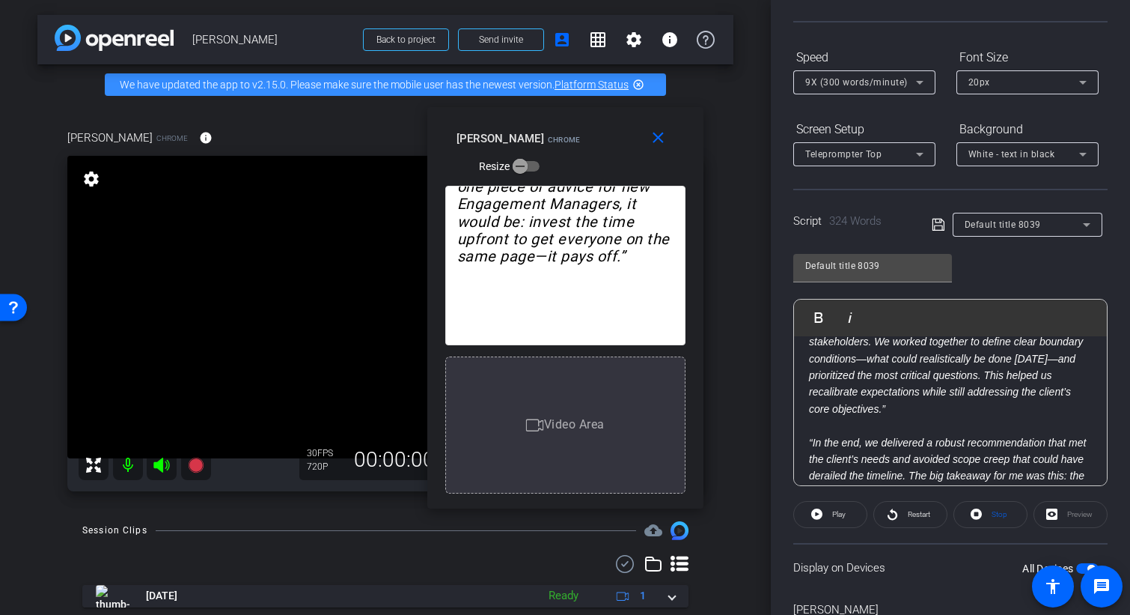
scroll to position [430, 0]
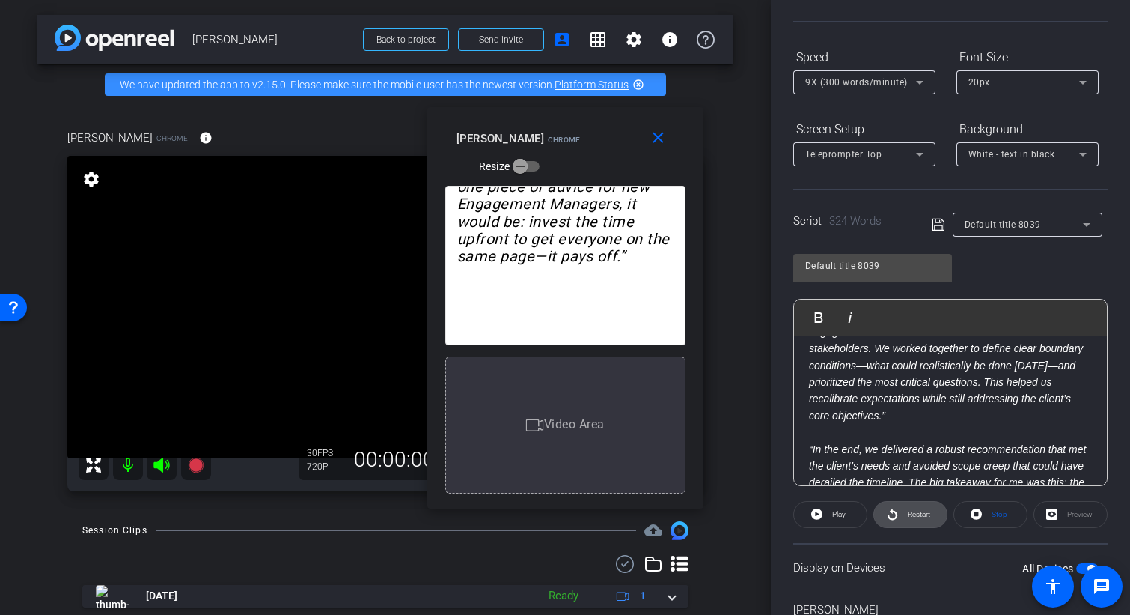
click at [910, 511] on span "Restart" at bounding box center [919, 514] width 22 height 8
click at [829, 514] on span "Pause" at bounding box center [839, 514] width 20 height 8
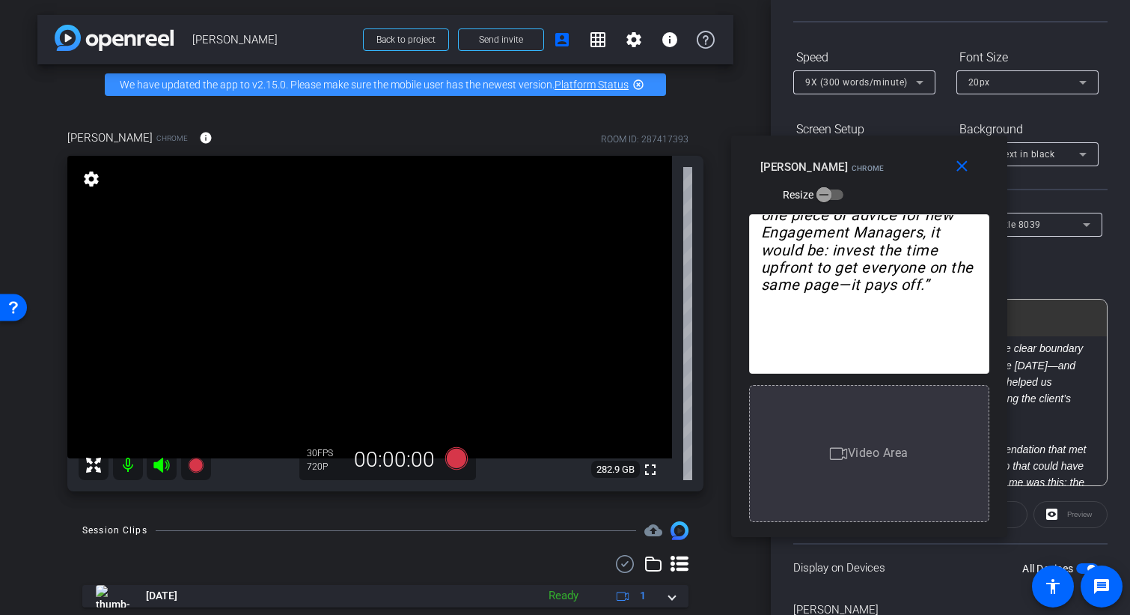
drag, startPoint x: 579, startPoint y: 119, endPoint x: 883, endPoint y: 147, distance: 304.5
click at [883, 147] on div "close Aravind Raman Chrome Resize" at bounding box center [869, 168] width 276 height 67
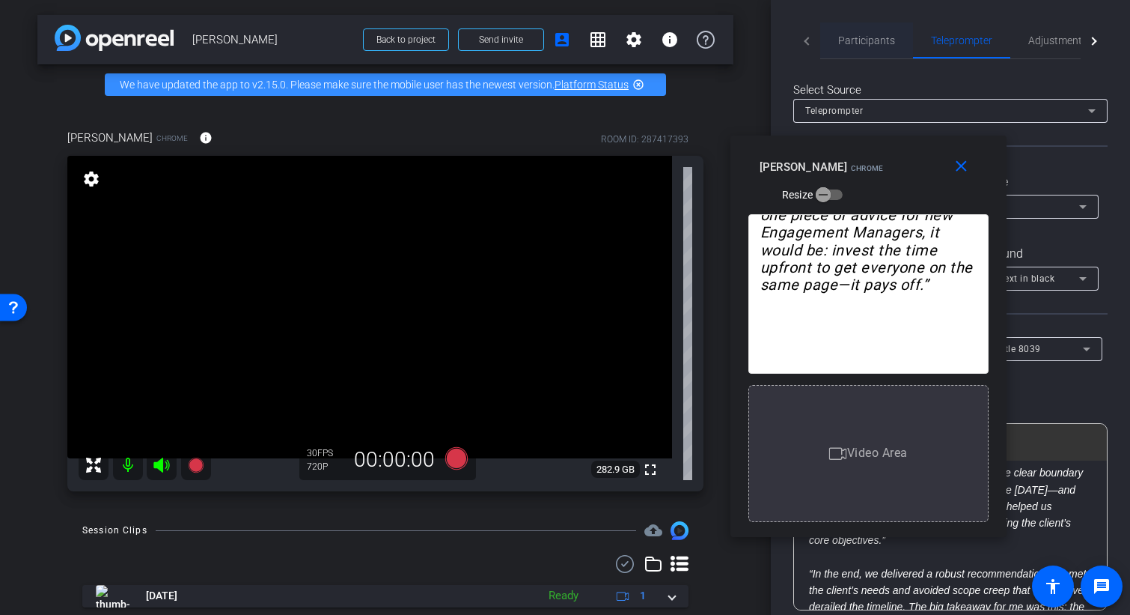
click at [882, 35] on span "Participants" at bounding box center [866, 40] width 57 height 10
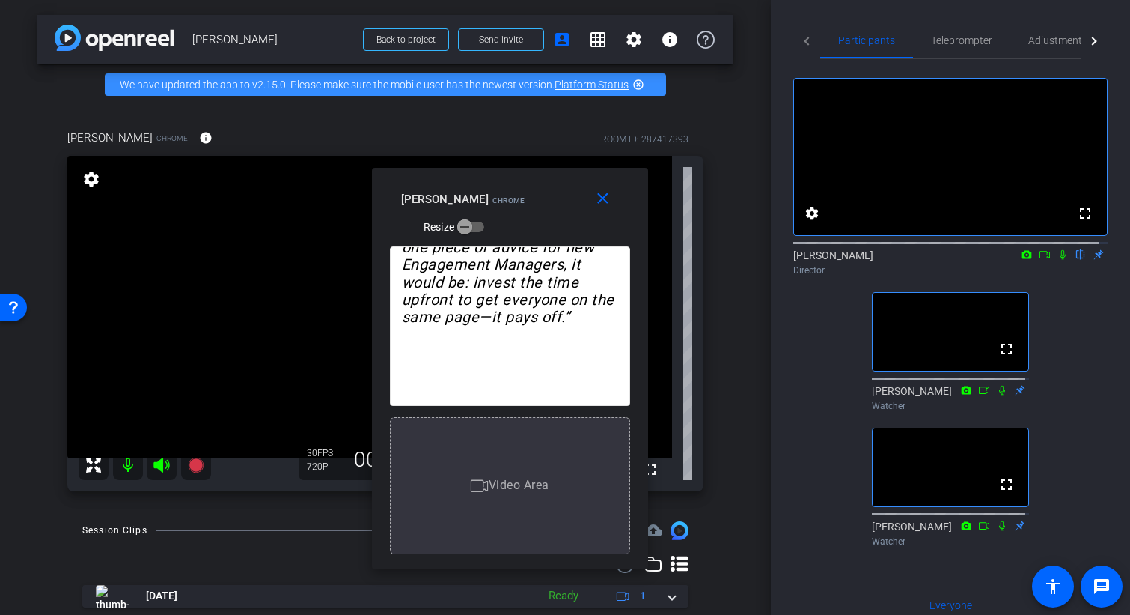
drag, startPoint x: 645, startPoint y: 189, endPoint x: 557, endPoint y: 179, distance: 88.2
click at [557, 186] on div "Aravind Raman Chrome Resize" at bounding box center [515, 212] width 229 height 53
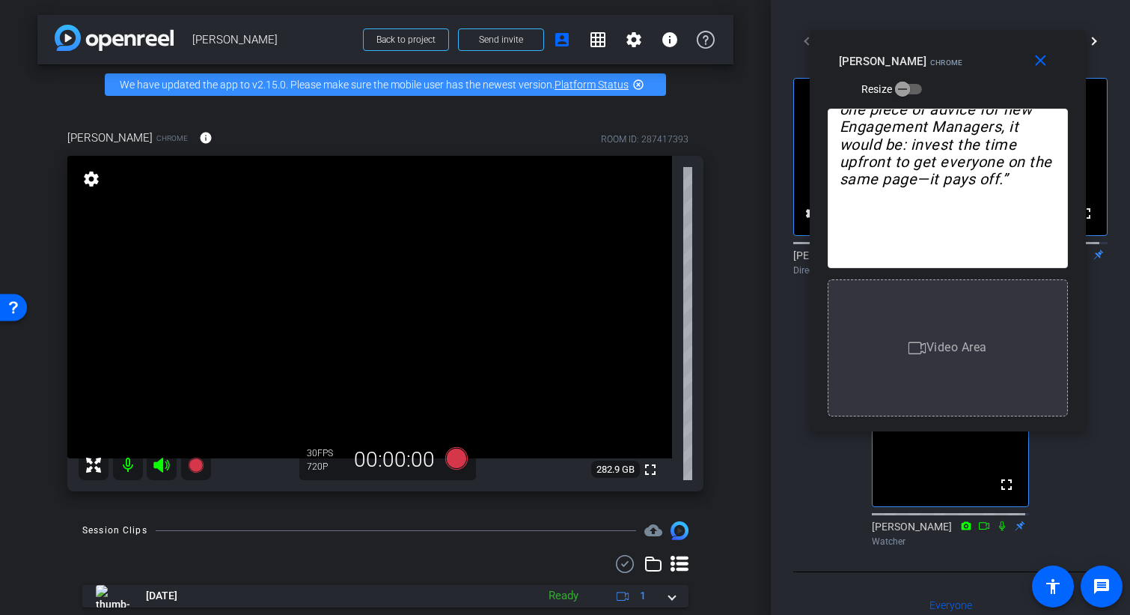
drag, startPoint x: 571, startPoint y: 178, endPoint x: 990, endPoint y: 48, distance: 439.0
click at [990, 48] on div "Aravind Raman Chrome Resize" at bounding box center [953, 74] width 229 height 53
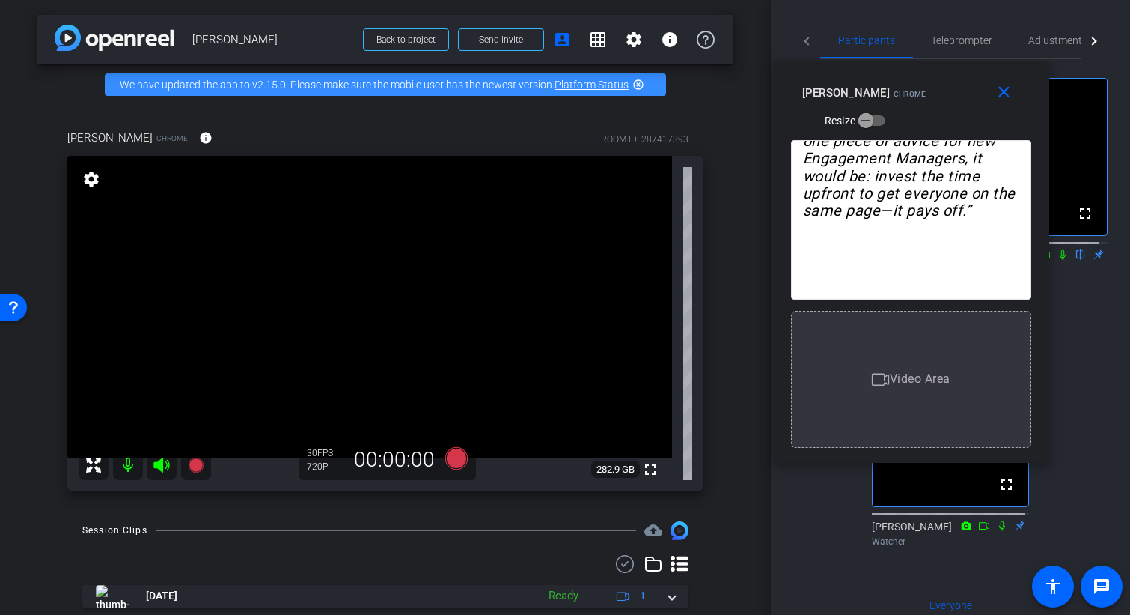
drag, startPoint x: 966, startPoint y: 49, endPoint x: 939, endPoint y: 75, distance: 37.6
click at [939, 75] on div "close Aravind Raman Chrome Resize" at bounding box center [911, 94] width 276 height 67
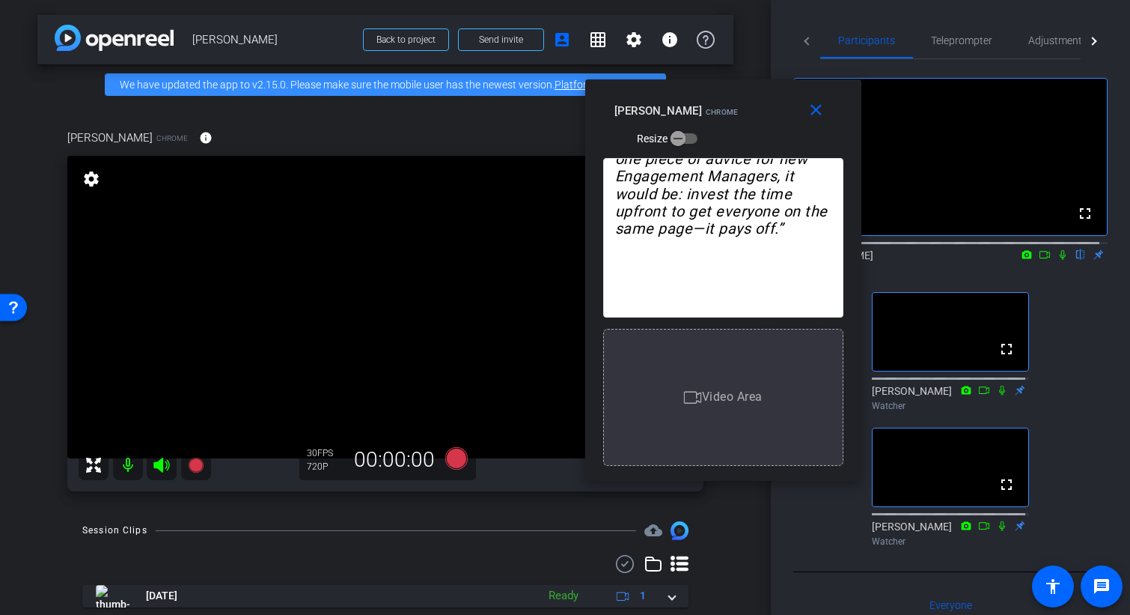
drag, startPoint x: 907, startPoint y: 76, endPoint x: 726, endPoint y: 92, distance: 181.1
click at [726, 92] on div "close Aravind Raman Chrome Resize" at bounding box center [723, 112] width 276 height 67
click at [977, 40] on span "Teleprompter" at bounding box center [961, 40] width 61 height 10
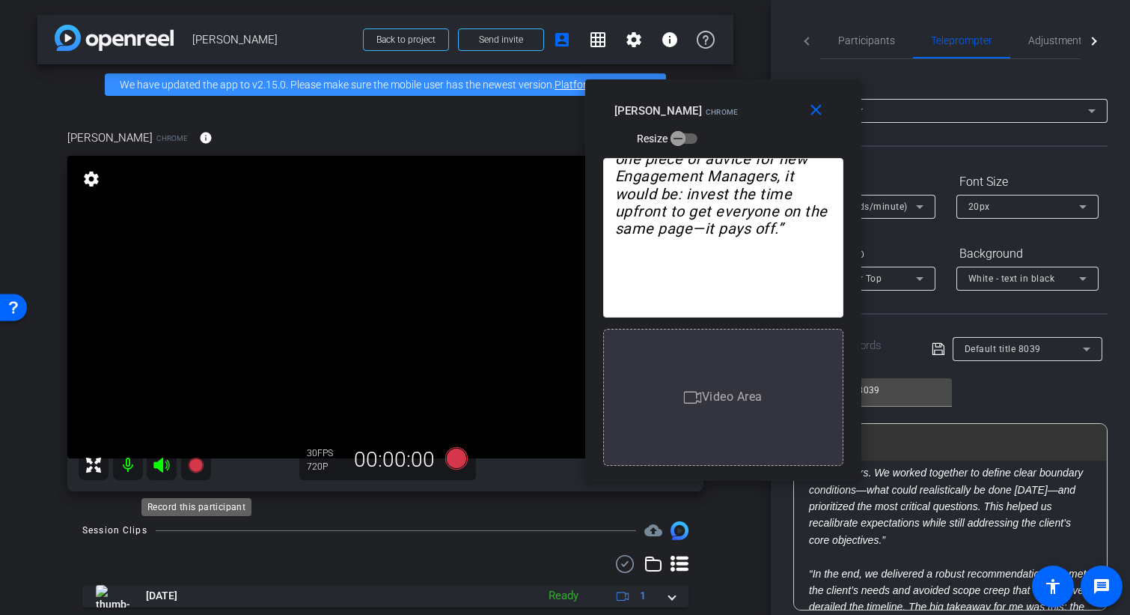
click at [195, 472] on icon at bounding box center [195, 464] width 15 height 15
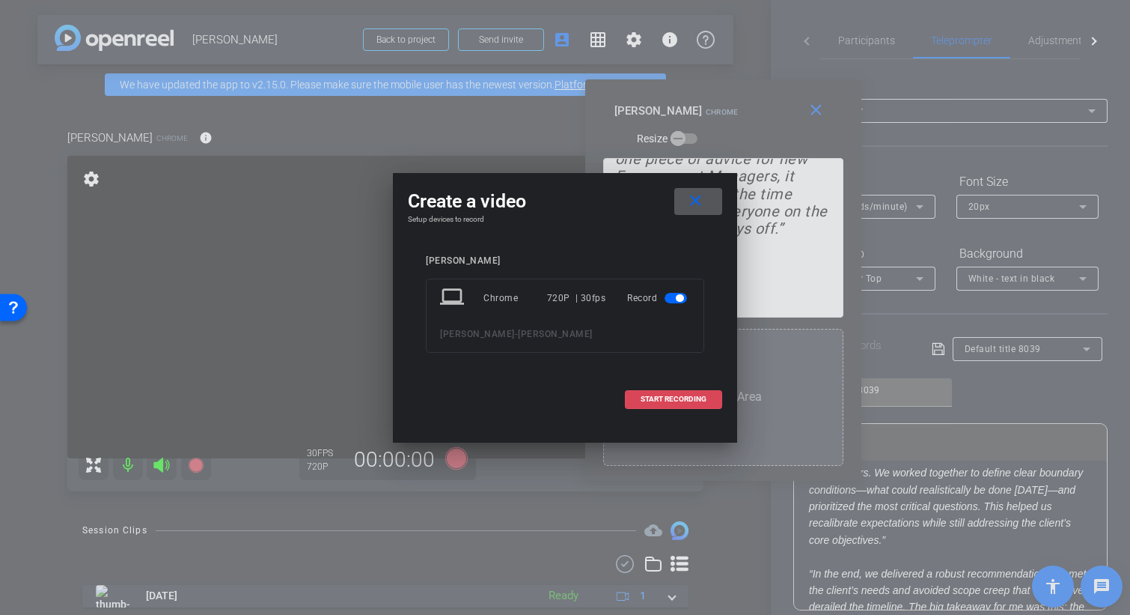
click at [692, 400] on span "START RECORDING" at bounding box center [674, 398] width 66 height 7
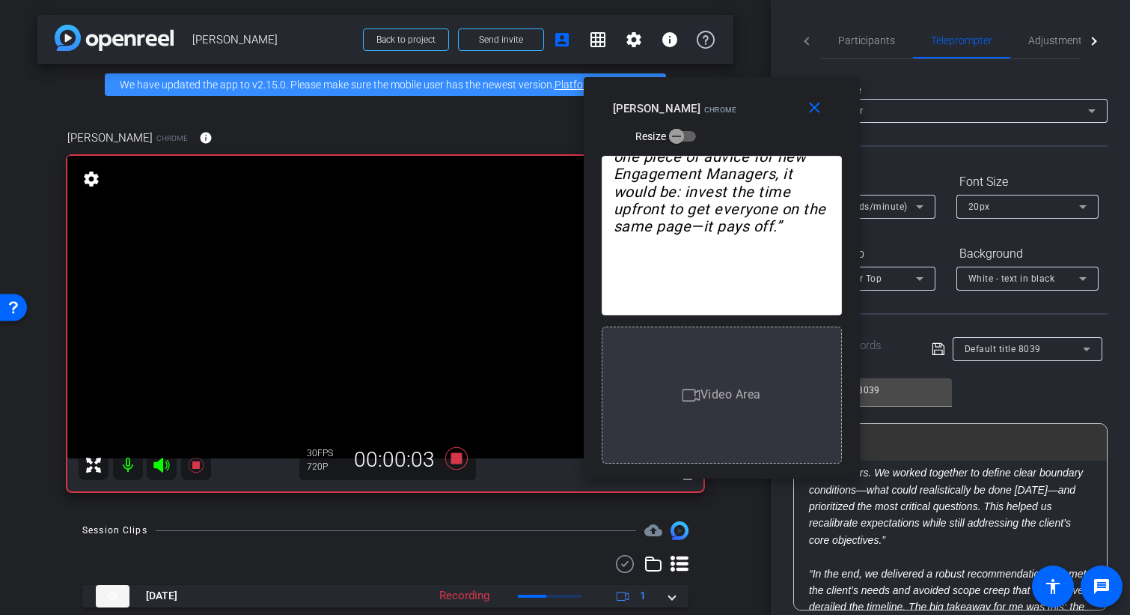
click at [771, 100] on div "Aravind Raman Chrome Resize" at bounding box center [727, 121] width 229 height 53
click at [810, 109] on mat-icon "close" at bounding box center [814, 108] width 19 height 19
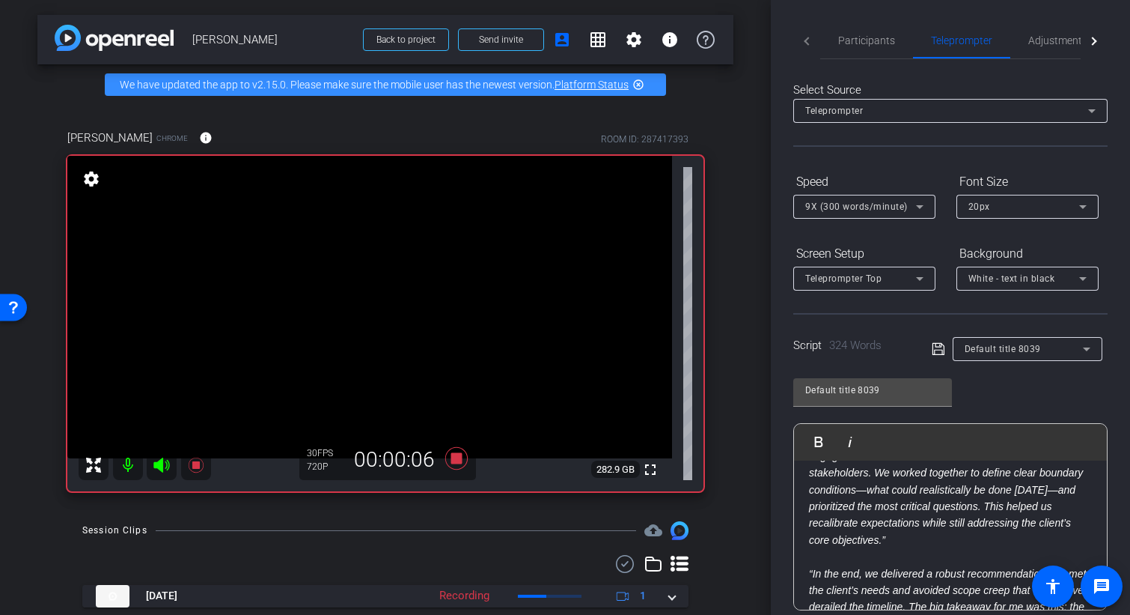
scroll to position [3, 0]
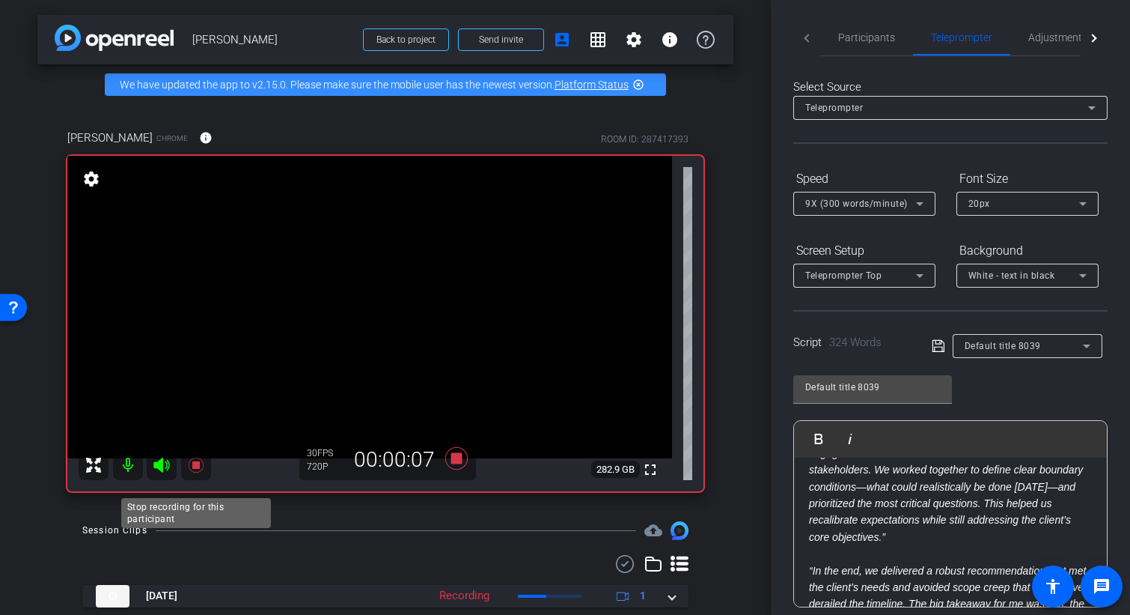
click at [193, 474] on icon at bounding box center [196, 465] width 18 height 18
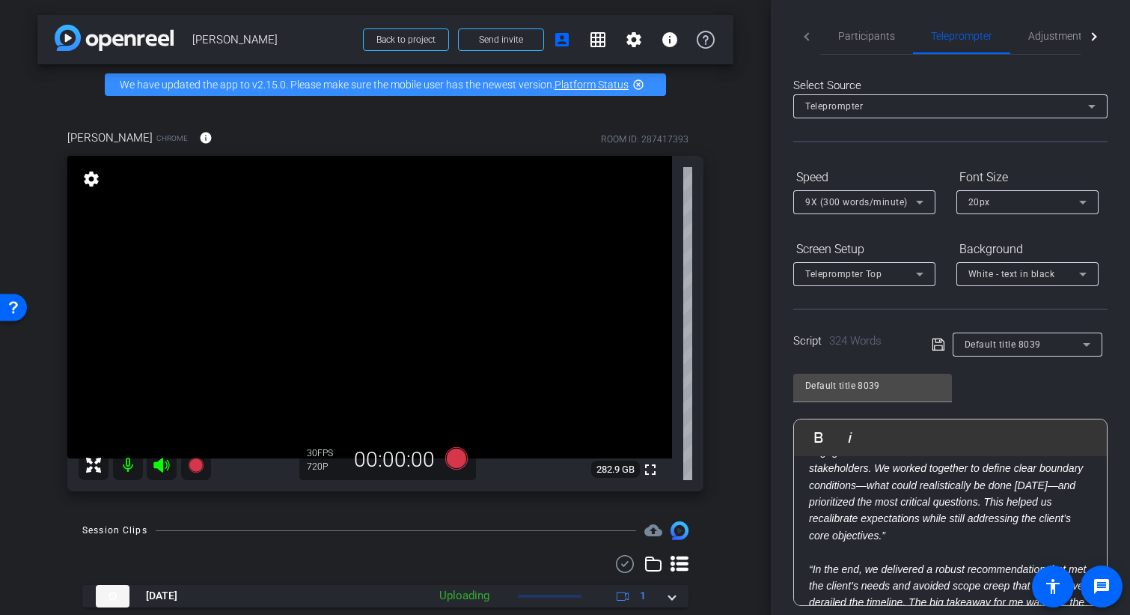
scroll to position [6, 0]
click at [917, 198] on icon at bounding box center [920, 201] width 18 height 18
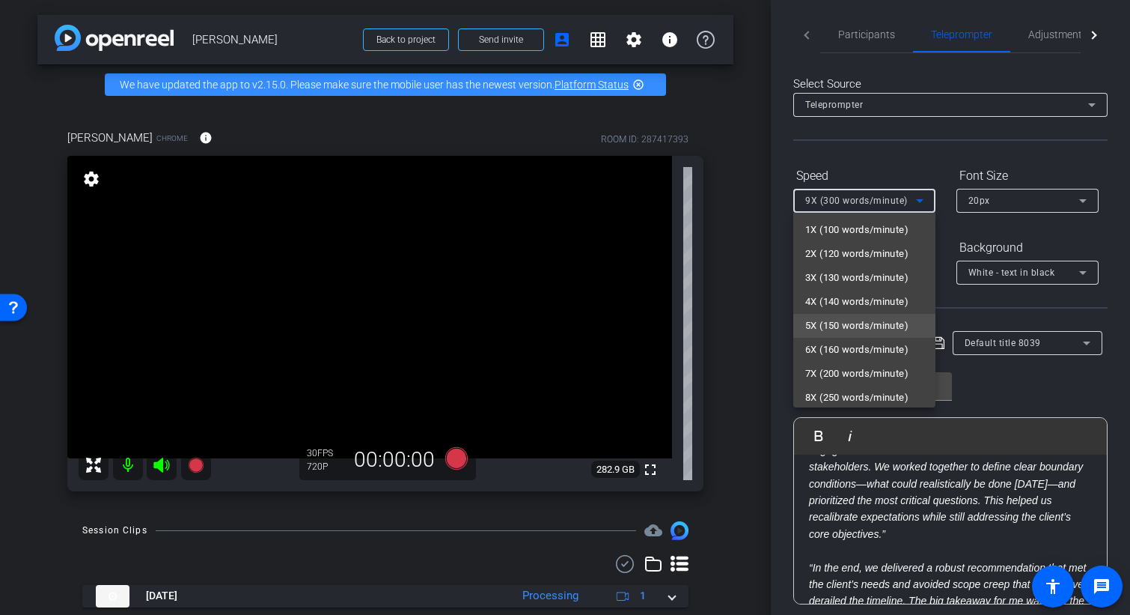
scroll to position [0, 0]
click at [867, 329] on span "5X (150 words/minute)" at bounding box center [856, 326] width 103 height 18
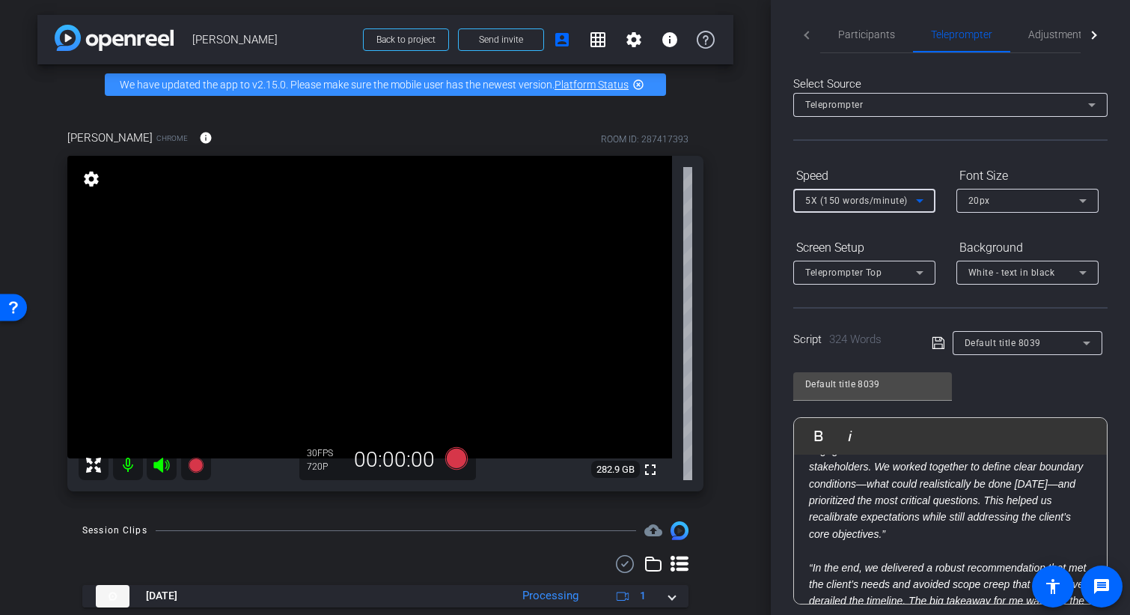
click at [900, 201] on span "5X (150 words/minute)" at bounding box center [856, 200] width 103 height 10
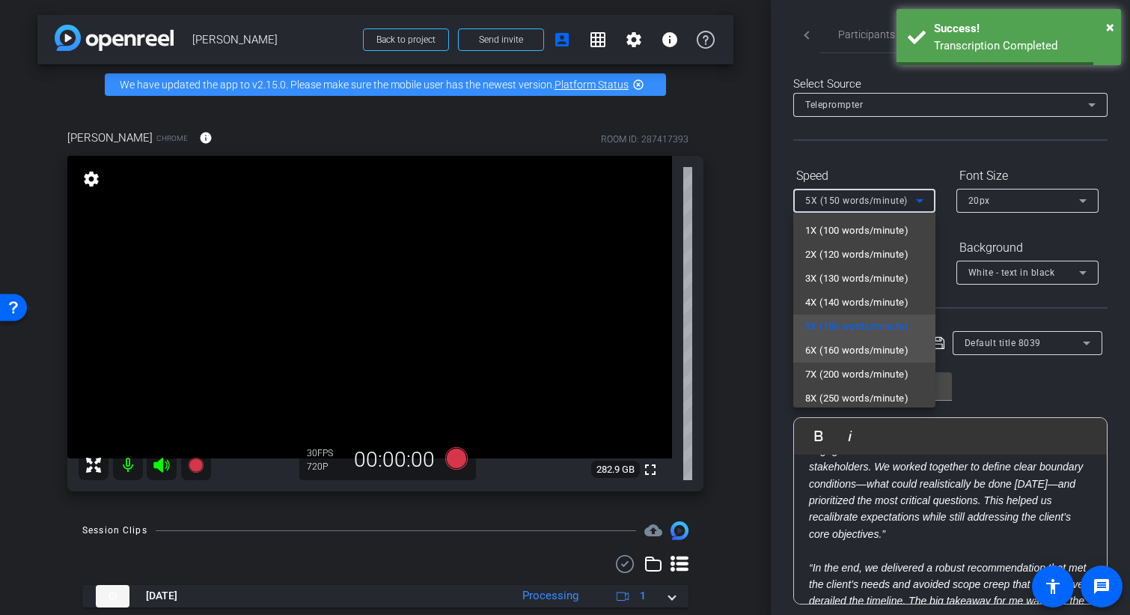
click at [868, 344] on span "6X (160 words/minute)" at bounding box center [856, 350] width 103 height 18
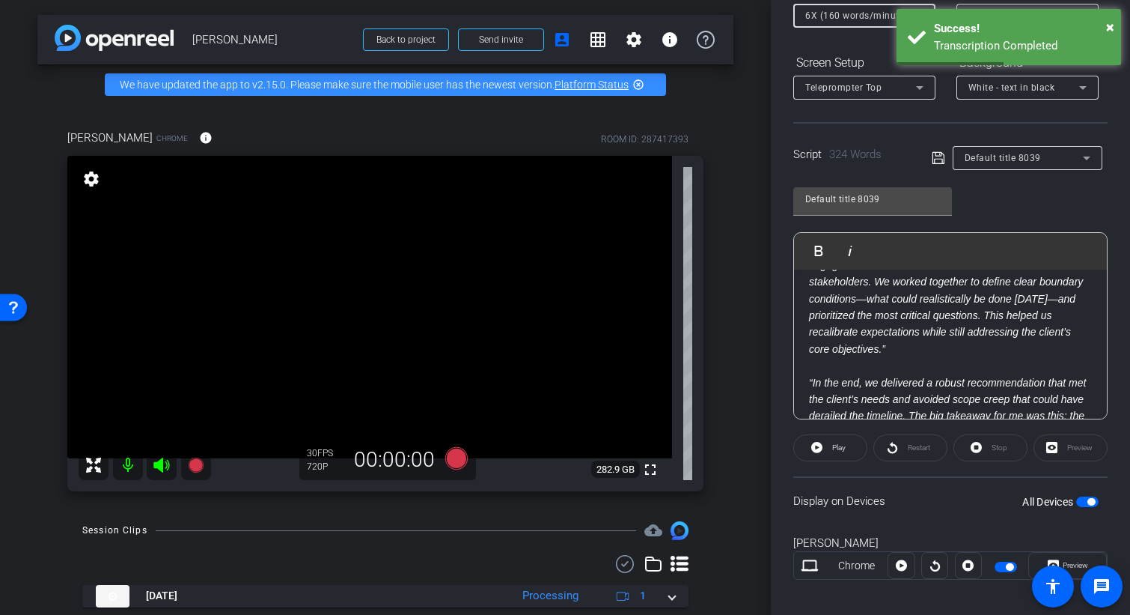
scroll to position [204, 0]
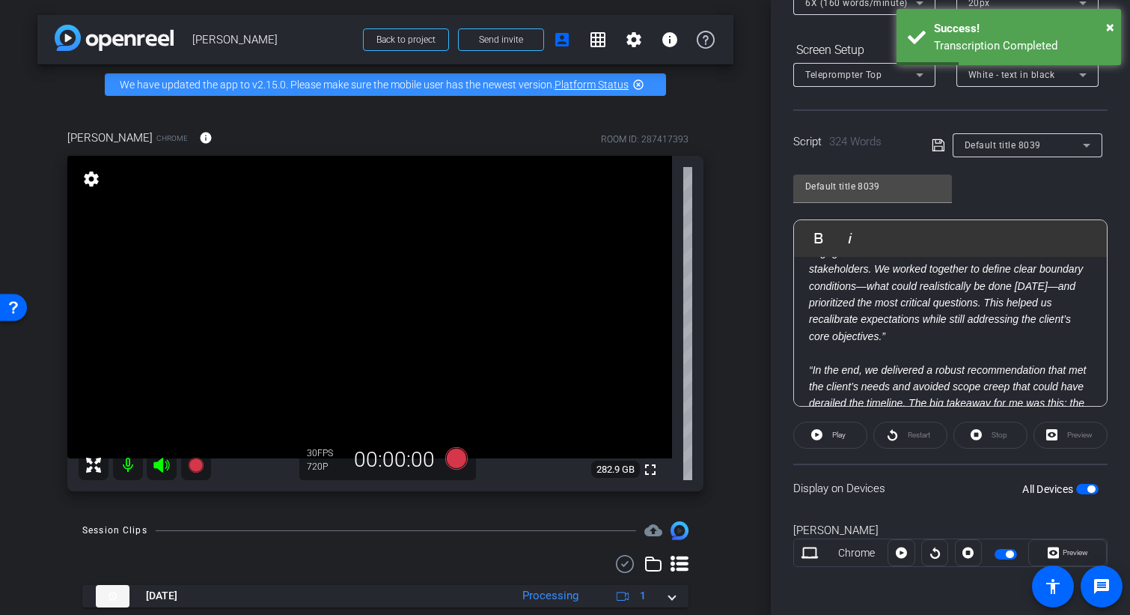
click at [1068, 432] on div "Preview" at bounding box center [1071, 434] width 74 height 27
click at [1064, 554] on span "Preview" at bounding box center [1075, 552] width 25 height 8
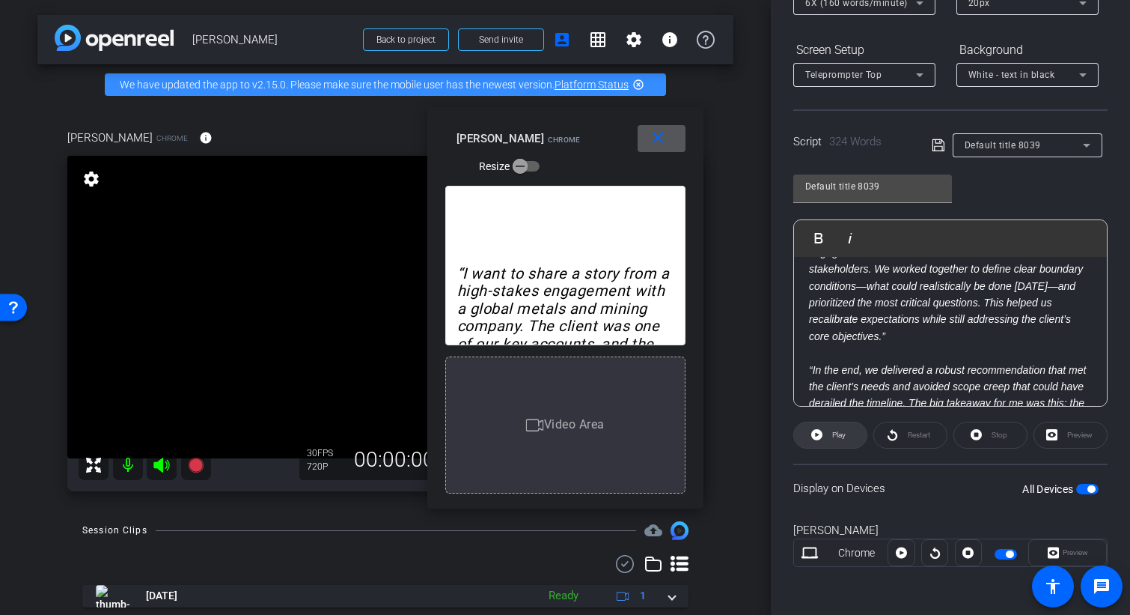
click at [838, 434] on span "Play" at bounding box center [838, 434] width 13 height 8
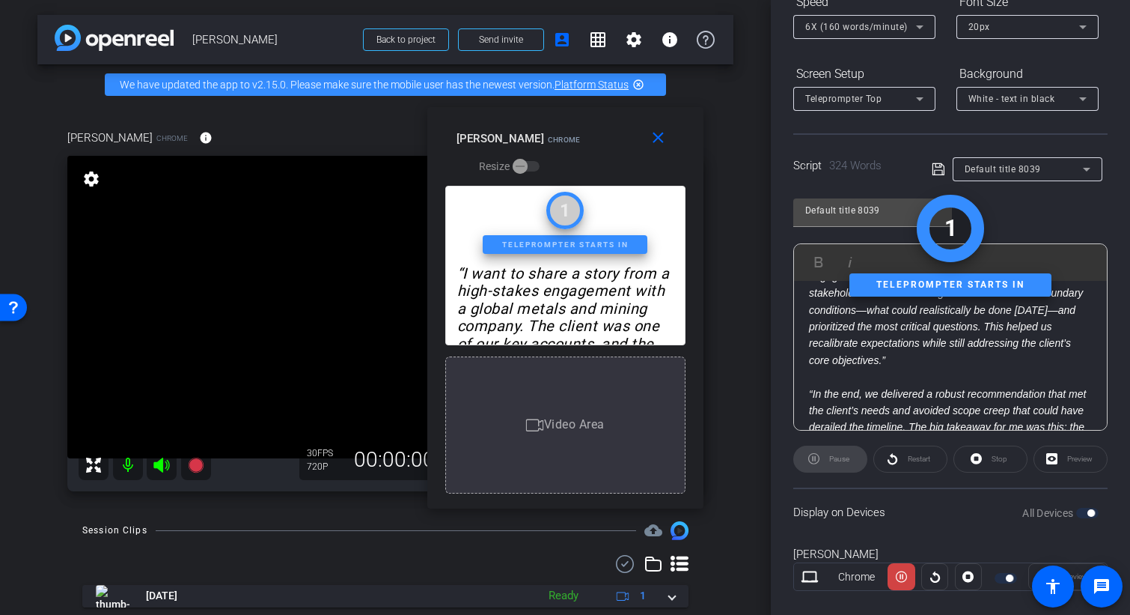
scroll to position [177, 0]
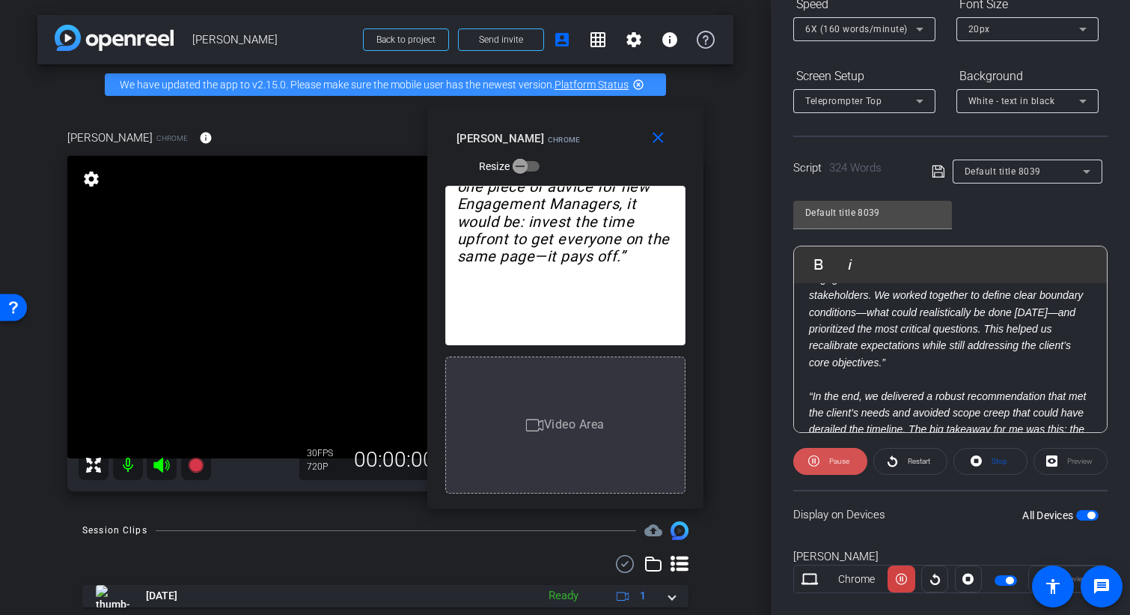
click at [841, 462] on span "Pause" at bounding box center [839, 461] width 20 height 8
click at [904, 466] on span "Restart" at bounding box center [917, 461] width 26 height 21
click at [835, 465] on span "Pause" at bounding box center [838, 461] width 24 height 21
click at [195, 472] on icon at bounding box center [195, 464] width 15 height 15
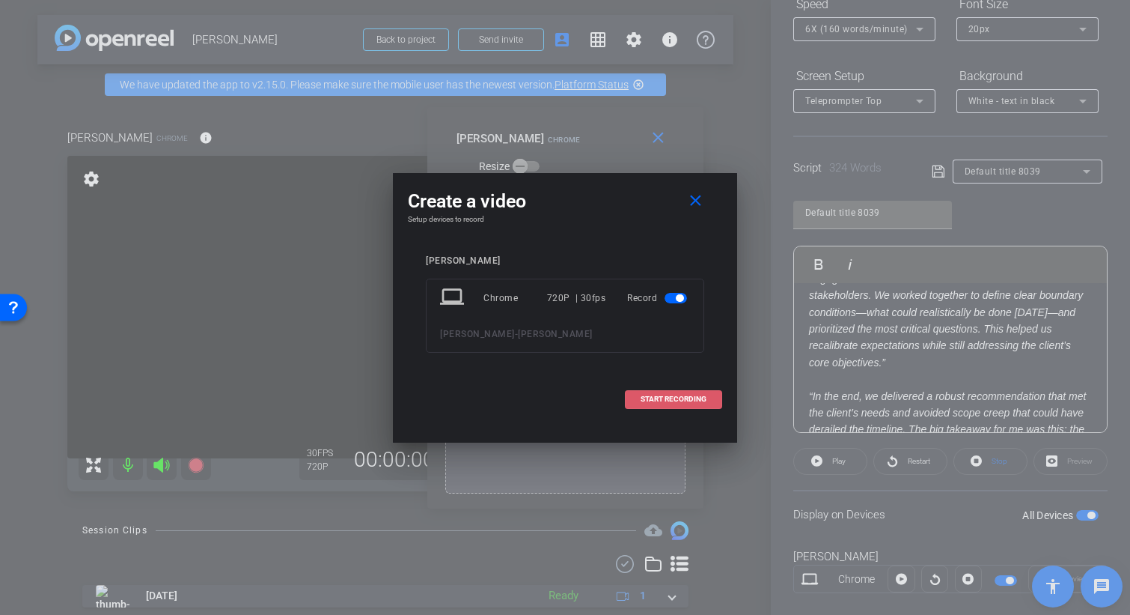
click at [690, 397] on span "START RECORDING" at bounding box center [674, 398] width 66 height 7
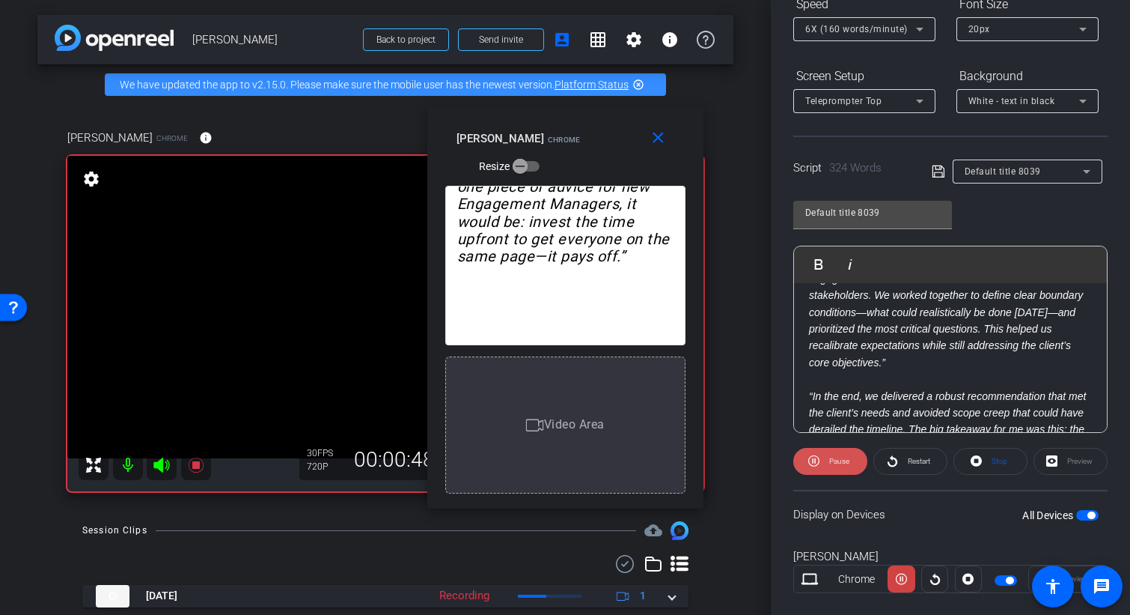
click at [838, 459] on span "Pause" at bounding box center [839, 461] width 20 height 8
click at [836, 463] on span "Play" at bounding box center [838, 461] width 13 height 8
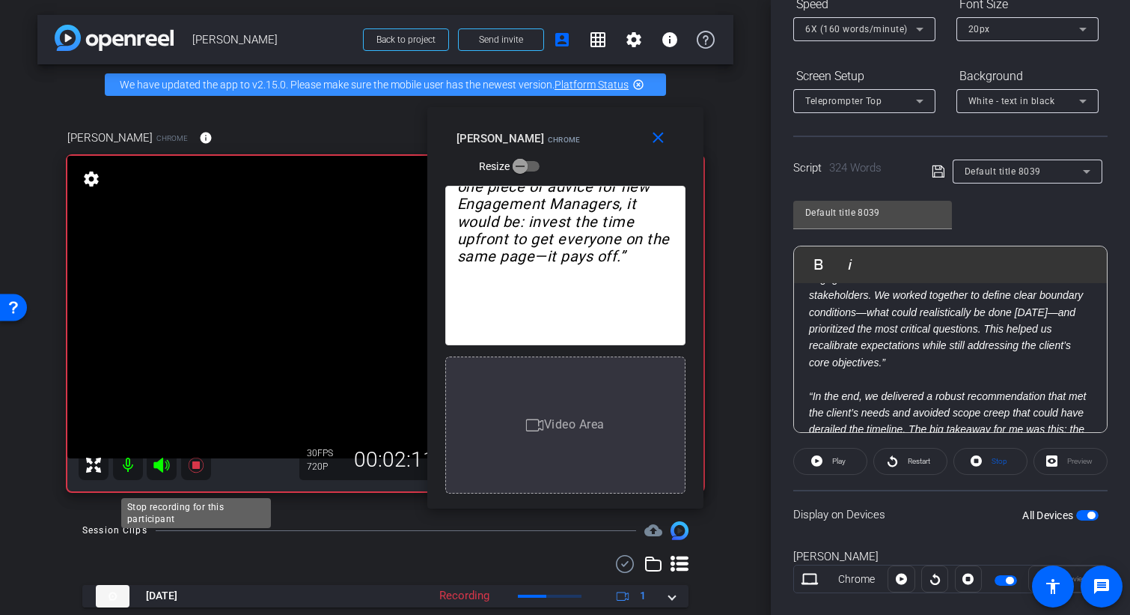
click at [194, 472] on icon at bounding box center [195, 464] width 15 height 15
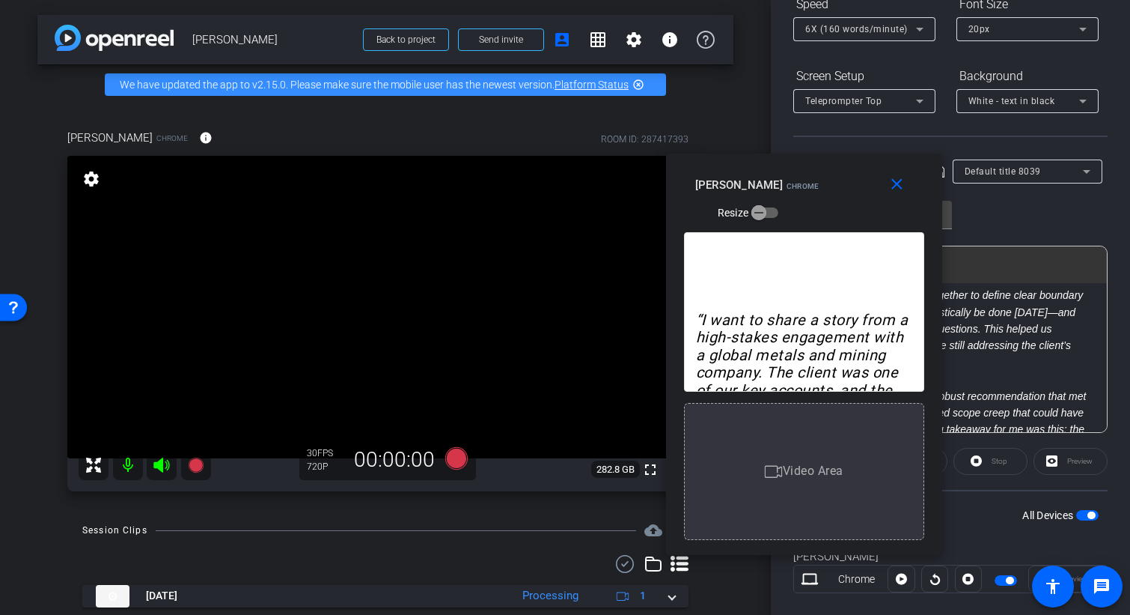
drag, startPoint x: 542, startPoint y: 122, endPoint x: 767, endPoint y: 175, distance: 230.8
click at [767, 175] on div "close Aravind Raman Chrome Resize" at bounding box center [804, 186] width 276 height 67
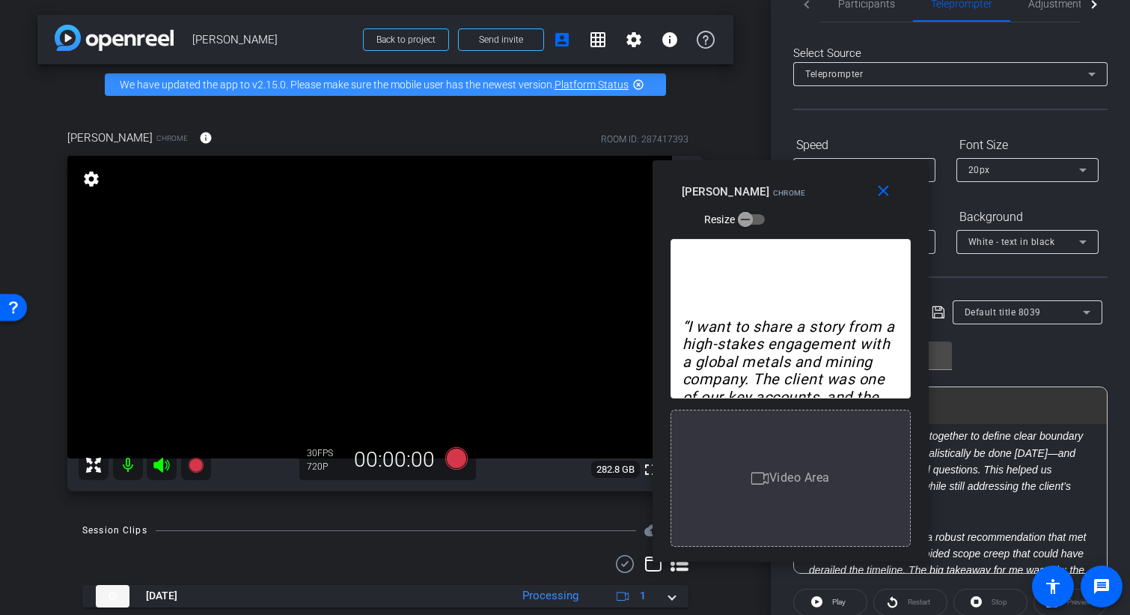
scroll to position [0, 0]
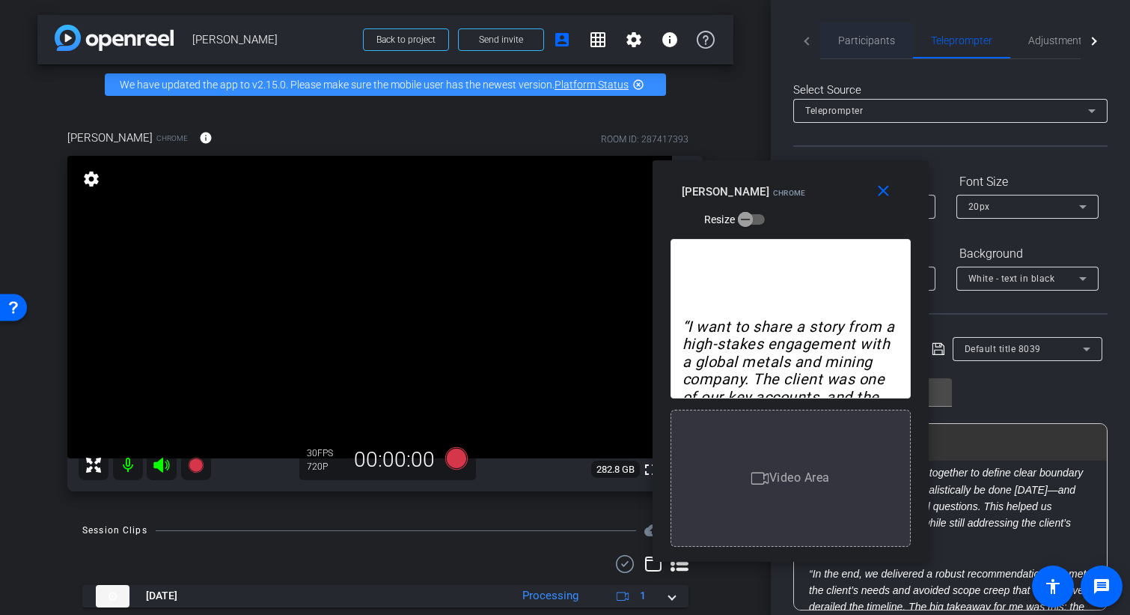
click at [874, 39] on span "Participants" at bounding box center [866, 40] width 57 height 10
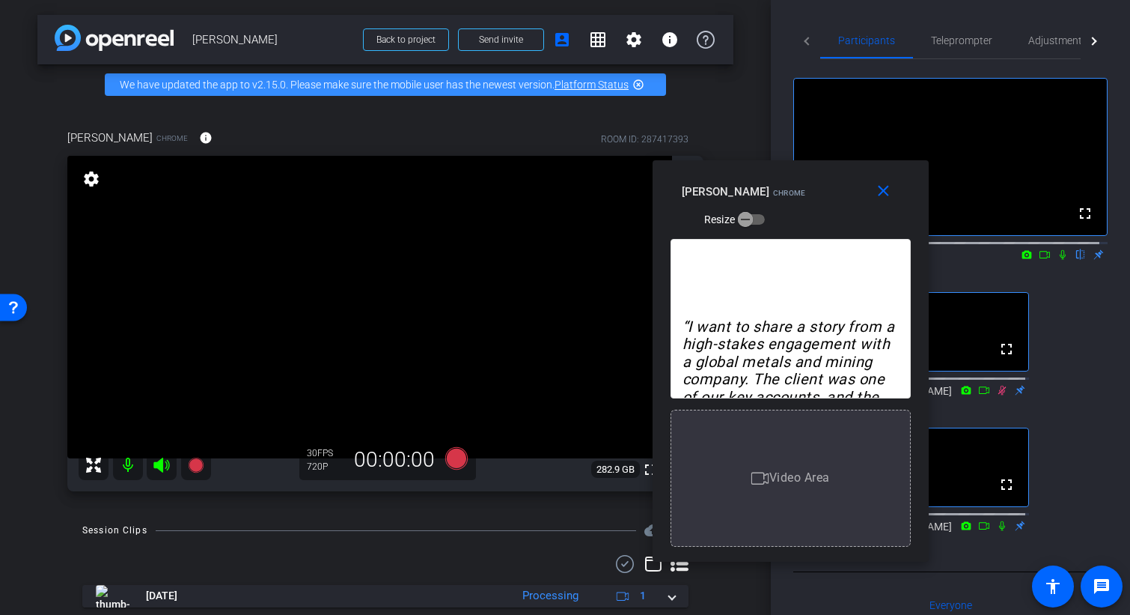
click at [1081, 326] on div "fullscreen settings Amanda Vintinner flip Director fullscreen Jan Lategan Watch…" at bounding box center [950, 305] width 314 height 493
click at [960, 37] on span "Teleprompter" at bounding box center [961, 40] width 61 height 10
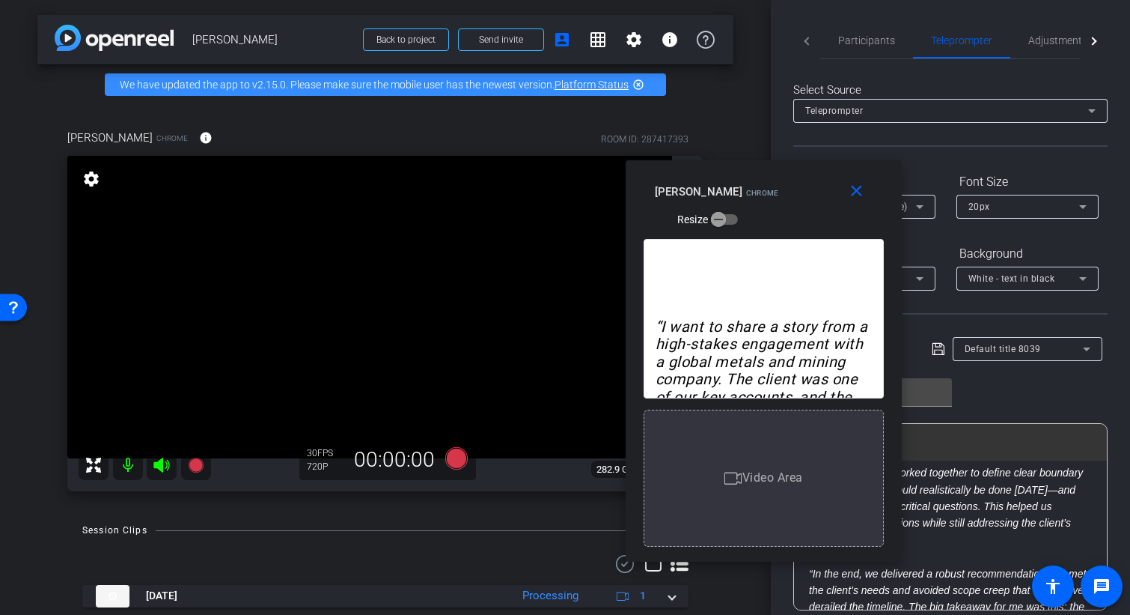
drag, startPoint x: 832, startPoint y: 182, endPoint x: 650, endPoint y: 178, distance: 181.9
click at [655, 178] on div "Aravind Raman Chrome Resize" at bounding box center [769, 204] width 229 height 53
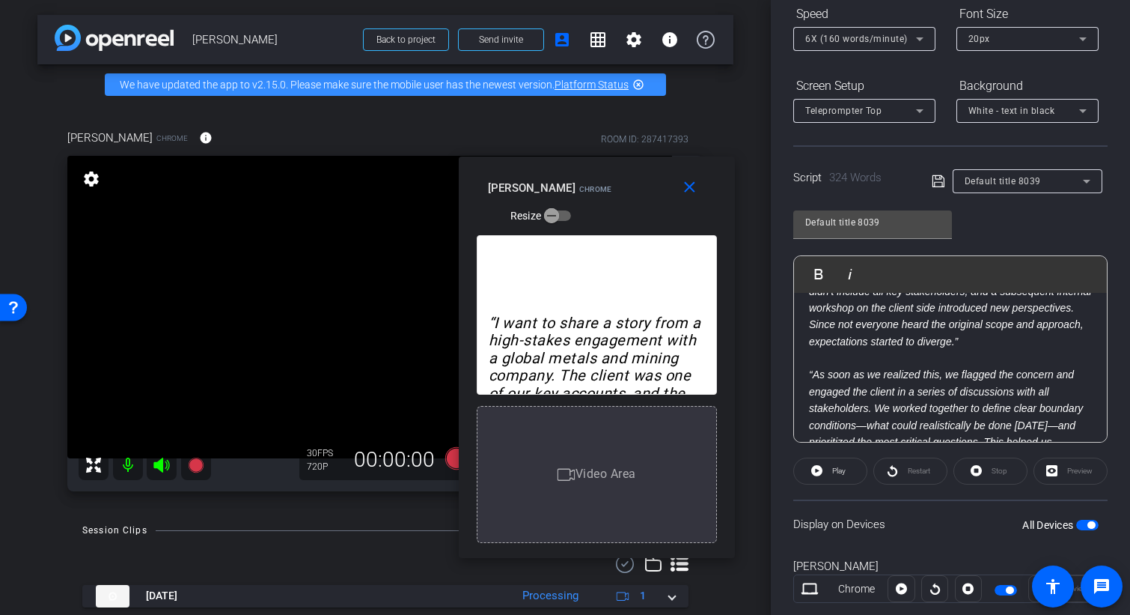
scroll to position [204, 0]
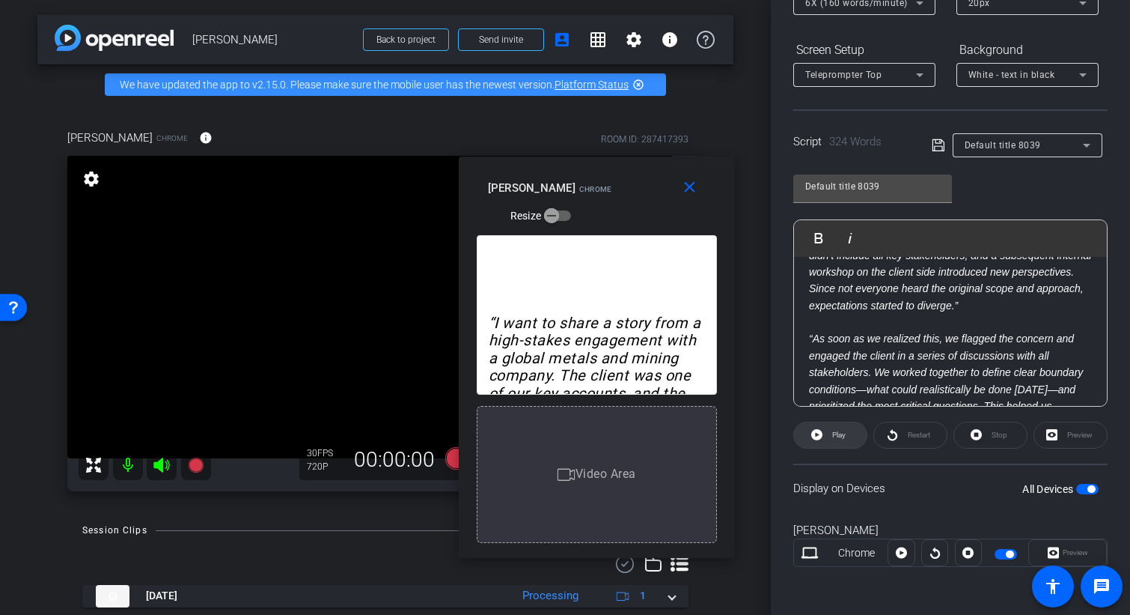
click at [847, 440] on span at bounding box center [830, 435] width 73 height 36
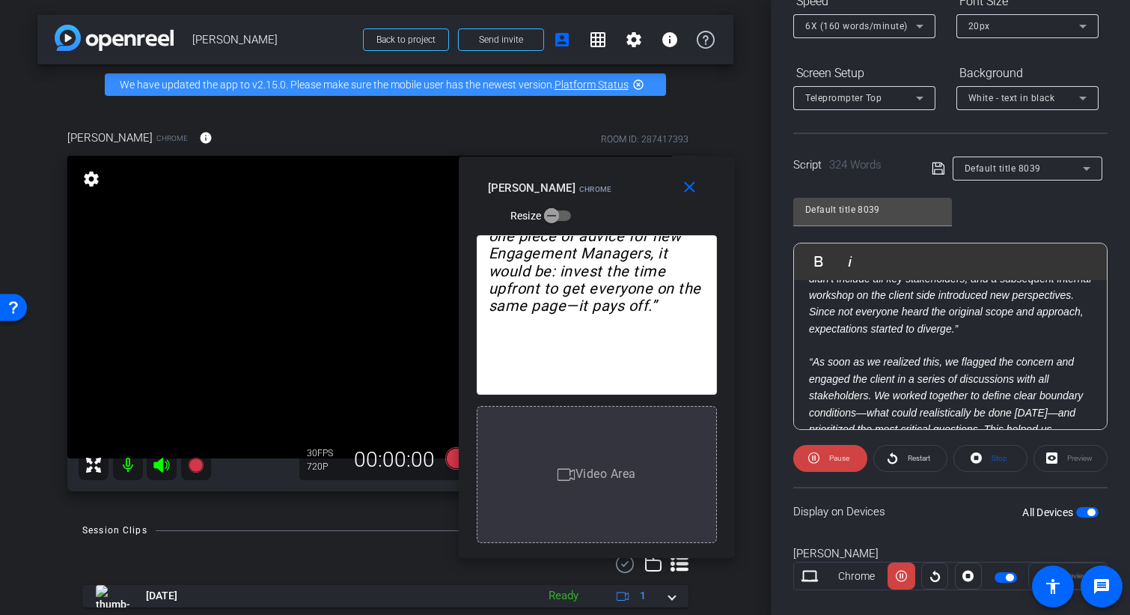
scroll to position [138, 0]
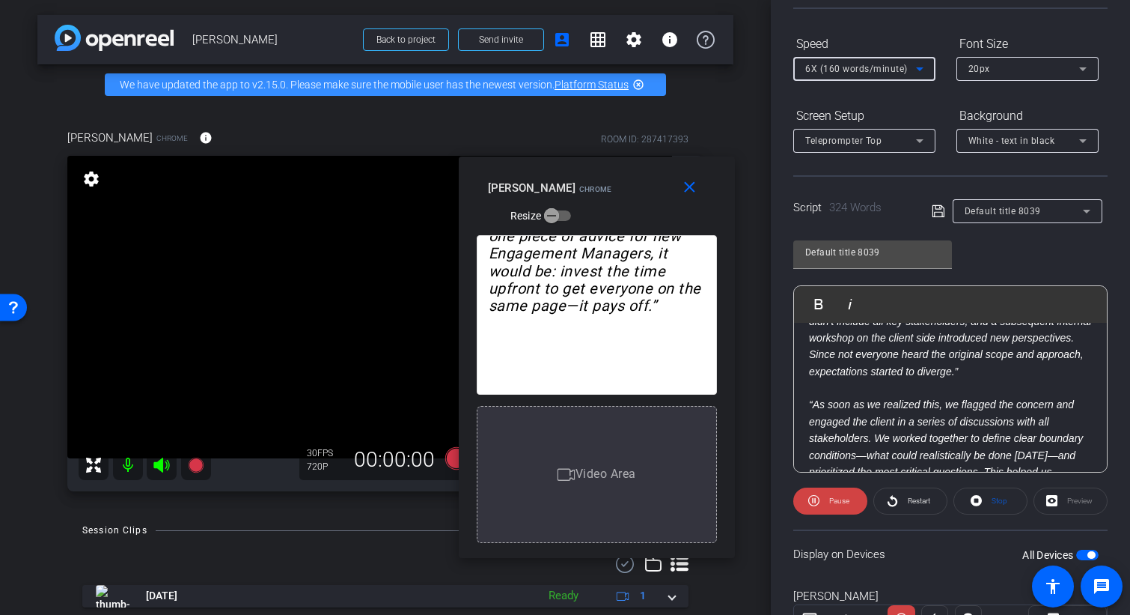
click at [901, 65] on span "6X (160 words/minute)" at bounding box center [856, 69] width 103 height 10
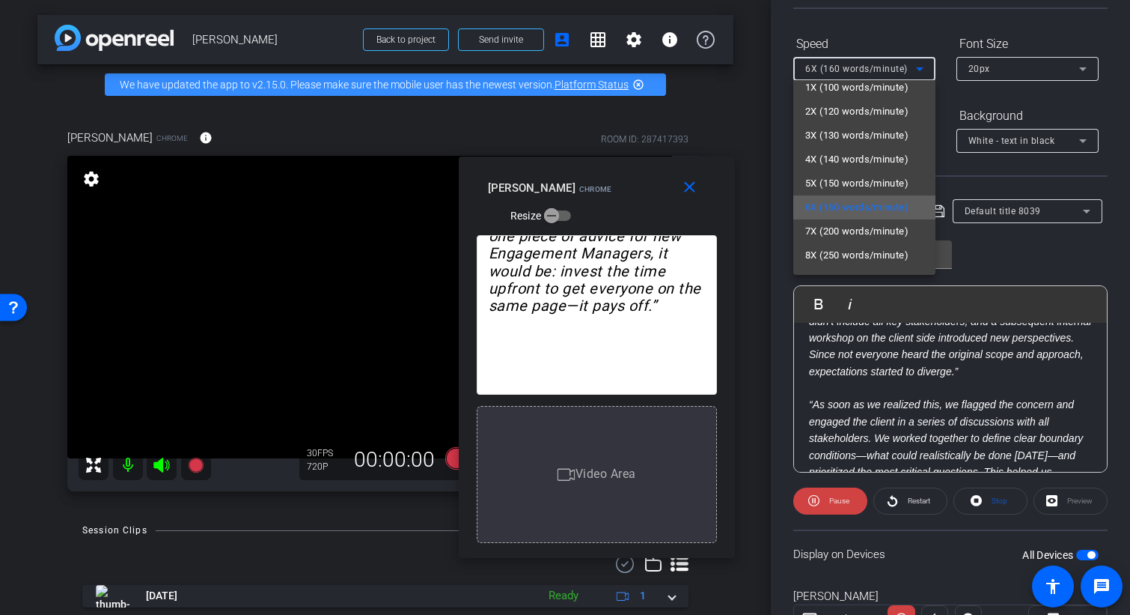
scroll to position [33, 0]
click at [865, 257] on span "9X (300 words/minute)" at bounding box center [856, 257] width 103 height 18
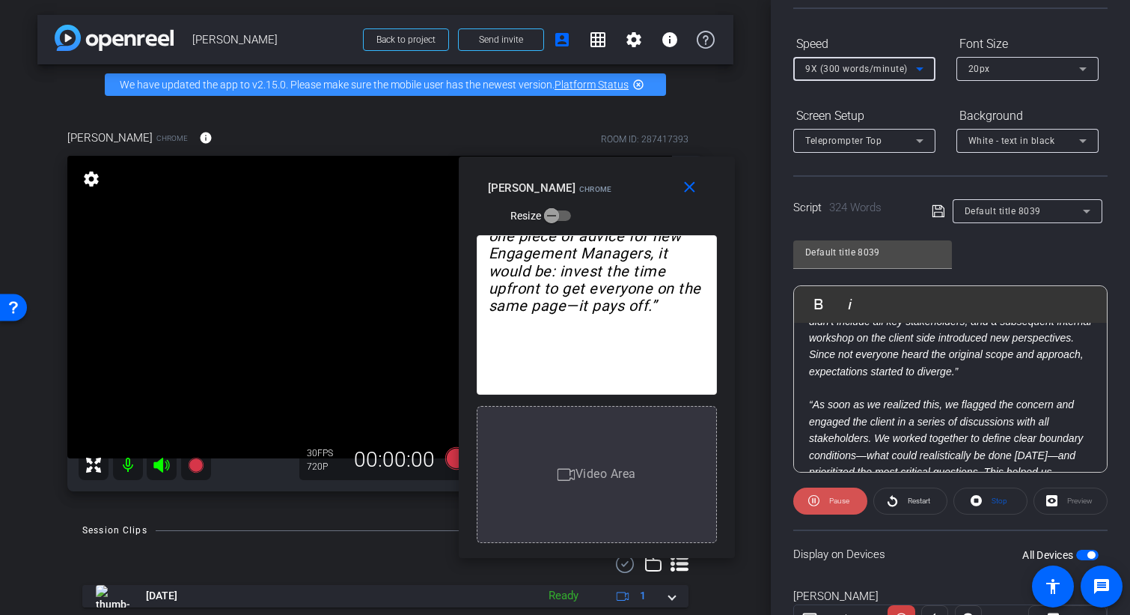
click at [827, 496] on span "Pause" at bounding box center [838, 500] width 24 height 21
click at [197, 472] on icon at bounding box center [195, 464] width 15 height 15
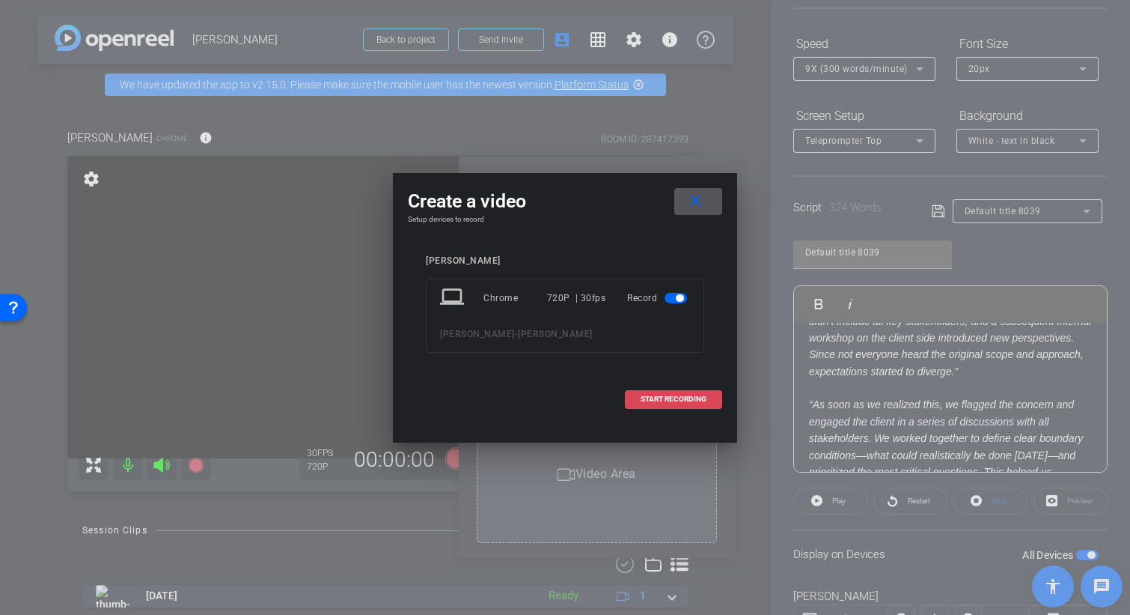
click at [690, 397] on span "START RECORDING" at bounding box center [674, 398] width 66 height 7
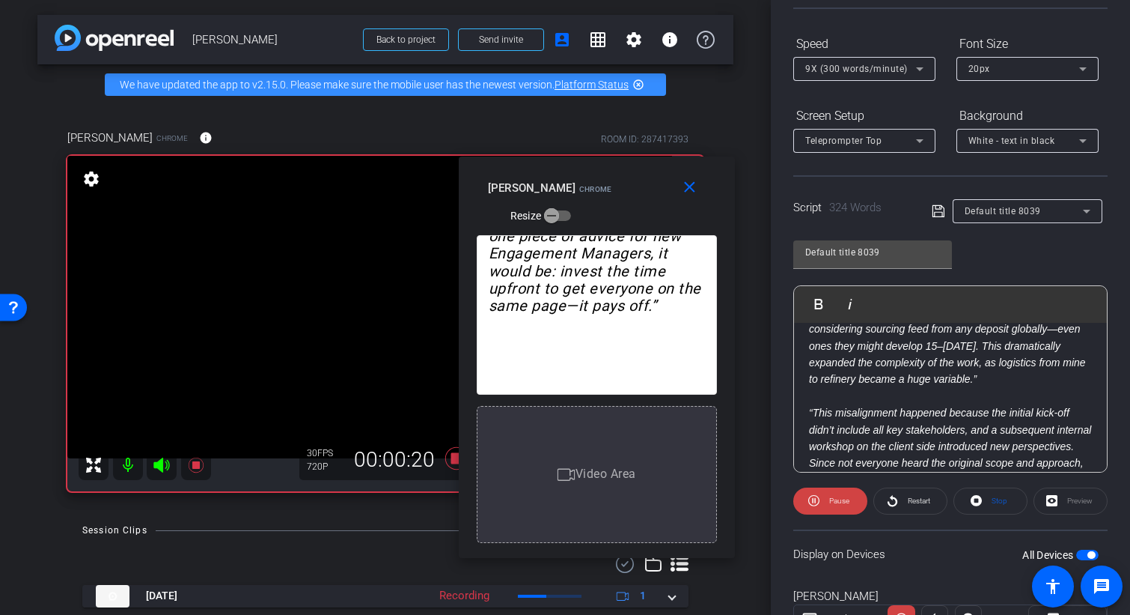
scroll to position [221, 0]
click at [829, 499] on span "Pause" at bounding box center [839, 500] width 20 height 8
click at [837, 66] on span "9X (300 words/minute)" at bounding box center [856, 69] width 103 height 10
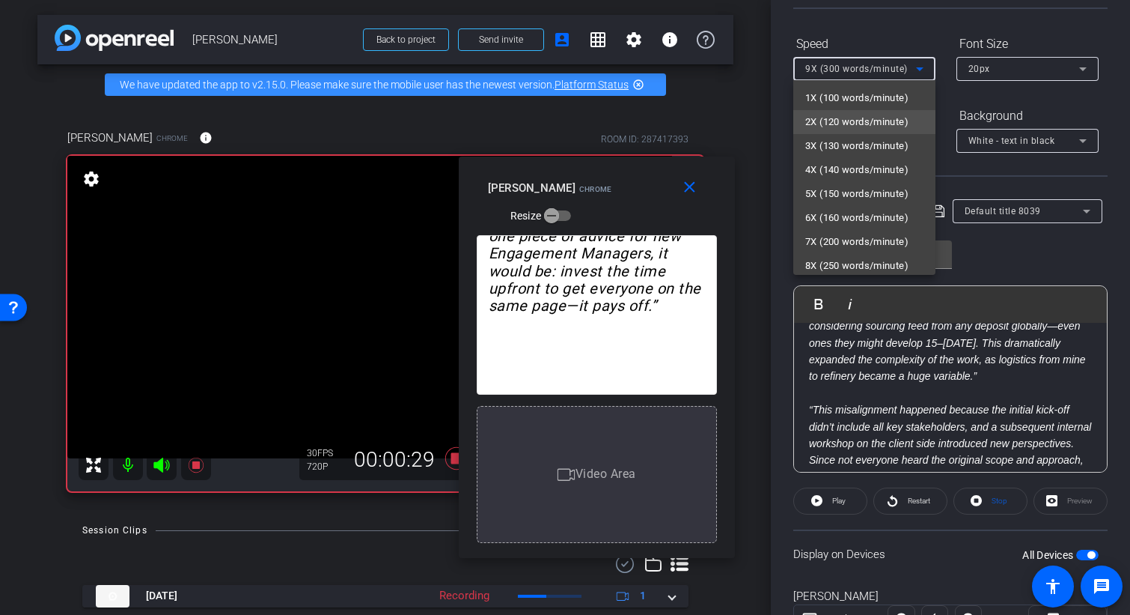
scroll to position [27, 0]
click at [837, 188] on span "6X (160 words/minute)" at bounding box center [856, 191] width 103 height 18
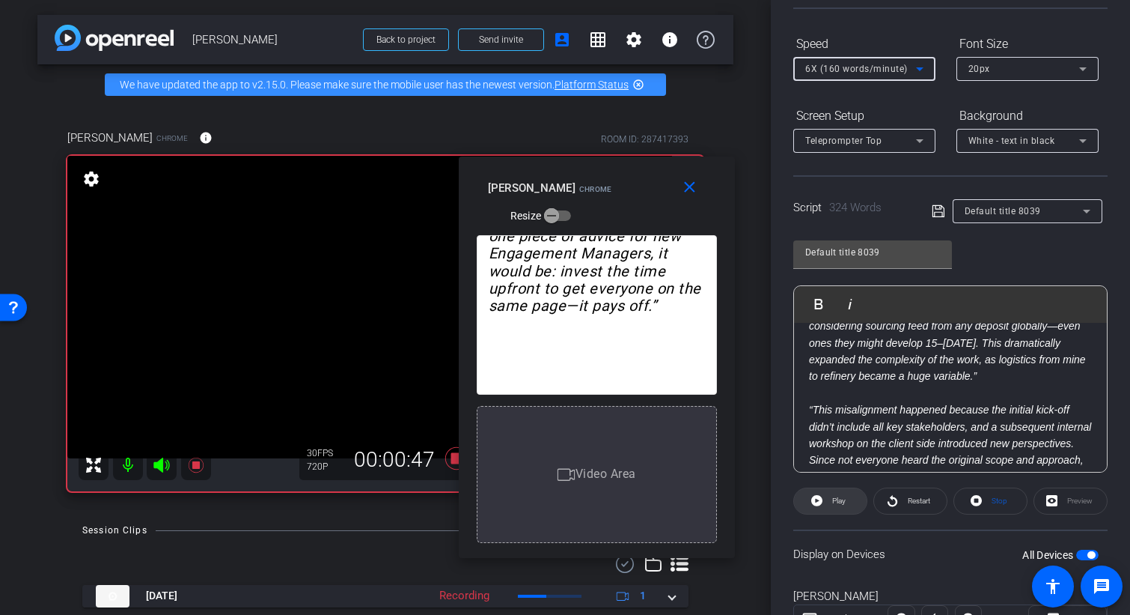
click at [835, 502] on span "Play" at bounding box center [838, 500] width 13 height 8
click at [828, 502] on span "Pause" at bounding box center [838, 500] width 24 height 21
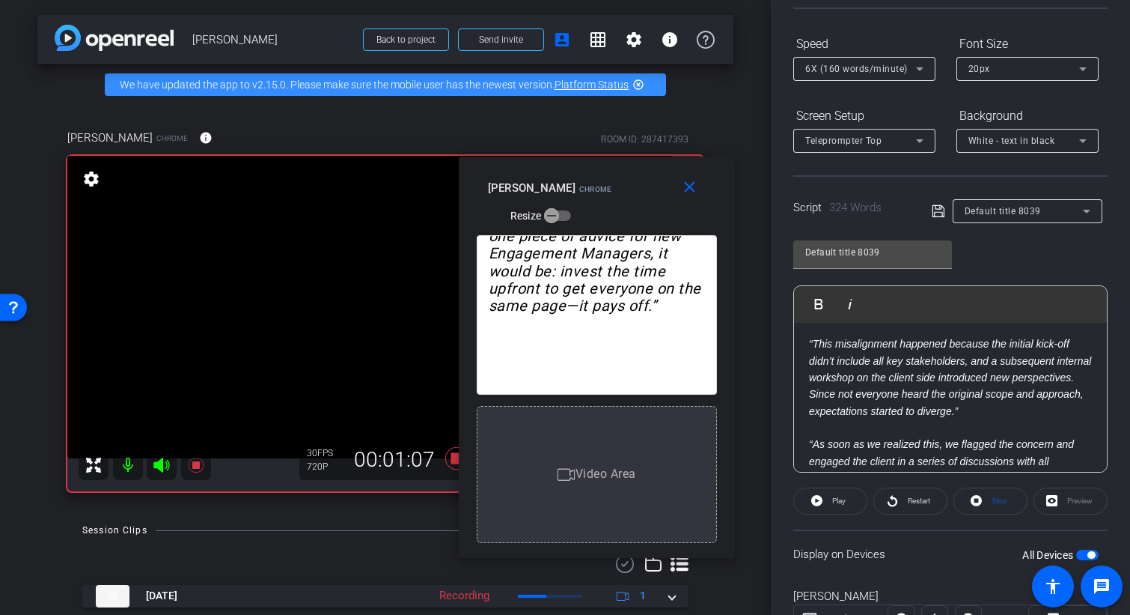
scroll to position [287, 0]
click at [192, 472] on icon at bounding box center [195, 464] width 15 height 15
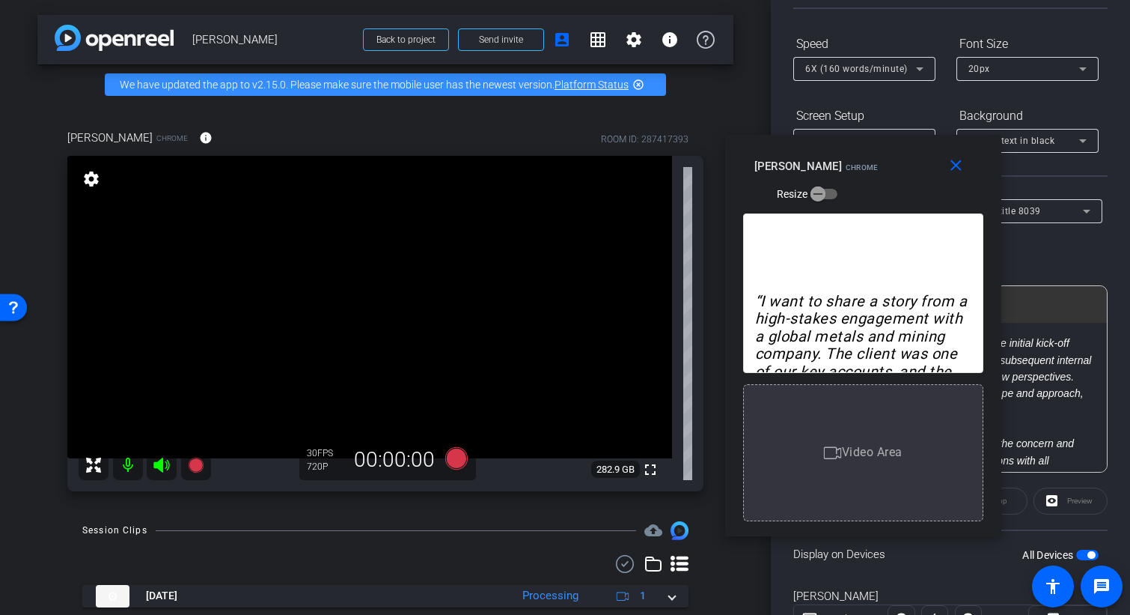
drag, startPoint x: 576, startPoint y: 172, endPoint x: 865, endPoint y: 143, distance: 290.4
click at [843, 151] on div "close Aravind Raman Chrome Resize" at bounding box center [863, 168] width 276 height 67
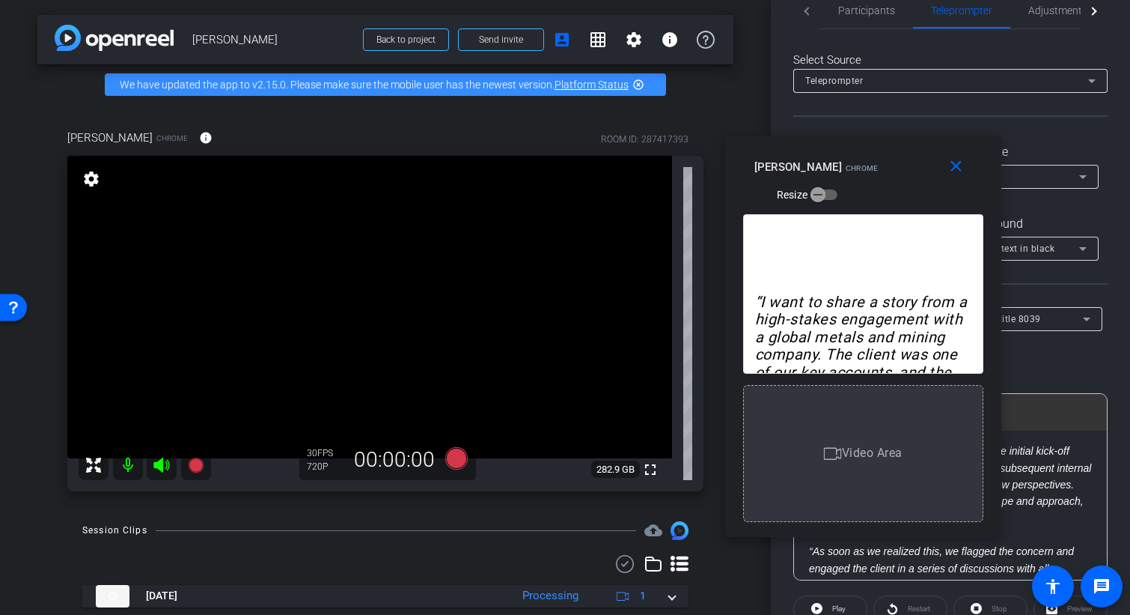
scroll to position [0, 0]
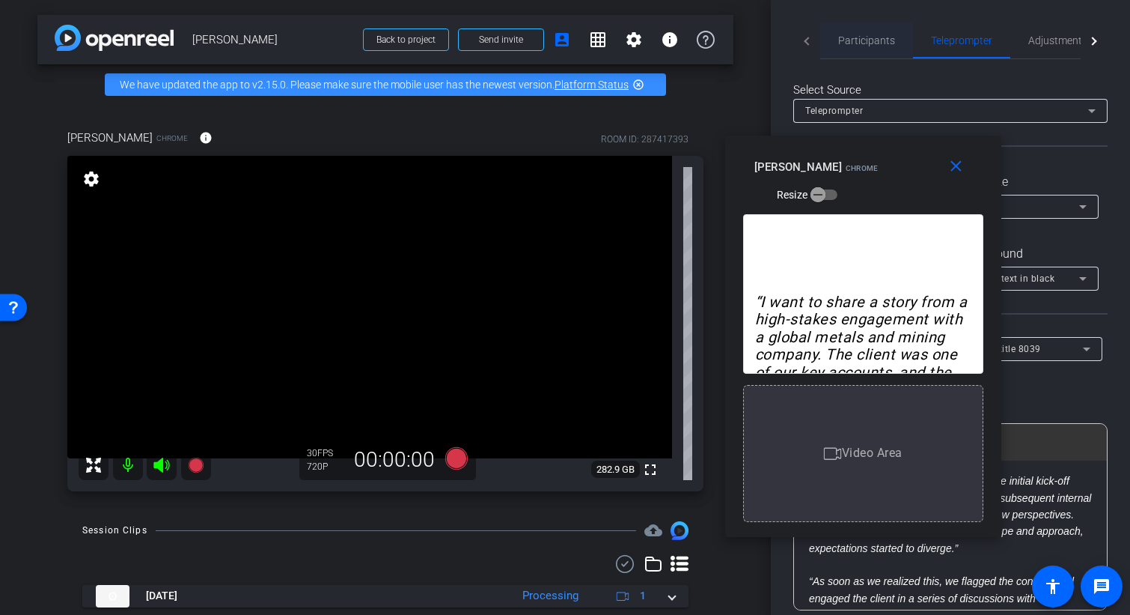
click at [857, 41] on span "Participants" at bounding box center [866, 40] width 57 height 10
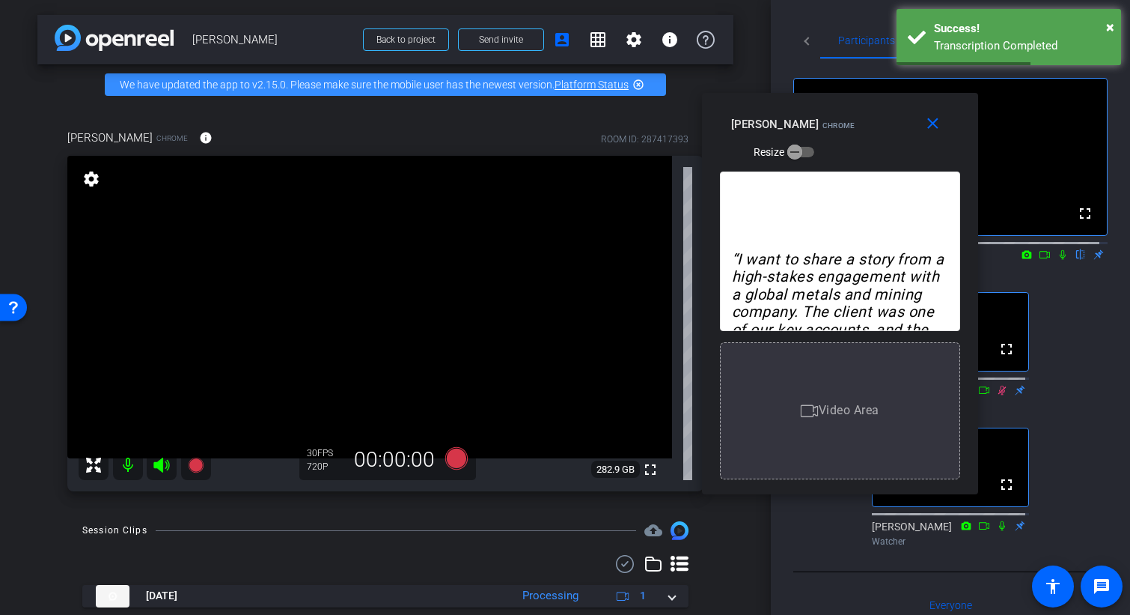
drag, startPoint x: 893, startPoint y: 144, endPoint x: 870, endPoint y: 103, distance: 47.9
click at [870, 102] on div "close Aravind Raman Chrome Resize" at bounding box center [840, 126] width 276 height 67
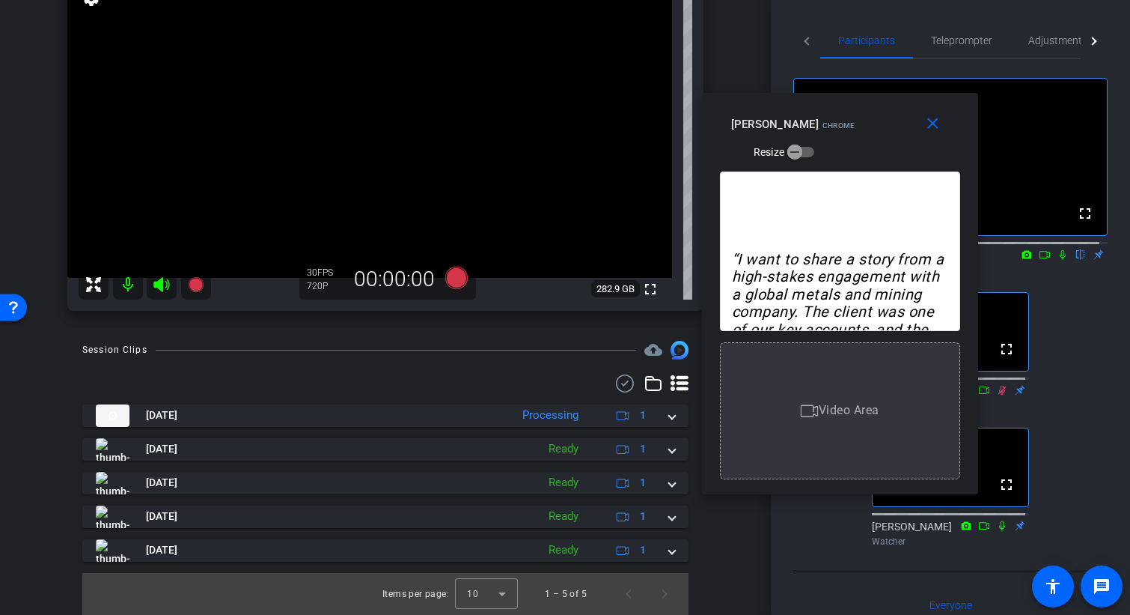
scroll to position [192, 0]
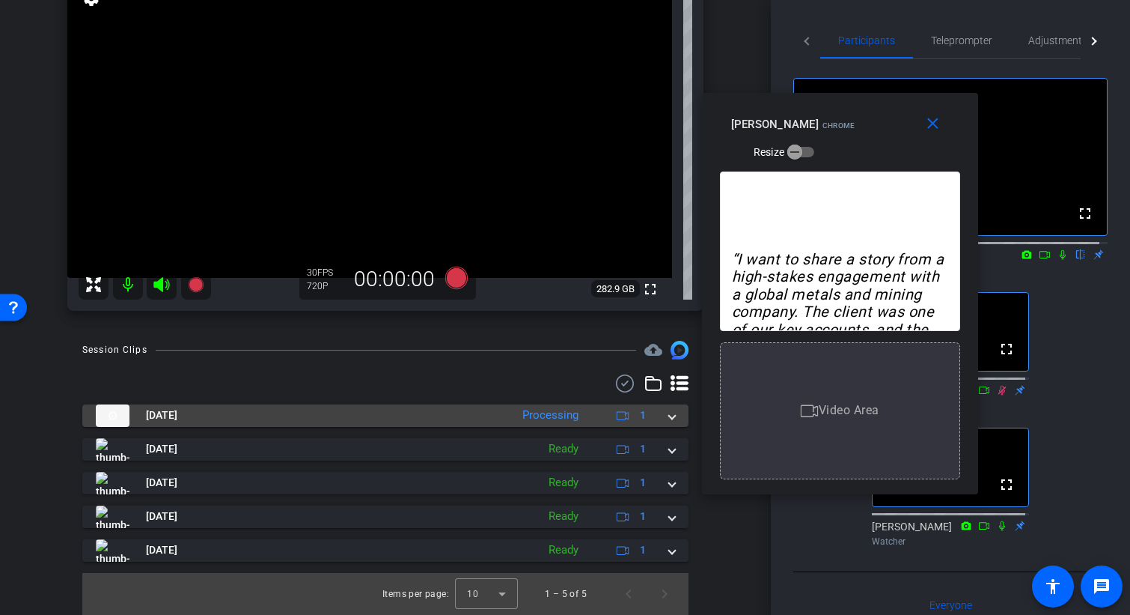
click at [669, 418] on span at bounding box center [672, 415] width 6 height 16
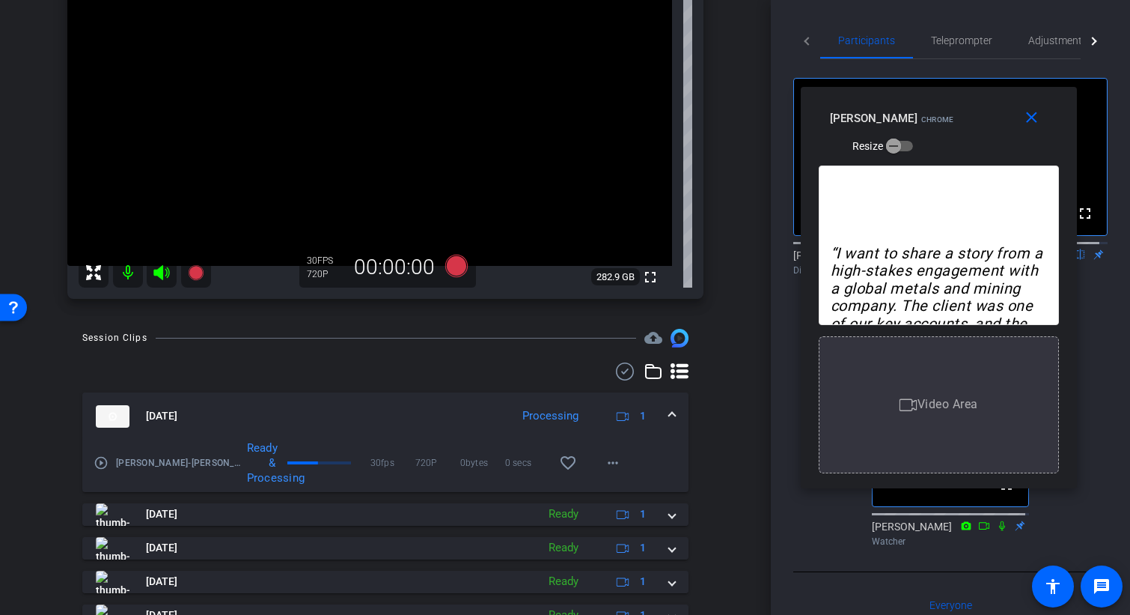
drag, startPoint x: 947, startPoint y: 148, endPoint x: 902, endPoint y: 93, distance: 71.3
click at [904, 94] on div "close Aravind Raman Chrome Resize" at bounding box center [939, 120] width 276 height 67
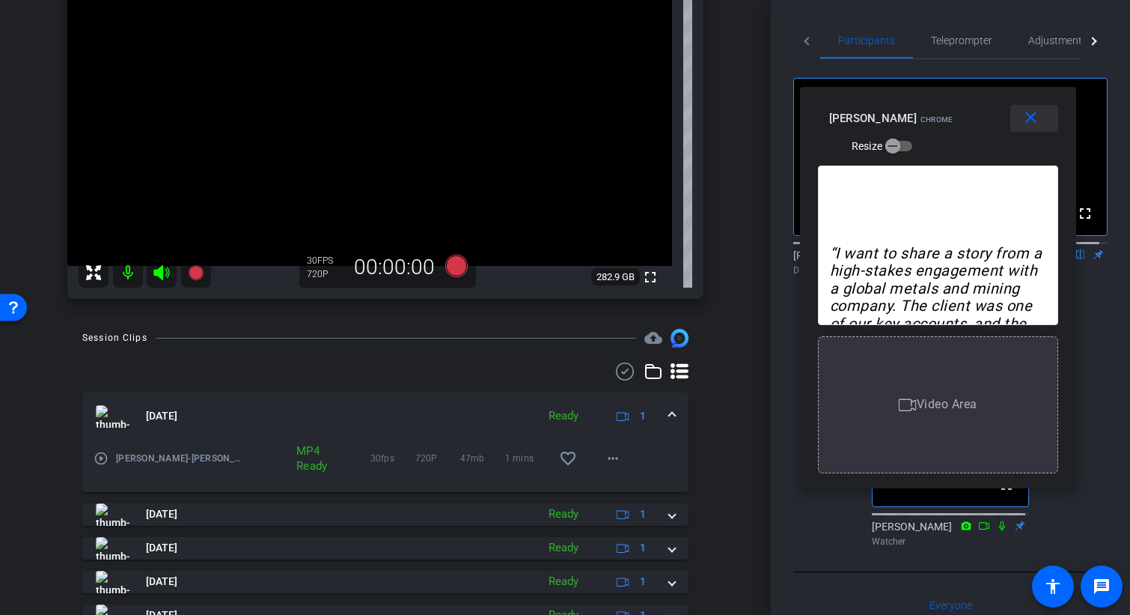
click at [1035, 114] on mat-icon "close" at bounding box center [1031, 118] width 19 height 19
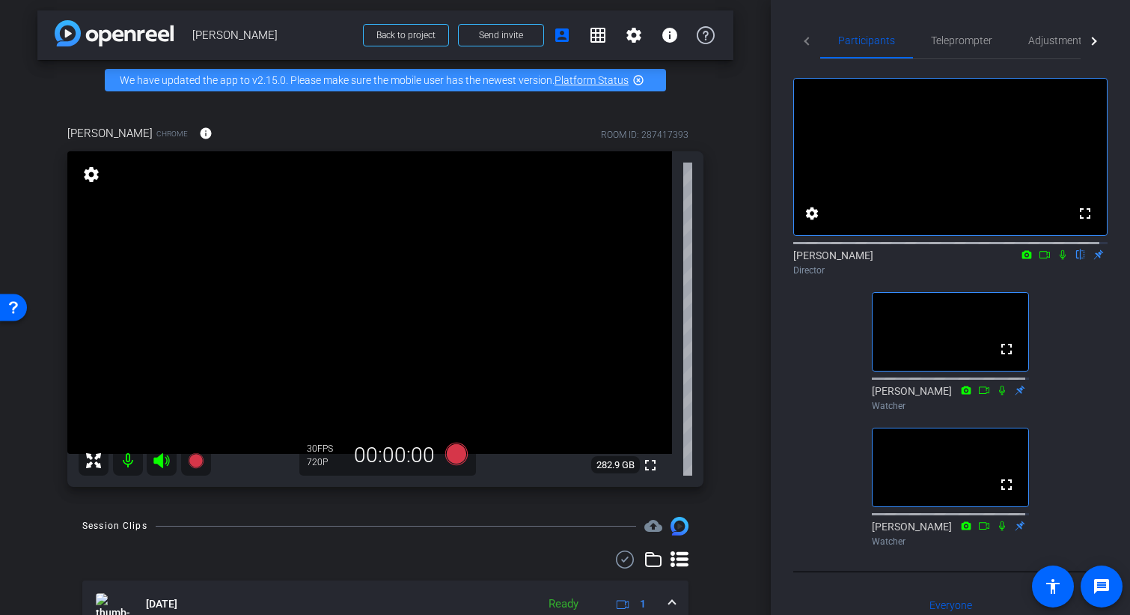
scroll to position [0, 0]
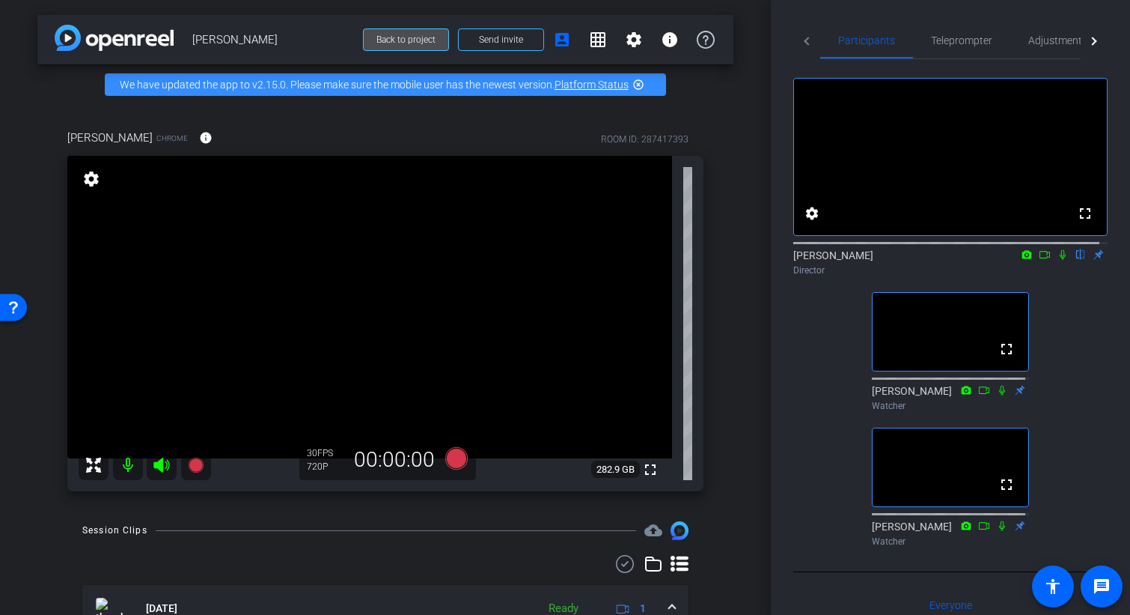
click at [397, 44] on span "Back to project" at bounding box center [406, 39] width 59 height 10
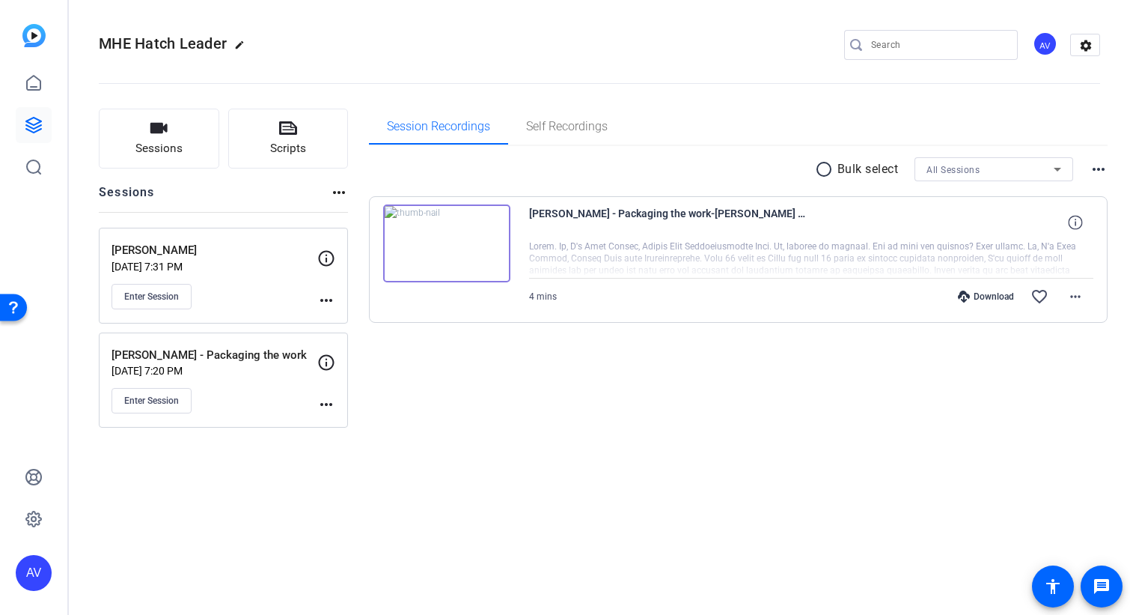
click at [438, 454] on div "MHE Hatch Leader edit AV settings Sessions Scripts Sessions more_horiz Aravind …" at bounding box center [599, 307] width 1061 height 615
click at [232, 472] on div "MHE Hatch Leader edit AV settings Sessions Scripts Sessions more_horiz Aravind …" at bounding box center [599, 307] width 1061 height 615
click at [524, 421] on div "Session Recordings Self Recordings radio_button_unchecked Bulk select All Sessi…" at bounding box center [739, 268] width 740 height 319
